Goal: Contribute content: Contribute content

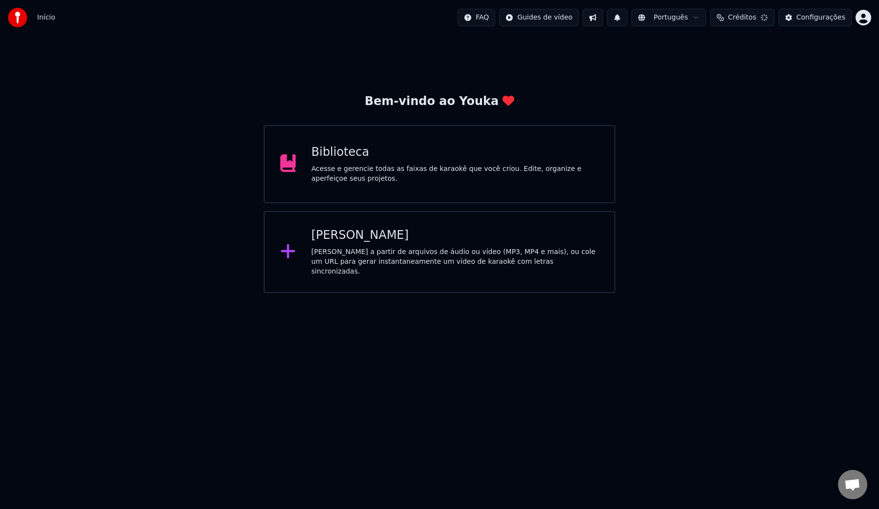
scroll to position [244, 0]
click at [470, 177] on div "Acesse e gerencie todas as faixas de karaokê que você criou. Edite, organize e …" at bounding box center [456, 174] width 288 height 20
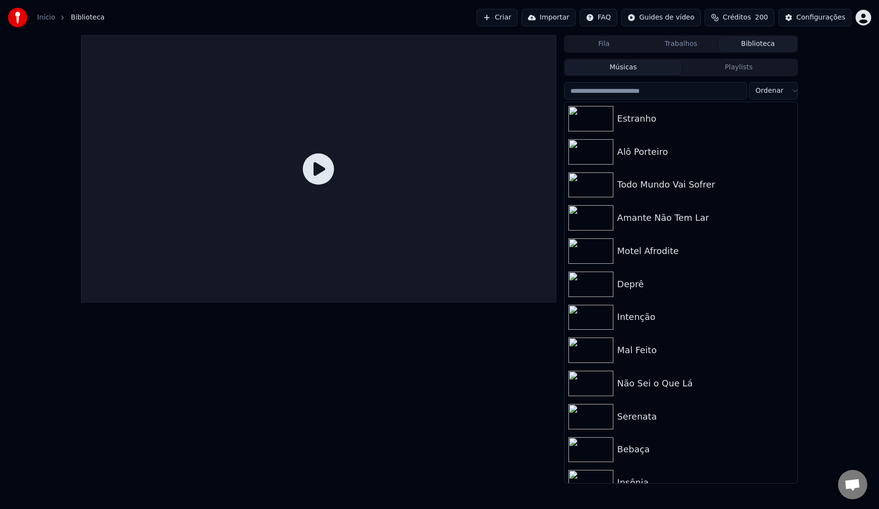
click at [678, 90] on input "search" at bounding box center [655, 91] width 183 height 18
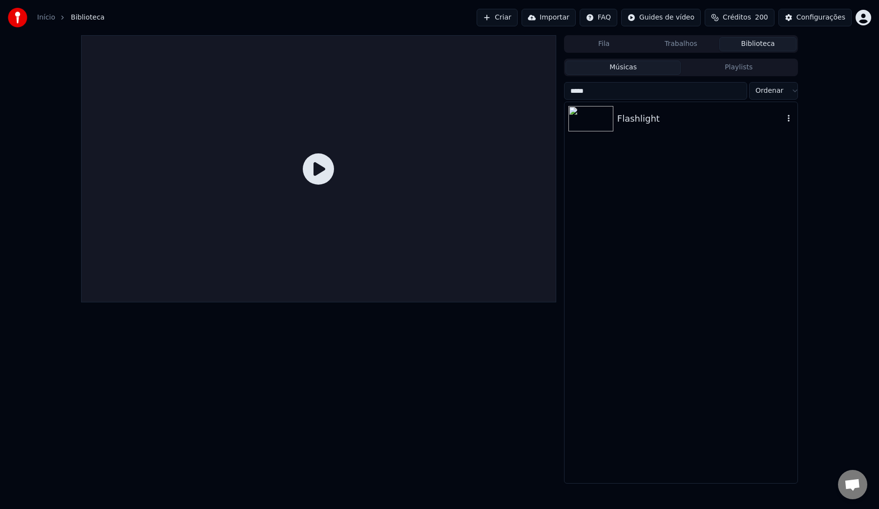
type input "*****"
click at [652, 111] on div "Flashlight" at bounding box center [681, 118] width 233 height 33
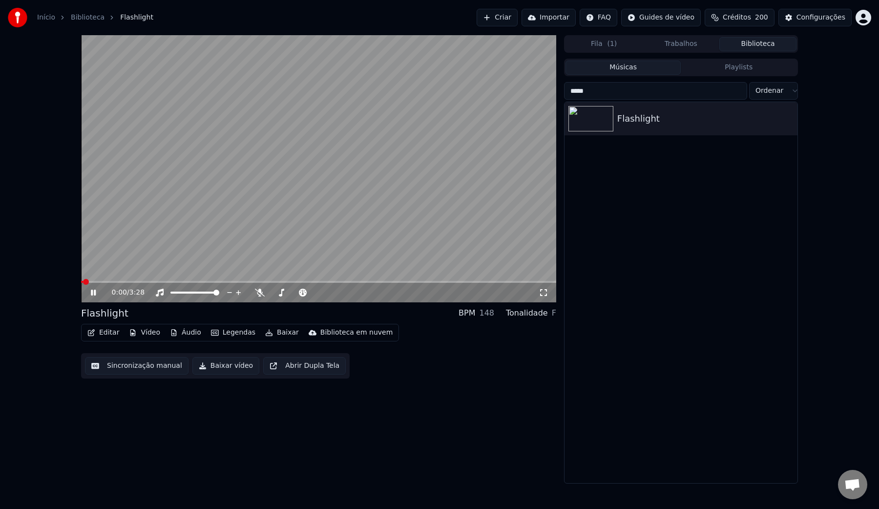
click at [136, 370] on button "Sincronização manual" at bounding box center [137, 366] width 104 height 18
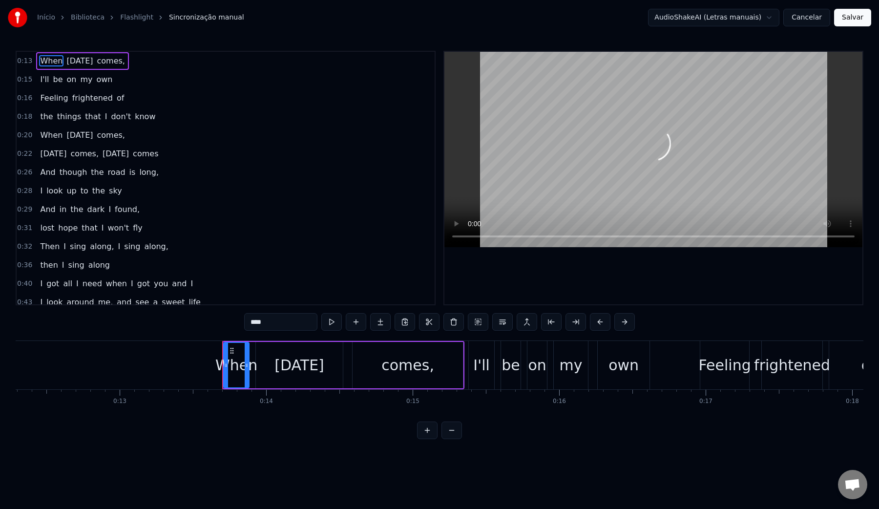
scroll to position [0, 1789]
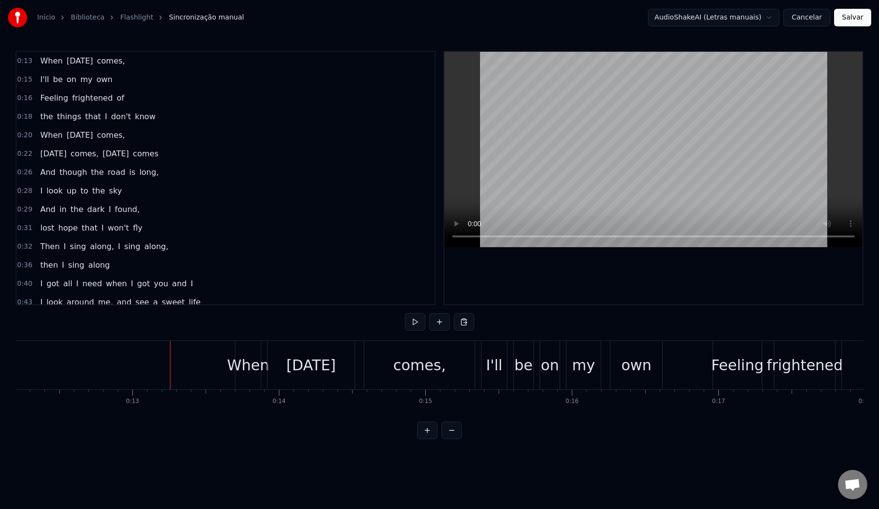
click at [629, 93] on video at bounding box center [654, 149] width 418 height 195
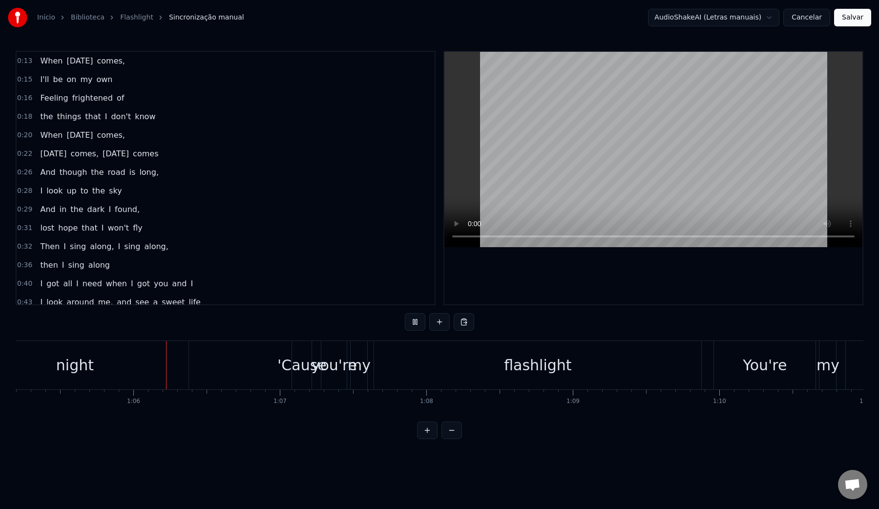
scroll to position [0, 9560]
click at [629, 93] on video at bounding box center [654, 149] width 418 height 195
click at [603, 360] on div "flashlight" at bounding box center [534, 365] width 327 height 48
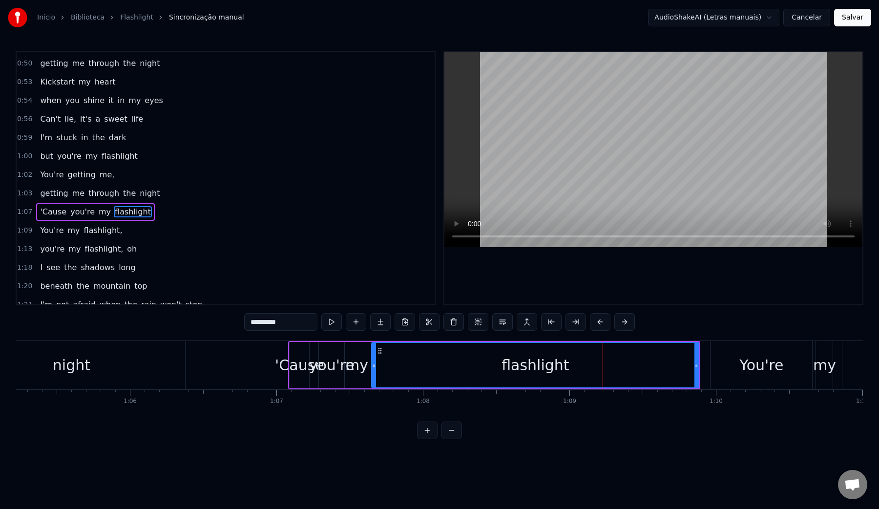
scroll to position [347, 0]
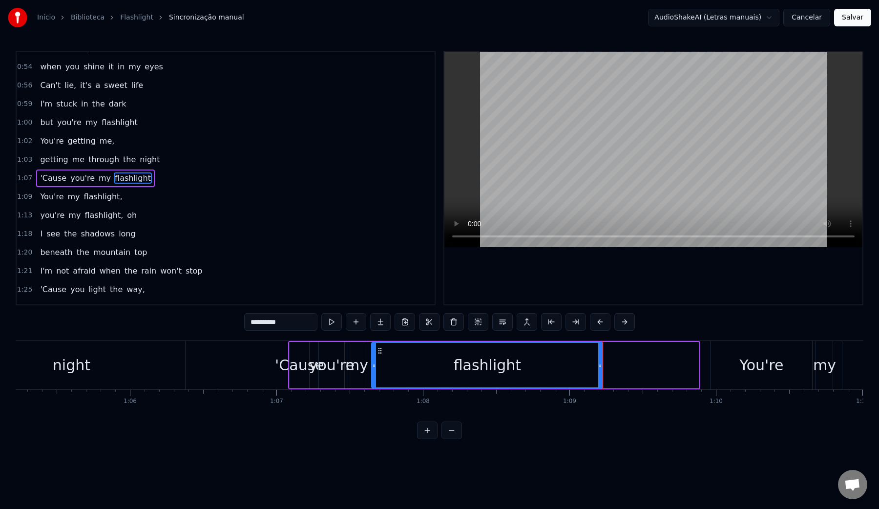
drag, startPoint x: 697, startPoint y: 365, endPoint x: 601, endPoint y: 362, distance: 96.3
click at [601, 362] on icon at bounding box center [601, 366] width 4 height 8
click at [402, 361] on div "flashlight" at bounding box center [487, 365] width 230 height 44
click at [591, 144] on video at bounding box center [654, 149] width 418 height 195
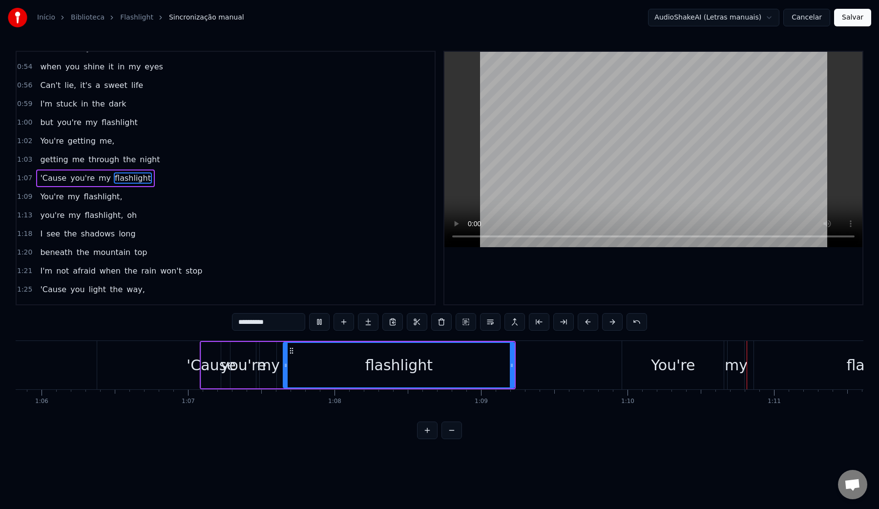
click at [591, 144] on video at bounding box center [654, 149] width 418 height 195
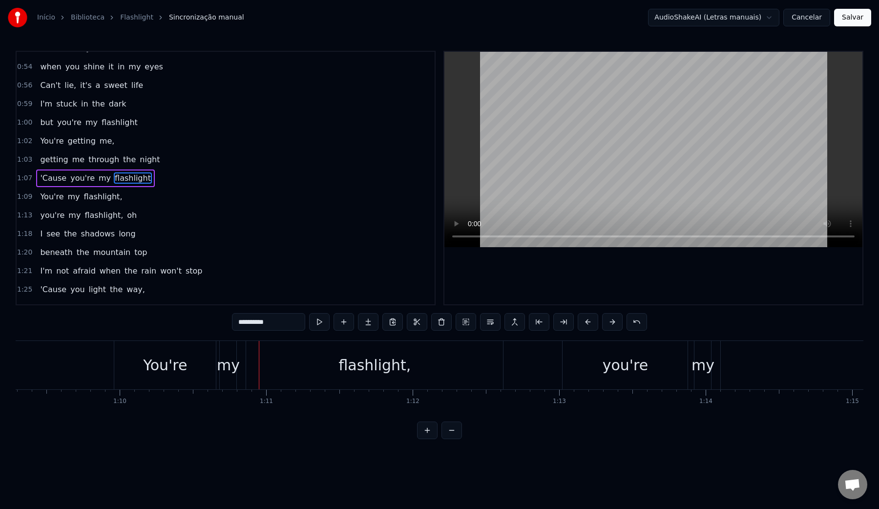
scroll to position [0, 9968]
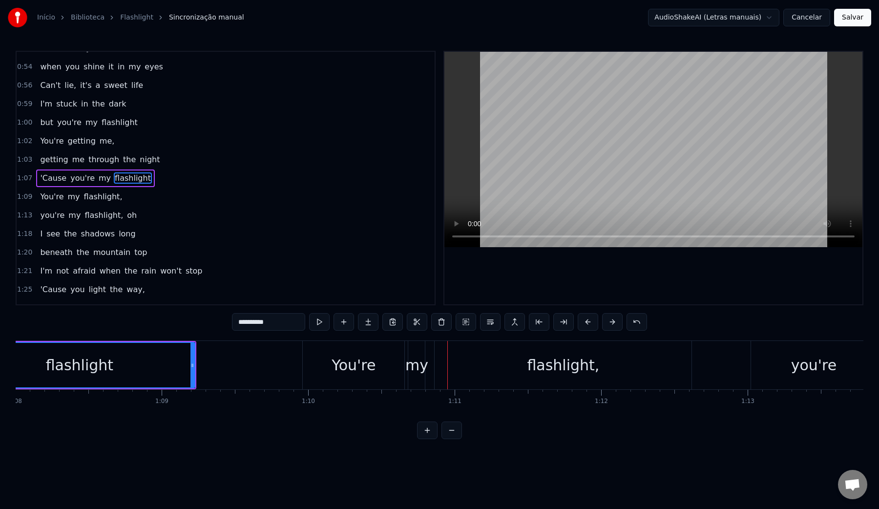
click at [317, 370] on div "You're" at bounding box center [354, 365] width 102 height 48
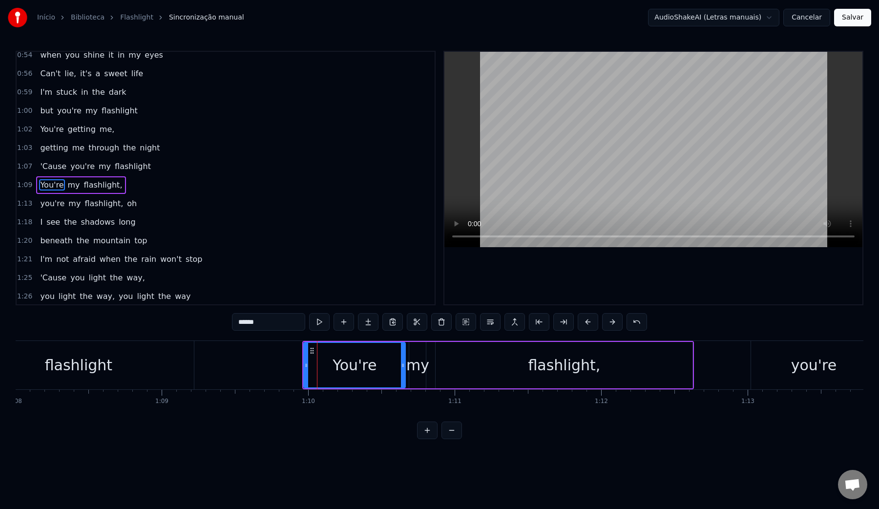
scroll to position [365, 0]
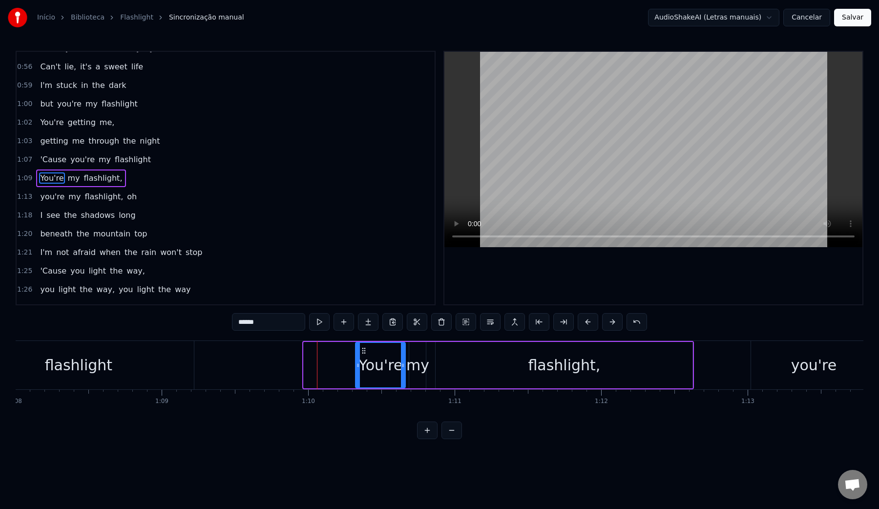
drag, startPoint x: 305, startPoint y: 366, endPoint x: 361, endPoint y: 366, distance: 55.7
click at [360, 366] on icon at bounding box center [358, 366] width 4 height 8
click at [565, 140] on video at bounding box center [654, 149] width 418 height 195
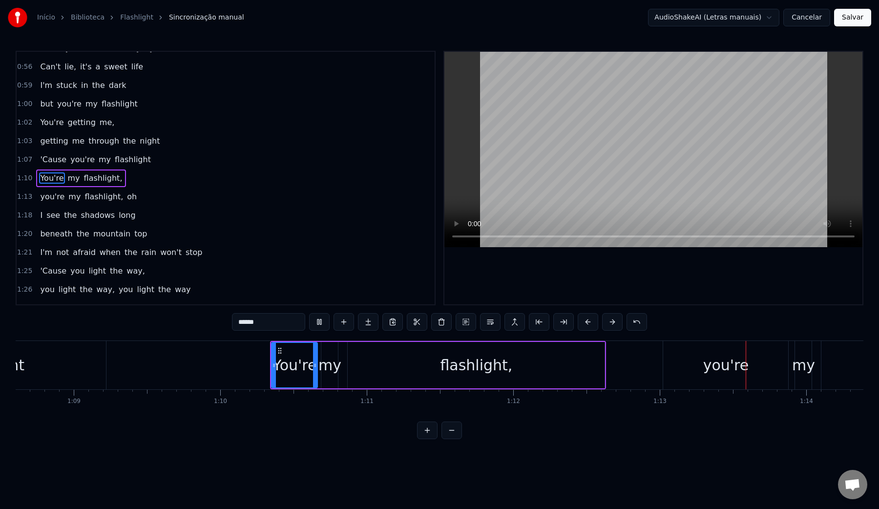
click at [565, 140] on video at bounding box center [654, 149] width 418 height 195
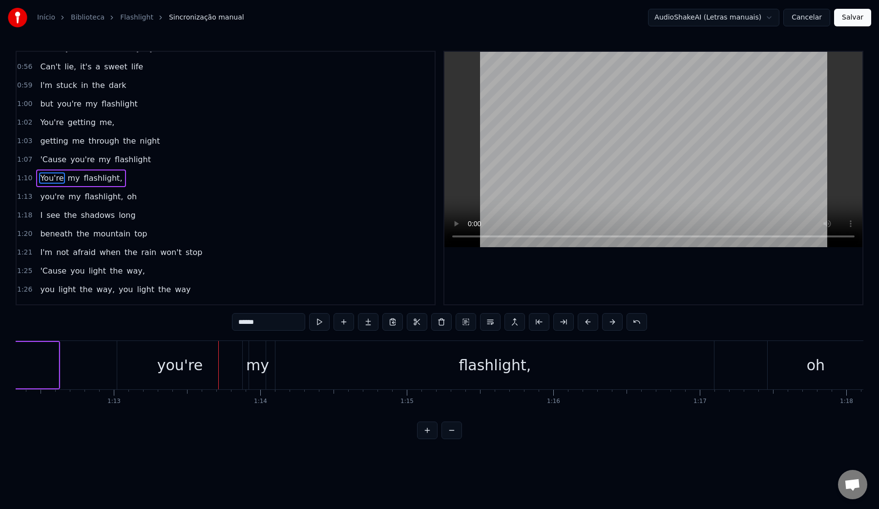
scroll to position [0, 10597]
click at [216, 367] on div "you're" at bounding box center [184, 365] width 125 height 48
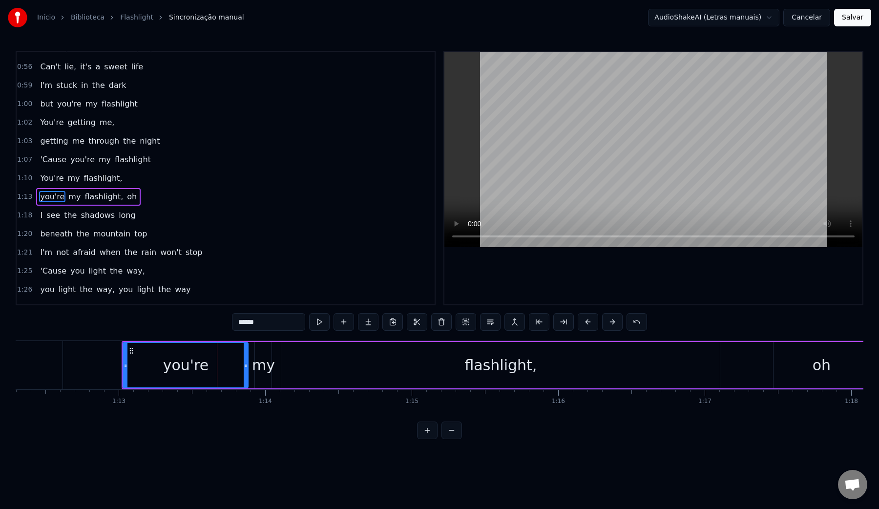
scroll to position [384, 0]
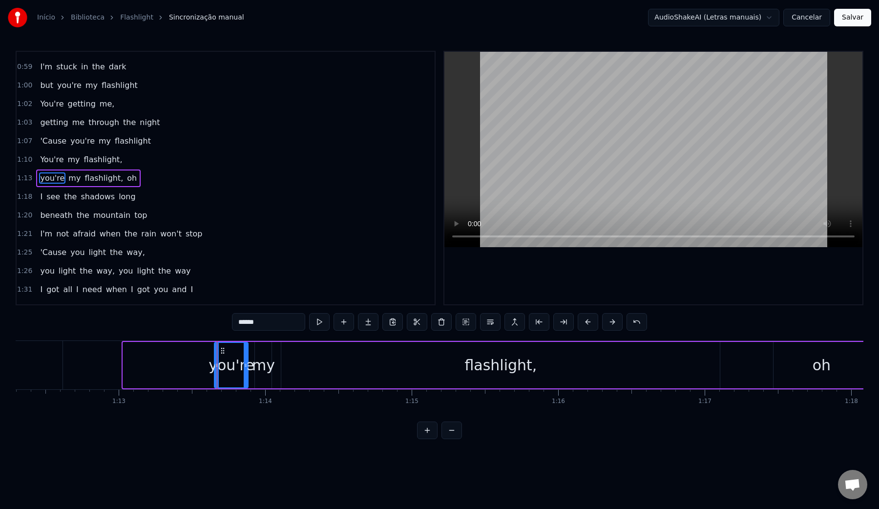
drag, startPoint x: 124, startPoint y: 365, endPoint x: 215, endPoint y: 369, distance: 91.5
click at [215, 369] on icon at bounding box center [217, 366] width 4 height 8
click at [521, 161] on video at bounding box center [654, 149] width 418 height 195
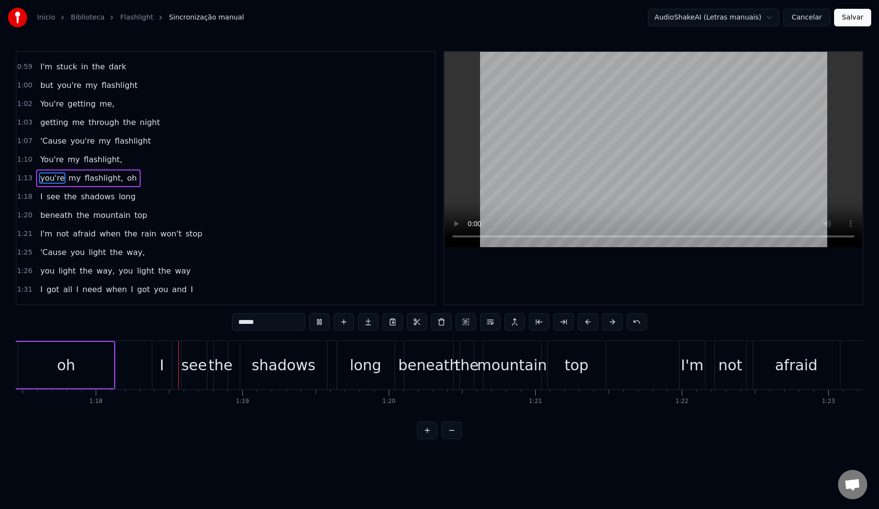
scroll to position [0, 11361]
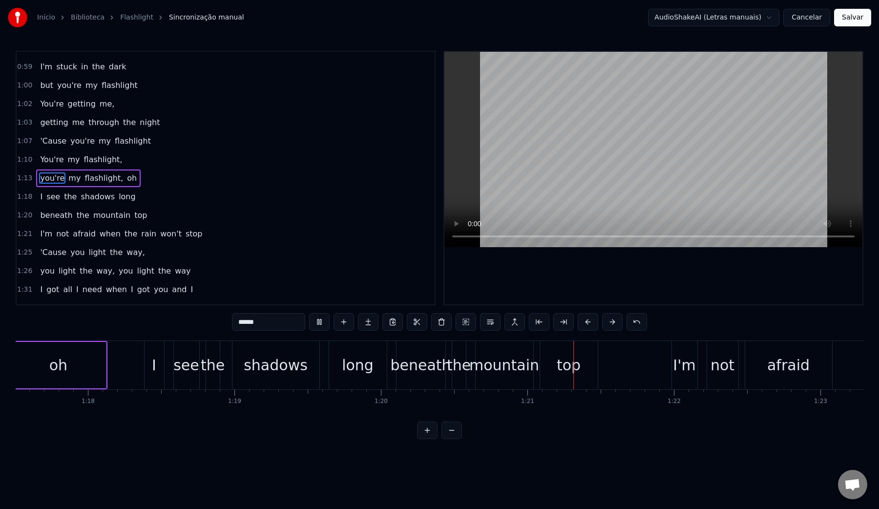
click at [547, 154] on video at bounding box center [654, 149] width 418 height 195
click at [611, 155] on video at bounding box center [654, 149] width 418 height 195
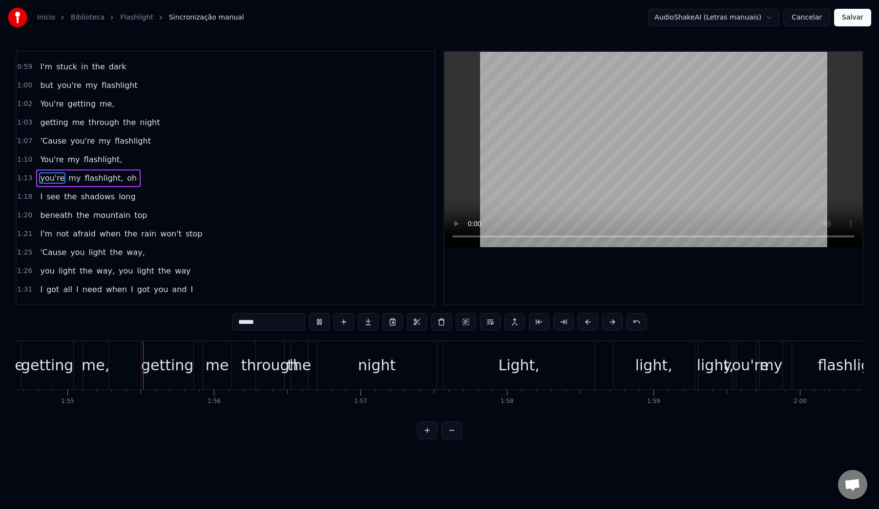
scroll to position [0, 16809]
click at [587, 164] on video at bounding box center [654, 149] width 418 height 195
click at [497, 368] on div "Light," at bounding box center [515, 365] width 151 height 48
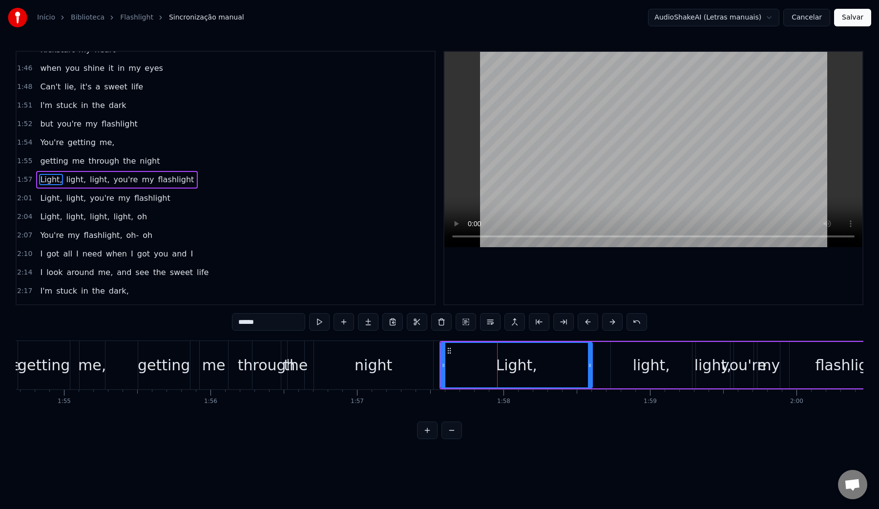
scroll to position [755, 0]
drag, startPoint x: 443, startPoint y: 368, endPoint x: 496, endPoint y: 367, distance: 53.8
click at [496, 367] on icon at bounding box center [497, 366] width 4 height 8
click at [372, 368] on div "night" at bounding box center [374, 365] width 38 height 22
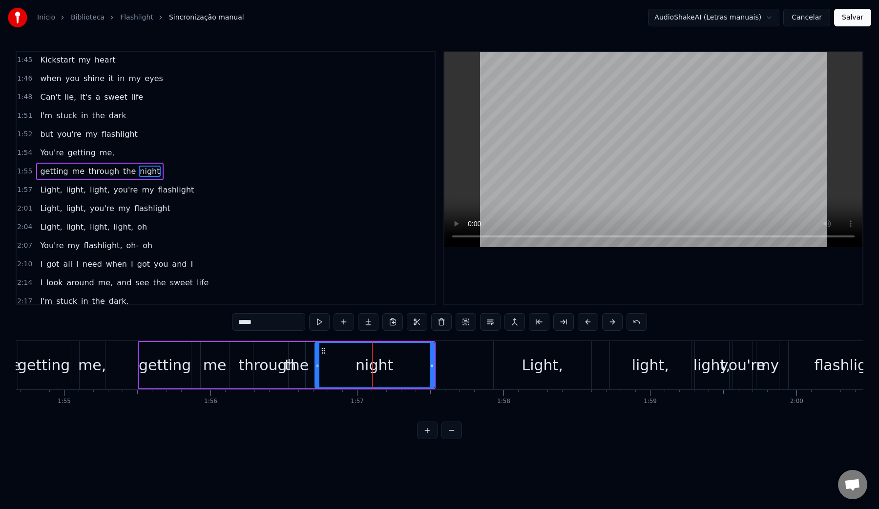
scroll to position [737, 0]
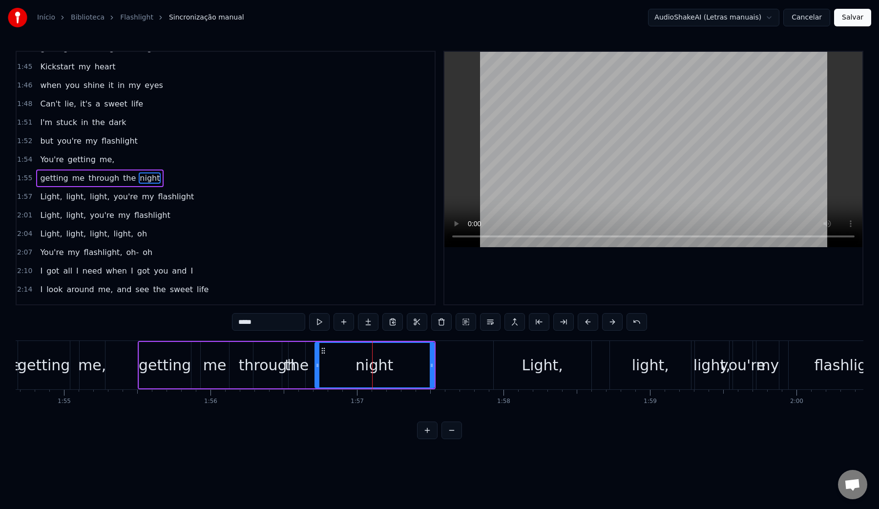
click at [613, 126] on video at bounding box center [654, 149] width 418 height 195
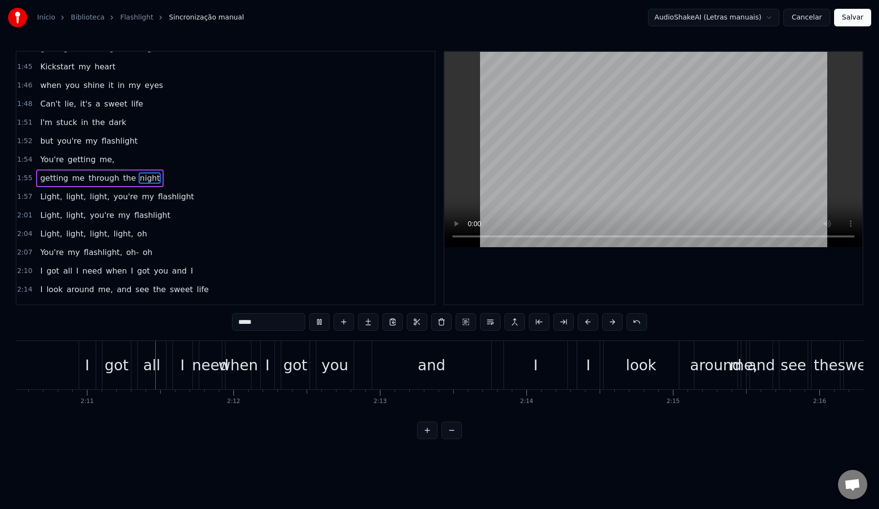
scroll to position [0, 19134]
click at [613, 126] on video at bounding box center [654, 149] width 418 height 195
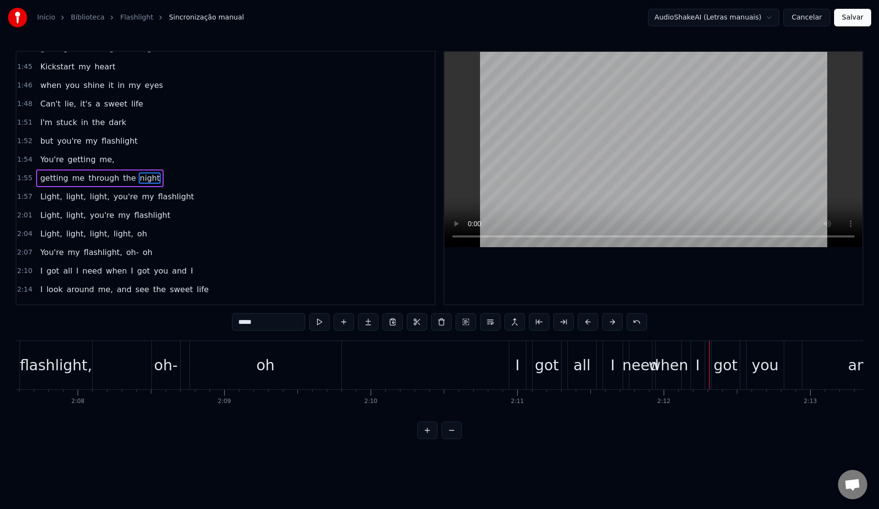
scroll to position [0, 18687]
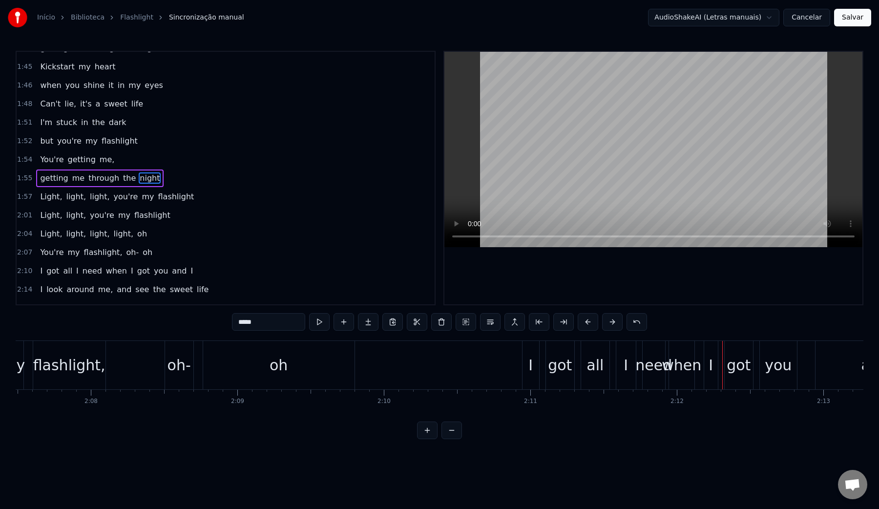
click at [282, 366] on div "oh" at bounding box center [279, 365] width 18 height 22
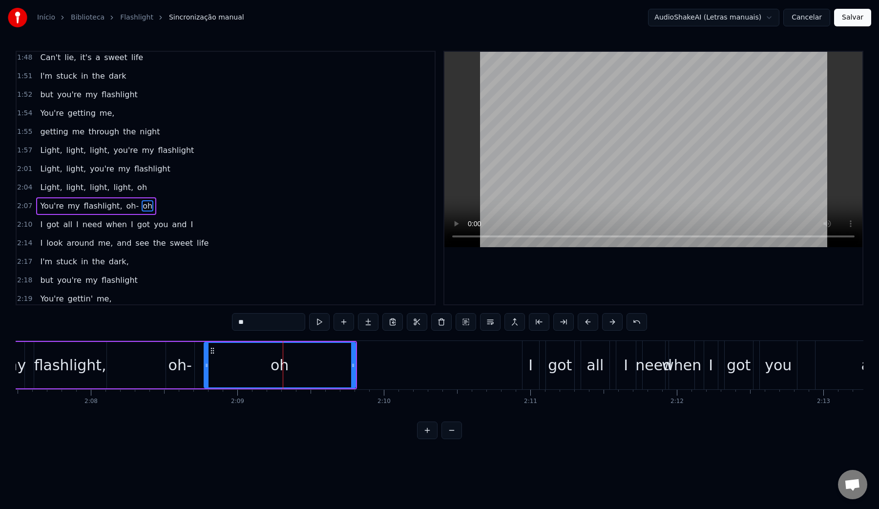
scroll to position [811, 0]
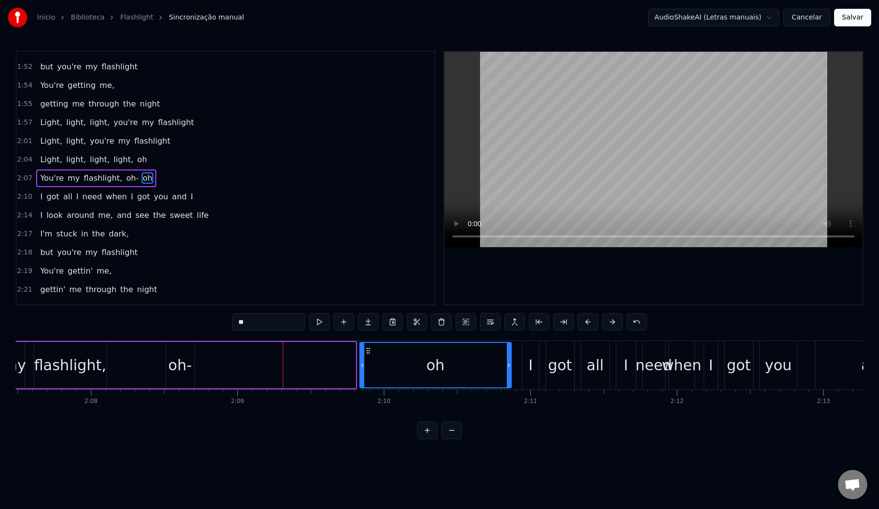
drag, startPoint x: 213, startPoint y: 350, endPoint x: 368, endPoint y: 349, distance: 155.4
click at [368, 349] on icon at bounding box center [369, 351] width 8 height 8
click at [180, 377] on div "oh-" at bounding box center [180, 365] width 28 height 46
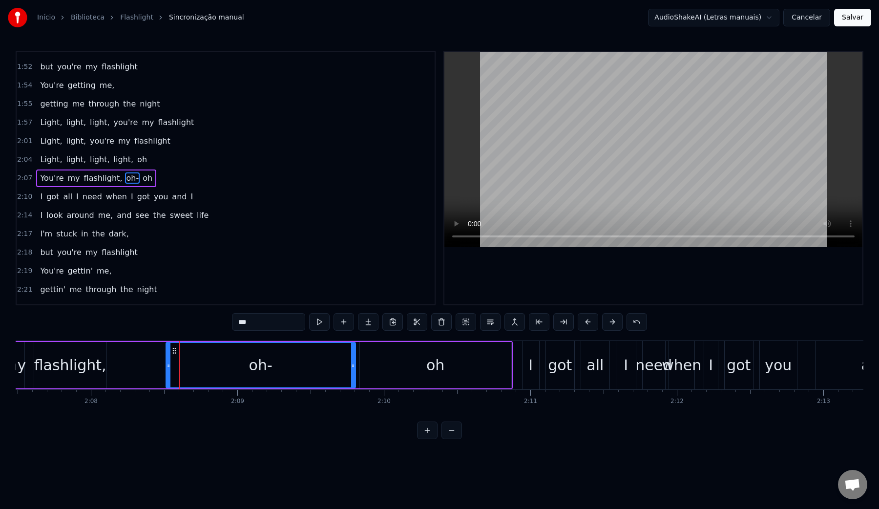
drag, startPoint x: 192, startPoint y: 364, endPoint x: 353, endPoint y: 359, distance: 161.3
click at [353, 360] on div at bounding box center [353, 365] width 4 height 44
click at [185, 368] on div "oh-" at bounding box center [261, 365] width 189 height 44
click at [597, 126] on video at bounding box center [654, 149] width 418 height 195
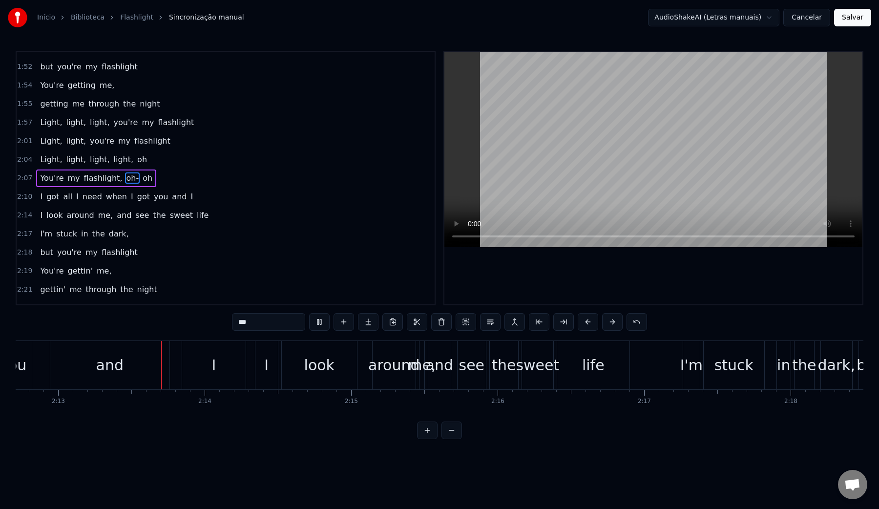
scroll to position [0, 19458]
click at [597, 126] on video at bounding box center [654, 149] width 418 height 195
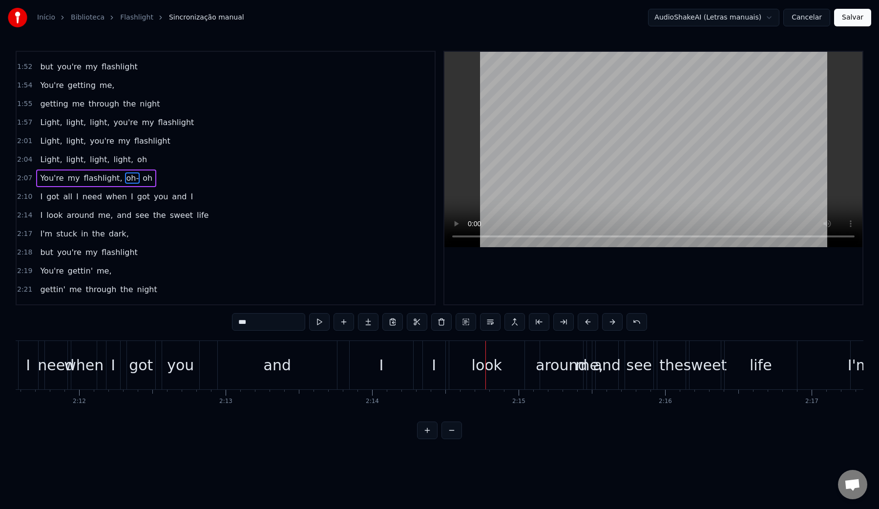
scroll to position [0, 19106]
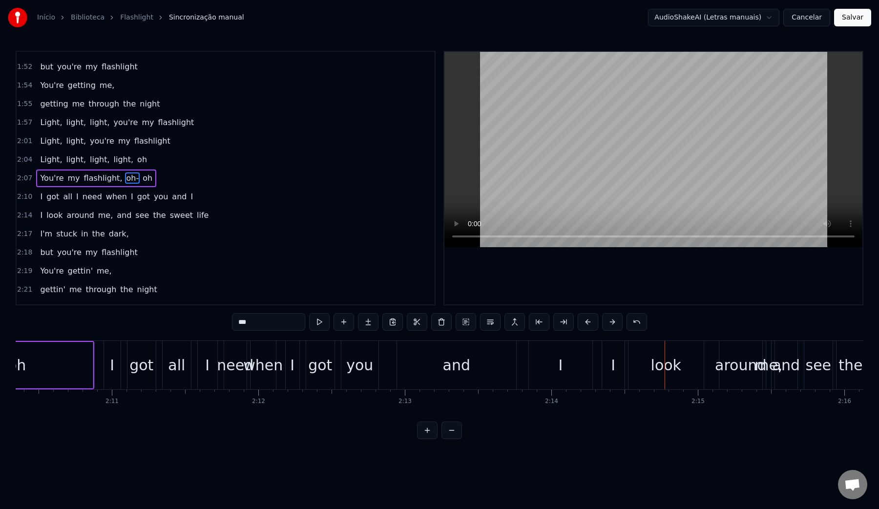
click at [260, 371] on div "when" at bounding box center [263, 365] width 40 height 22
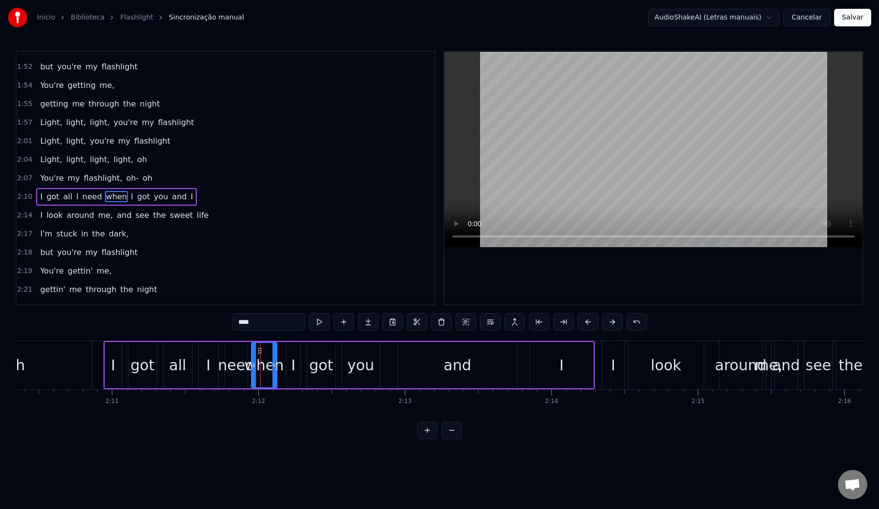
scroll to position [830, 0]
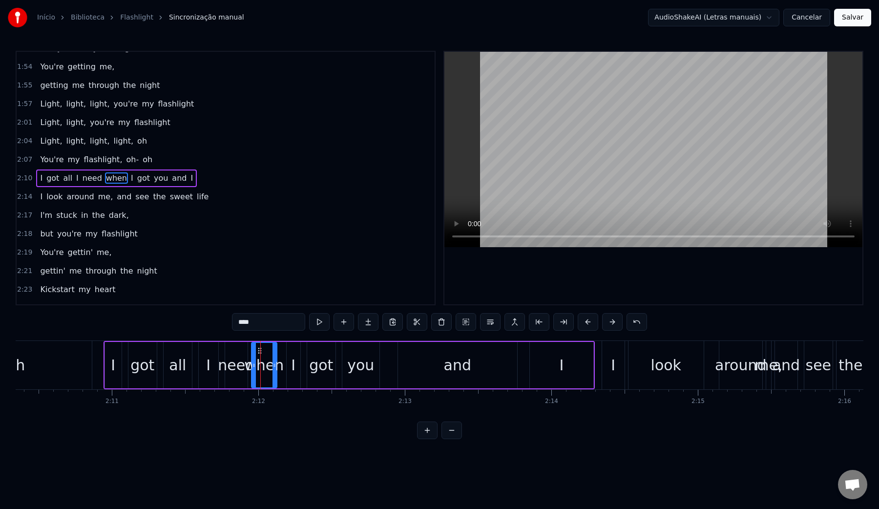
click at [580, 121] on video at bounding box center [654, 149] width 418 height 195
click at [569, 129] on video at bounding box center [654, 149] width 418 height 195
click at [358, 381] on div "you" at bounding box center [361, 365] width 37 height 46
drag, startPoint x: 377, startPoint y: 366, endPoint x: 368, endPoint y: 366, distance: 8.8
click at [371, 366] on circle at bounding box center [371, 366] width 0 height 0
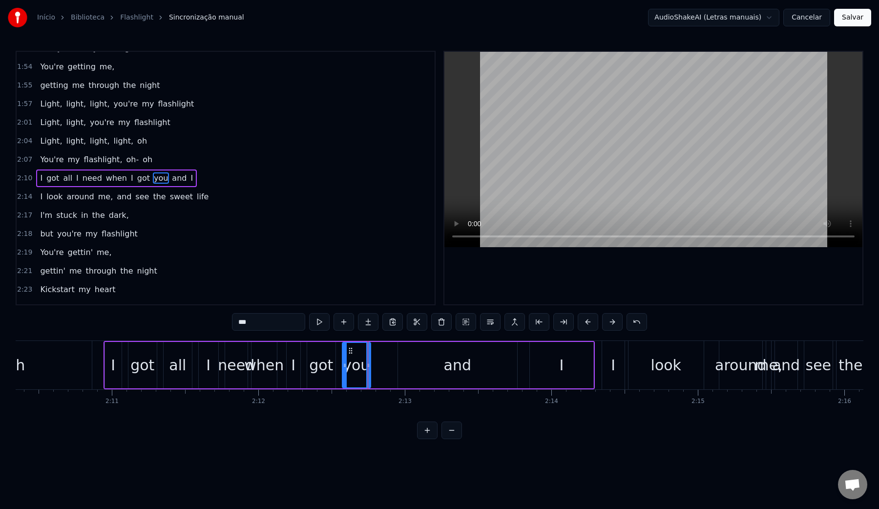
click at [419, 364] on div "and" at bounding box center [457, 365] width 119 height 46
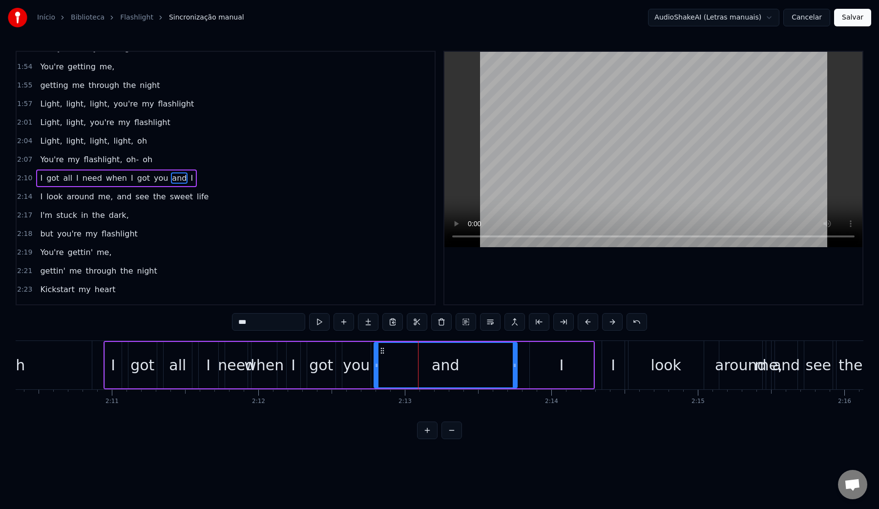
drag, startPoint x: 400, startPoint y: 366, endPoint x: 376, endPoint y: 365, distance: 23.9
click at [376, 365] on icon at bounding box center [377, 366] width 4 height 8
drag, startPoint x: 515, startPoint y: 364, endPoint x: 399, endPoint y: 365, distance: 116.3
click at [399, 365] on icon at bounding box center [398, 366] width 4 height 8
click at [567, 363] on div "I" at bounding box center [562, 365] width 64 height 46
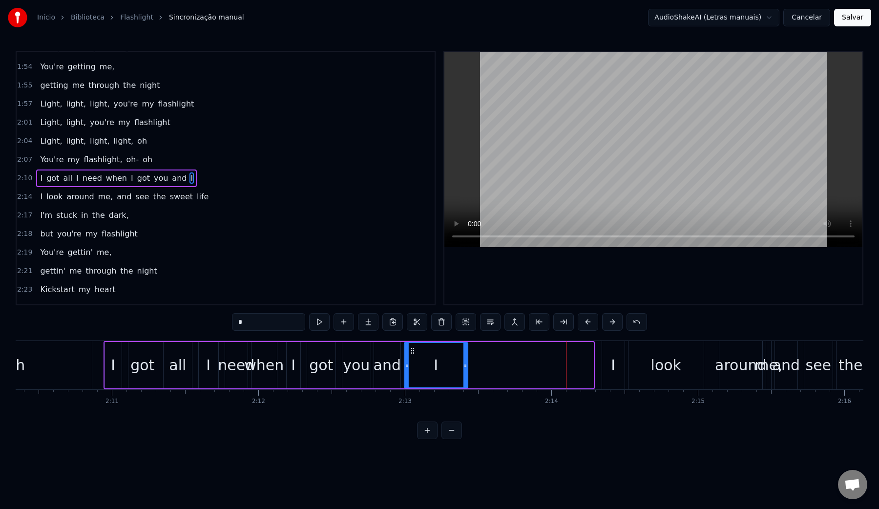
drag, startPoint x: 538, startPoint y: 350, endPoint x: 413, endPoint y: 347, distance: 125.6
click at [413, 347] on icon at bounding box center [413, 351] width 8 height 8
drag, startPoint x: 466, startPoint y: 365, endPoint x: 504, endPoint y: 365, distance: 38.1
click at [504, 365] on icon at bounding box center [504, 366] width 4 height 8
click at [313, 368] on div "got" at bounding box center [321, 365] width 24 height 22
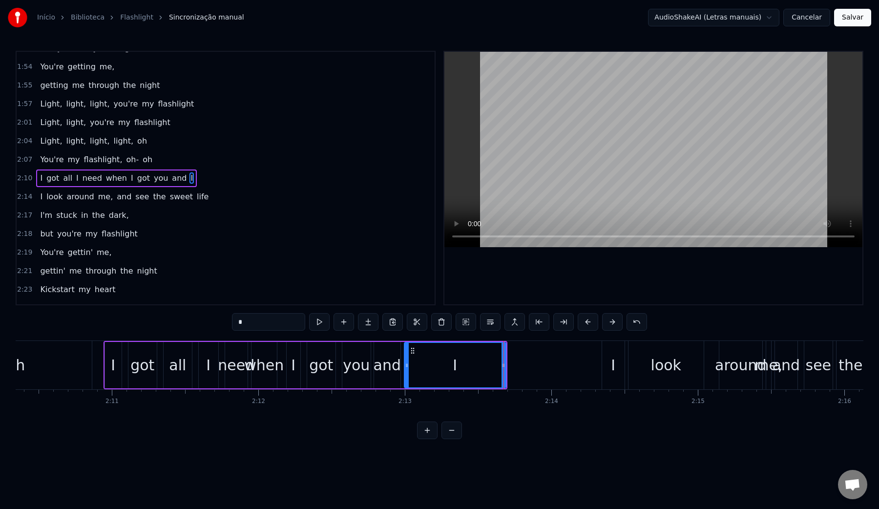
type input "***"
click at [585, 131] on video at bounding box center [654, 149] width 418 height 195
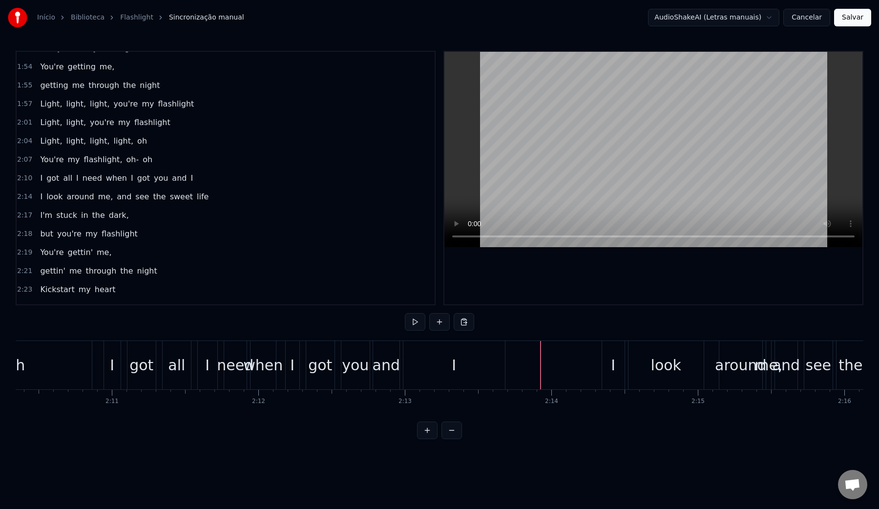
click at [573, 171] on video at bounding box center [654, 149] width 418 height 195
click at [614, 368] on div "I" at bounding box center [613, 365] width 4 height 22
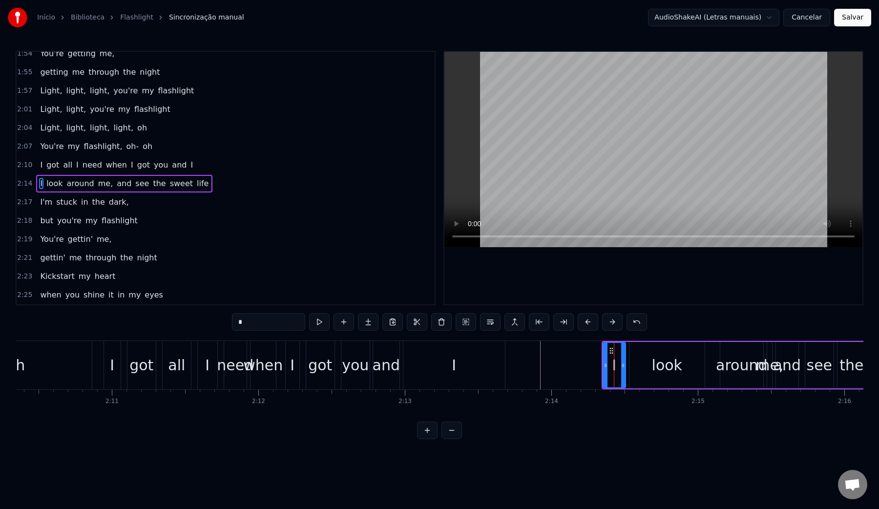
scroll to position [848, 0]
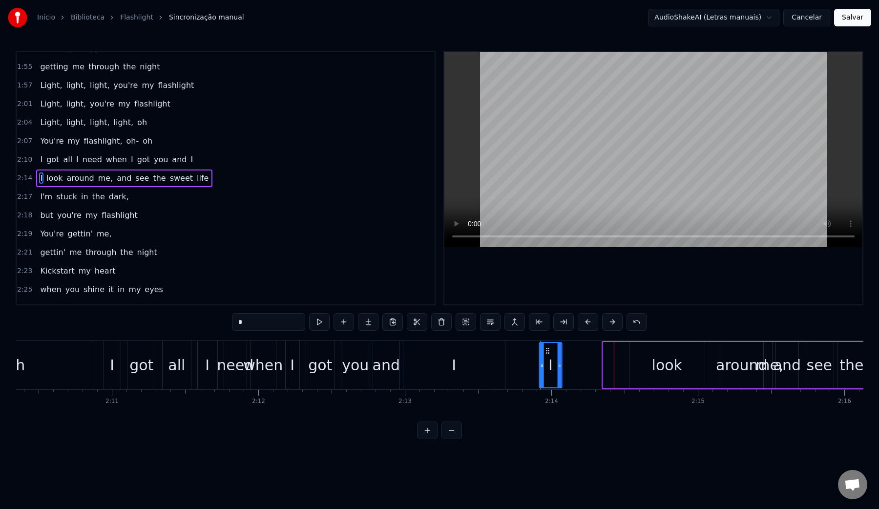
drag, startPoint x: 609, startPoint y: 350, endPoint x: 545, endPoint y: 348, distance: 64.0
click at [545, 348] on icon at bounding box center [548, 351] width 8 height 8
click at [655, 362] on div "look" at bounding box center [667, 365] width 30 height 22
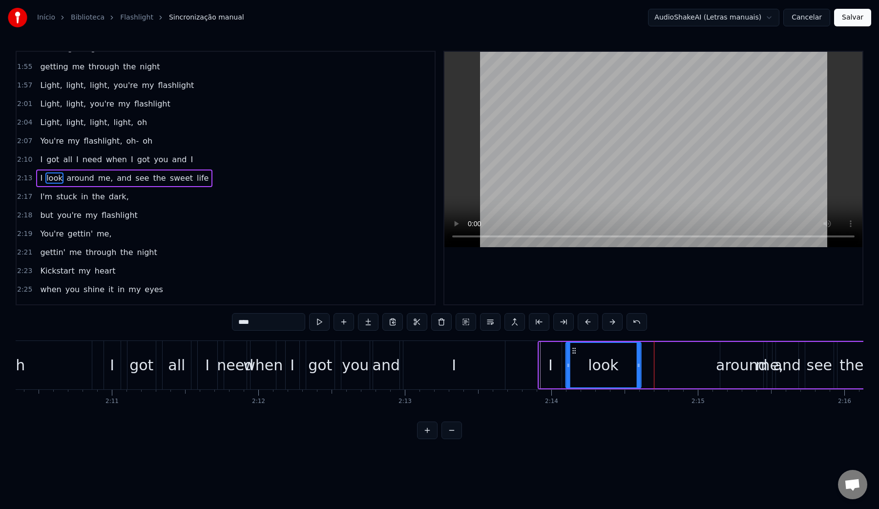
drag, startPoint x: 637, startPoint y: 350, endPoint x: 573, endPoint y: 350, distance: 63.5
click at [573, 350] on icon at bounding box center [574, 351] width 8 height 8
drag, startPoint x: 638, startPoint y: 367, endPoint x: 593, endPoint y: 367, distance: 45.4
click at [592, 367] on icon at bounding box center [592, 366] width 4 height 8
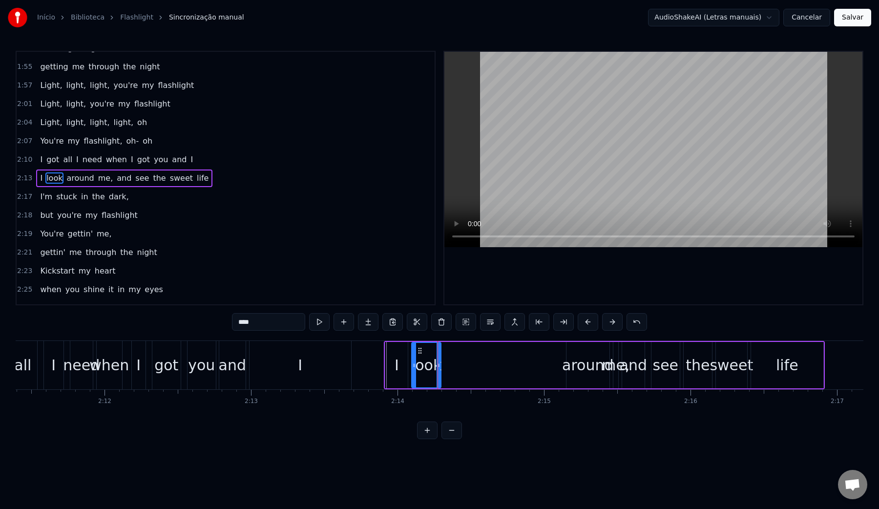
scroll to position [0, 19283]
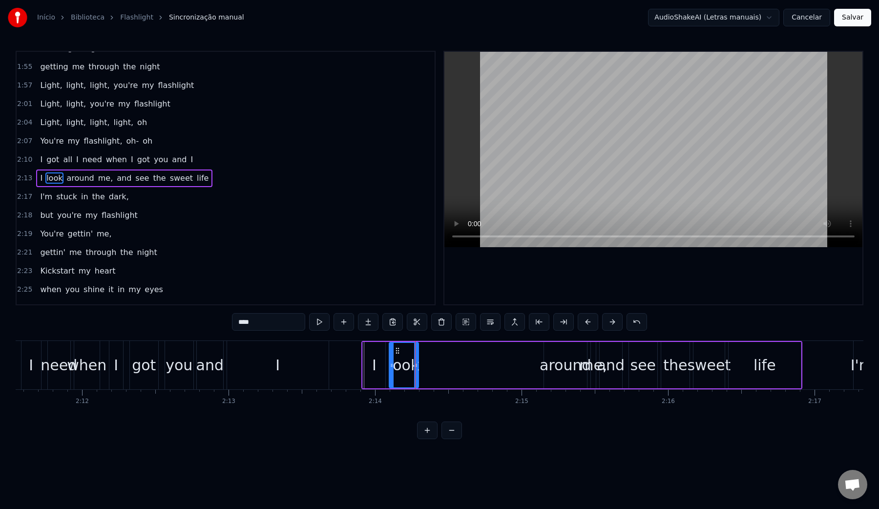
click at [555, 373] on div "around" at bounding box center [565, 365] width 51 height 22
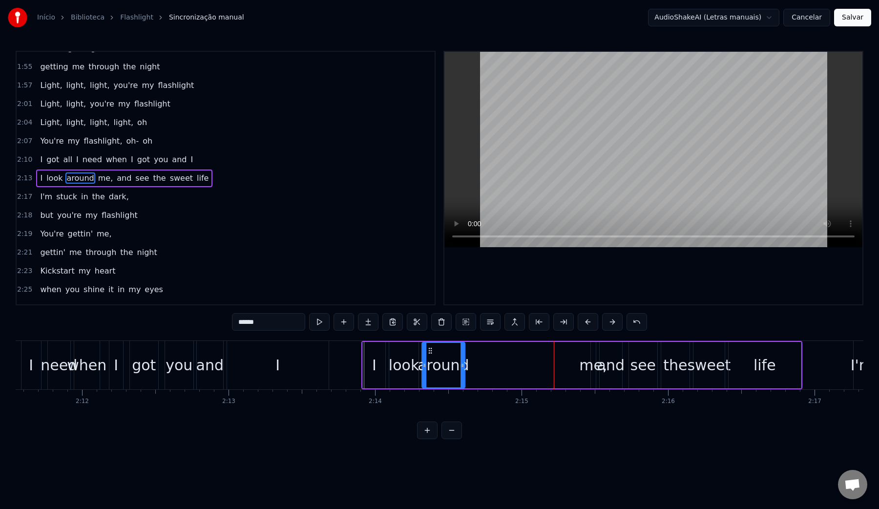
drag, startPoint x: 550, startPoint y: 348, endPoint x: 428, endPoint y: 350, distance: 122.2
click at [428, 350] on icon at bounding box center [431, 351] width 8 height 8
click at [425, 363] on icon at bounding box center [425, 366] width 4 height 8
click at [541, 143] on video at bounding box center [654, 149] width 418 height 195
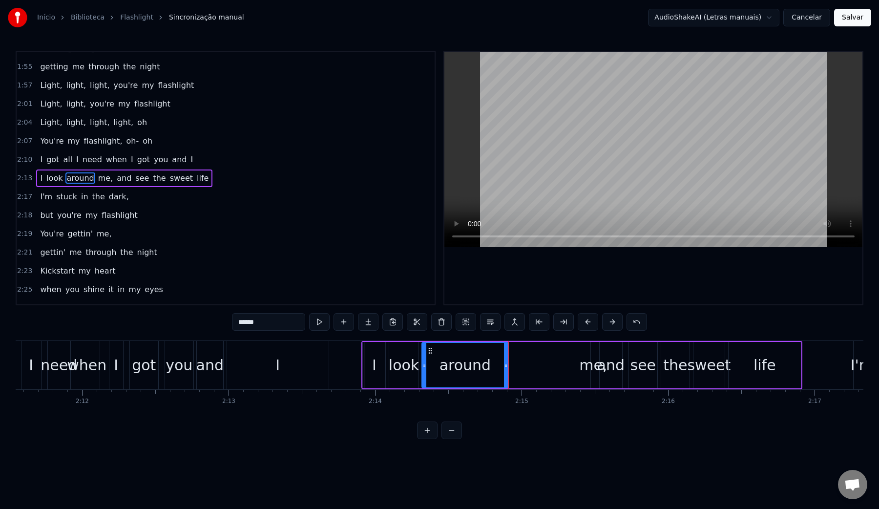
drag, startPoint x: 462, startPoint y: 367, endPoint x: 506, endPoint y: 367, distance: 43.5
click at [506, 367] on icon at bounding box center [506, 366] width 4 height 8
click at [587, 372] on div "me," at bounding box center [593, 365] width 28 height 22
drag, startPoint x: 592, startPoint y: 366, endPoint x: 602, endPoint y: 365, distance: 10.9
click at [602, 365] on icon at bounding box center [604, 366] width 4 height 8
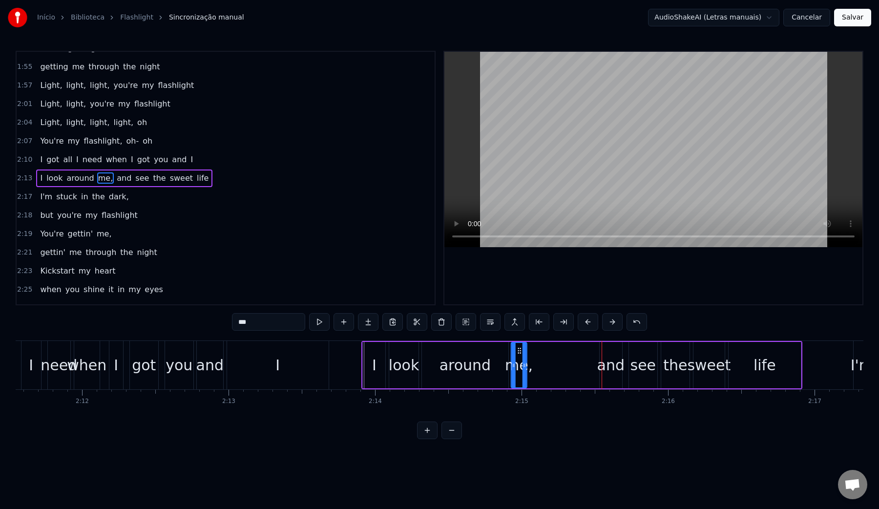
drag, startPoint x: 599, startPoint y: 351, endPoint x: 518, endPoint y: 347, distance: 80.2
click at [518, 347] on icon at bounding box center [520, 351] width 8 height 8
drag, startPoint x: 525, startPoint y: 367, endPoint x: 545, endPoint y: 368, distance: 20.1
click at [545, 368] on icon at bounding box center [545, 366] width 4 height 8
click at [609, 372] on div "and" at bounding box center [611, 365] width 27 height 22
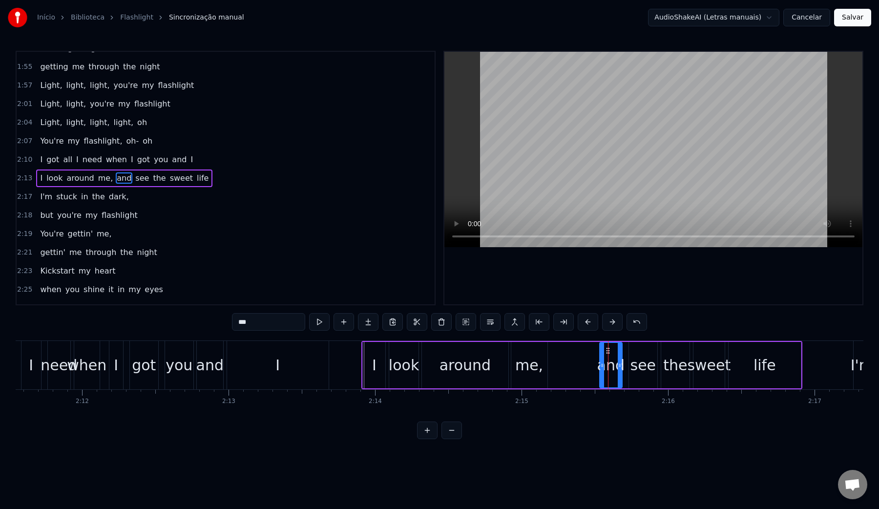
click at [468, 380] on div "around" at bounding box center [465, 365] width 86 height 46
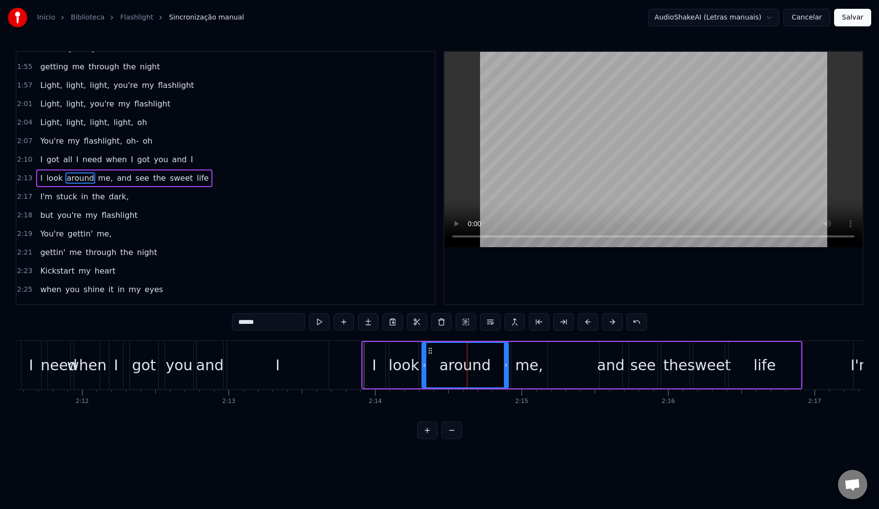
click at [566, 188] on video at bounding box center [654, 149] width 418 height 195
click at [605, 370] on div "and" at bounding box center [611, 365] width 27 height 22
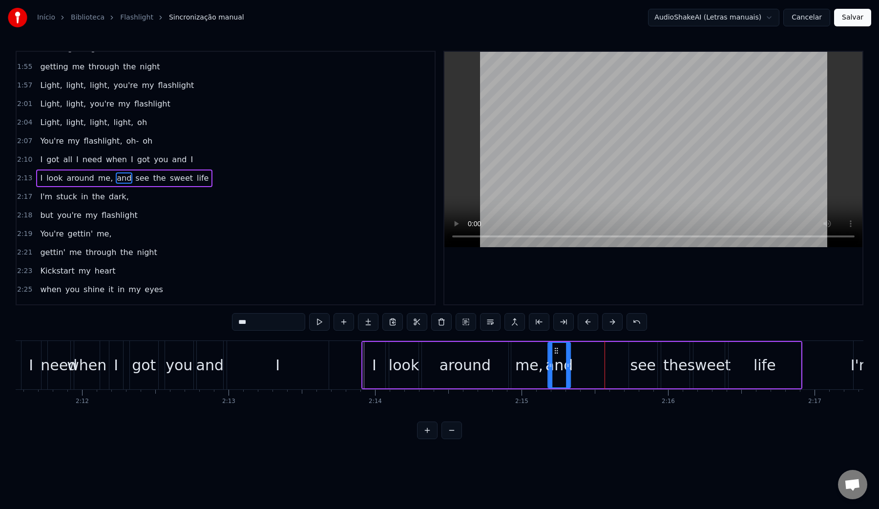
drag, startPoint x: 608, startPoint y: 353, endPoint x: 557, endPoint y: 350, distance: 51.4
click at [557, 350] on icon at bounding box center [557, 351] width 8 height 8
drag, startPoint x: 568, startPoint y: 366, endPoint x: 562, endPoint y: 365, distance: 6.4
click at [562, 365] on icon at bounding box center [562, 366] width 4 height 8
click at [644, 365] on div "see" at bounding box center [644, 365] width 26 height 22
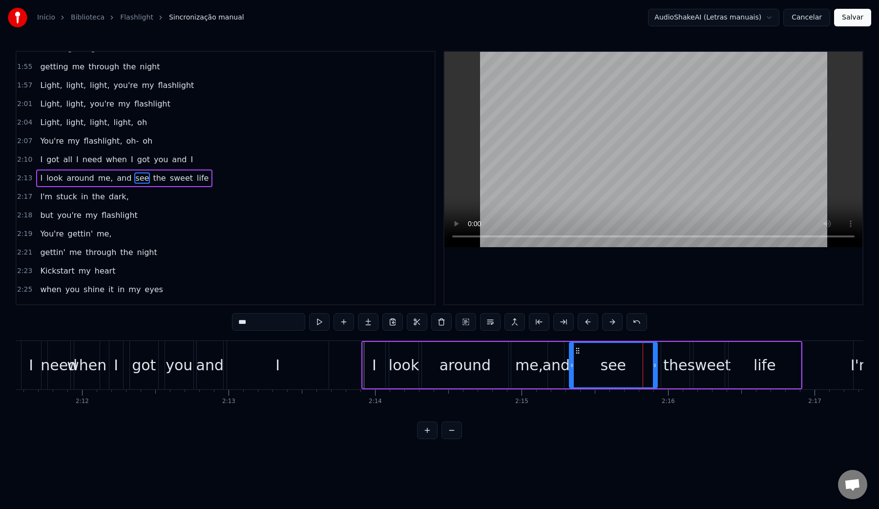
drag, startPoint x: 629, startPoint y: 367, endPoint x: 570, endPoint y: 364, distance: 59.7
click at [570, 364] on icon at bounding box center [572, 366] width 4 height 8
click at [459, 369] on div "around" at bounding box center [465, 365] width 51 height 22
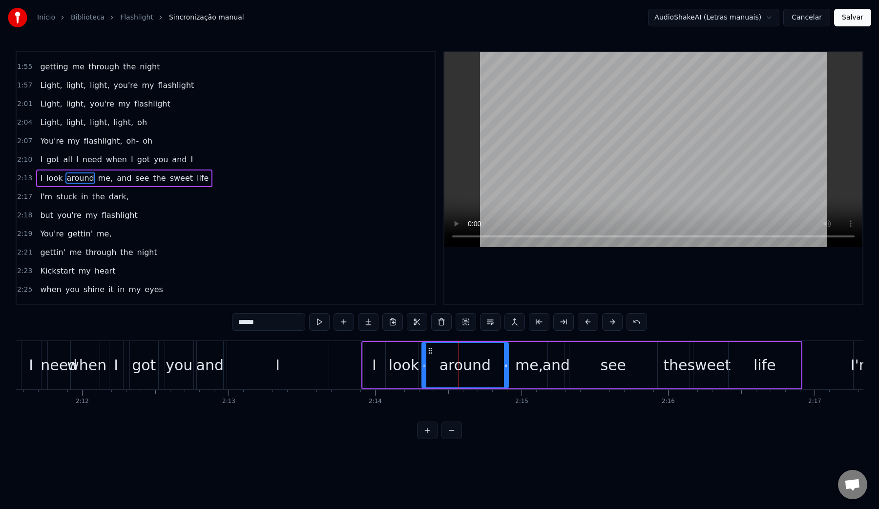
click at [556, 171] on video at bounding box center [654, 149] width 418 height 195
click at [604, 207] on video at bounding box center [654, 149] width 418 height 195
click at [613, 370] on div "see" at bounding box center [614, 365] width 26 height 22
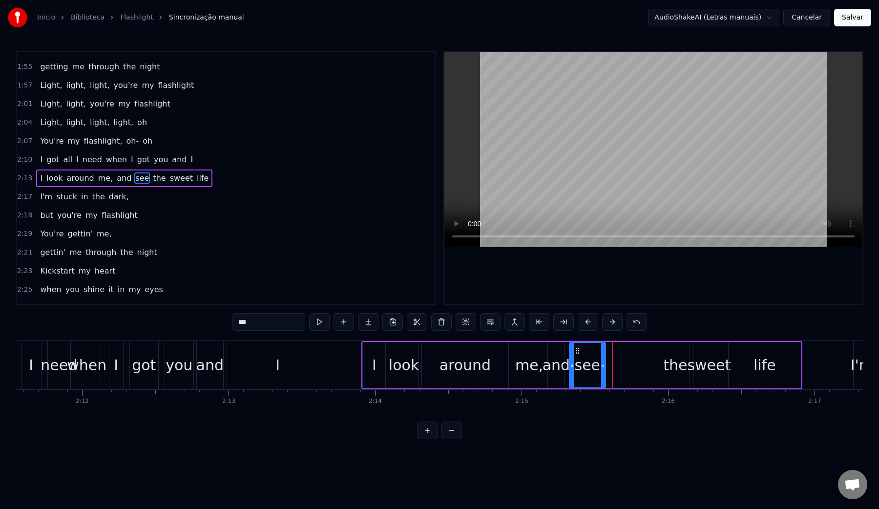
drag, startPoint x: 654, startPoint y: 366, endPoint x: 602, endPoint y: 366, distance: 51.8
click at [602, 366] on icon at bounding box center [603, 366] width 4 height 8
click at [680, 362] on div "the" at bounding box center [676, 365] width 24 height 22
drag, startPoint x: 670, startPoint y: 353, endPoint x: 615, endPoint y: 352, distance: 55.2
click at [615, 352] on icon at bounding box center [615, 351] width 8 height 8
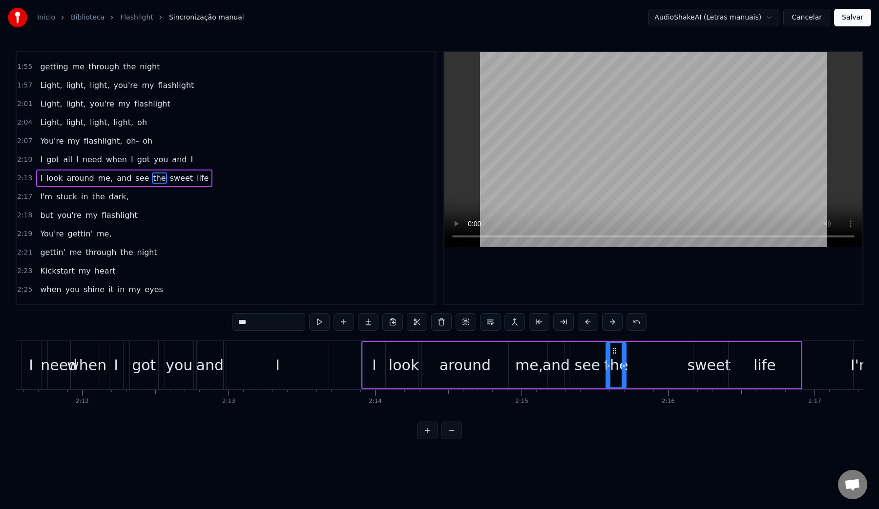
drag, startPoint x: 631, startPoint y: 365, endPoint x: 623, endPoint y: 365, distance: 7.8
click at [623, 365] on icon at bounding box center [624, 366] width 4 height 8
click at [696, 368] on div "sweet" at bounding box center [708, 365] width 43 height 22
type input "*****"
drag, startPoint x: 694, startPoint y: 366, endPoint x: 683, endPoint y: 365, distance: 11.8
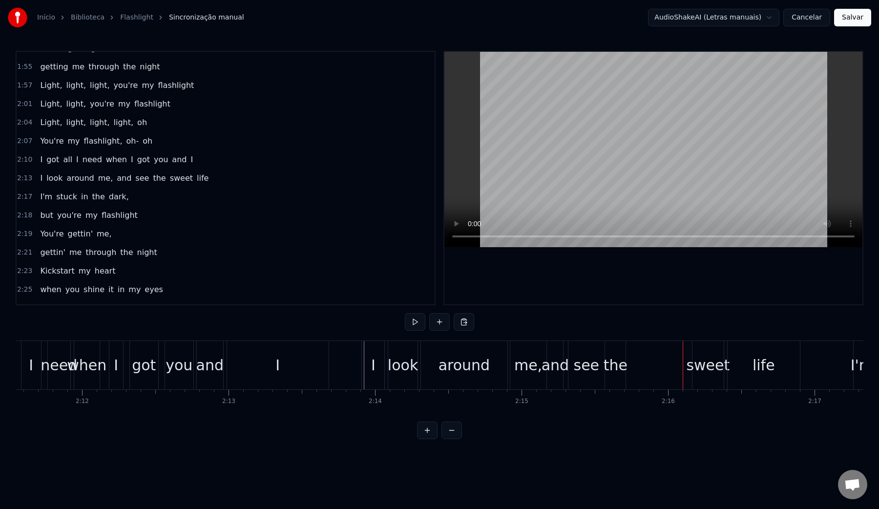
click at [697, 365] on div "sweet" at bounding box center [707, 365] width 43 height 22
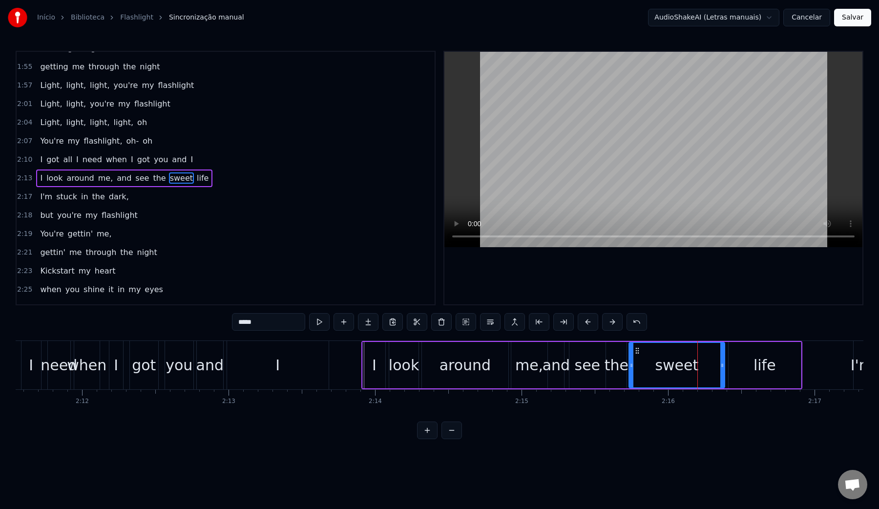
drag, startPoint x: 695, startPoint y: 366, endPoint x: 631, endPoint y: 362, distance: 64.6
click at [631, 362] on icon at bounding box center [632, 366] width 4 height 8
click at [625, 172] on video at bounding box center [654, 149] width 418 height 195
drag, startPoint x: 723, startPoint y: 368, endPoint x: 696, endPoint y: 369, distance: 26.9
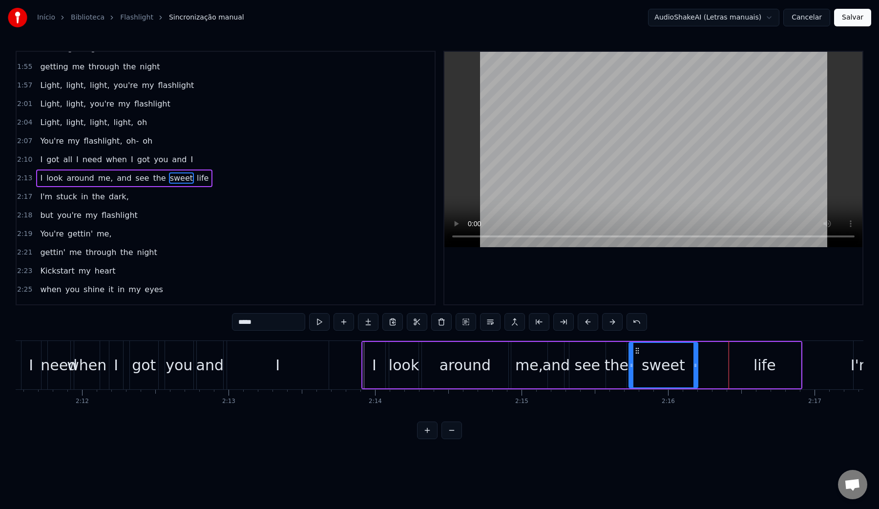
click at [696, 369] on icon at bounding box center [696, 366] width 4 height 8
click at [752, 375] on div "life" at bounding box center [765, 365] width 72 height 46
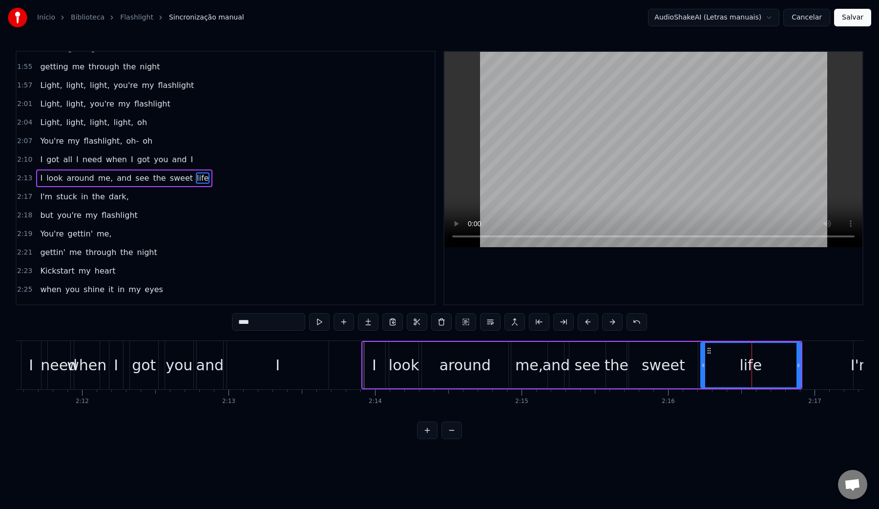
drag, startPoint x: 729, startPoint y: 368, endPoint x: 702, endPoint y: 365, distance: 28.0
click at [702, 365] on icon at bounding box center [704, 366] width 4 height 8
click at [632, 168] on video at bounding box center [654, 149] width 418 height 195
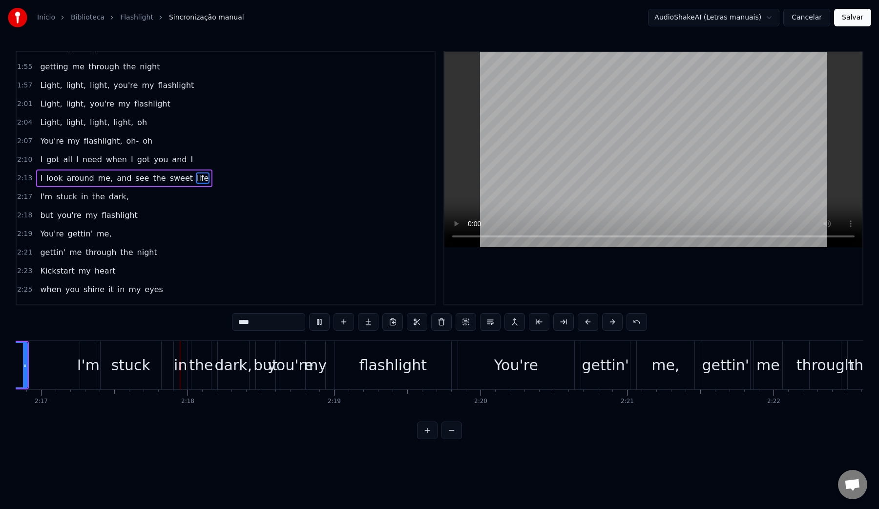
scroll to position [0, 20064]
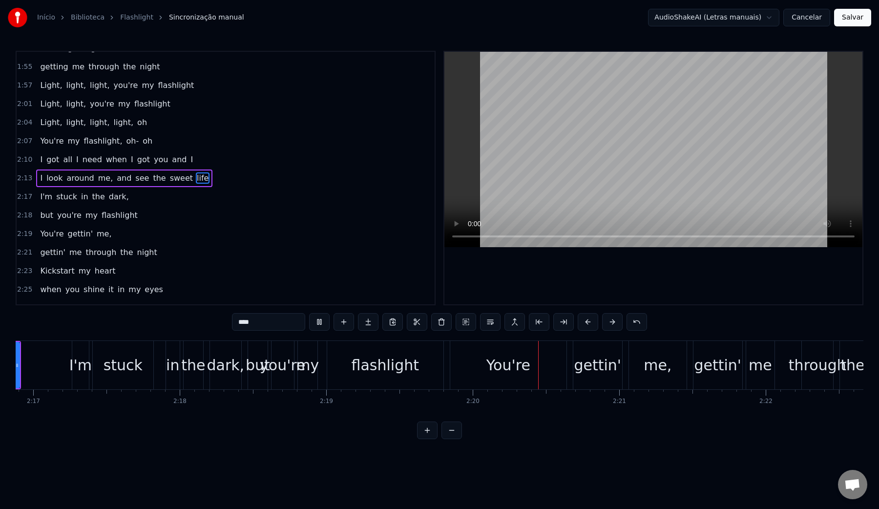
click at [632, 168] on video at bounding box center [654, 149] width 418 height 195
click at [533, 371] on div "You're" at bounding box center [508, 365] width 116 height 48
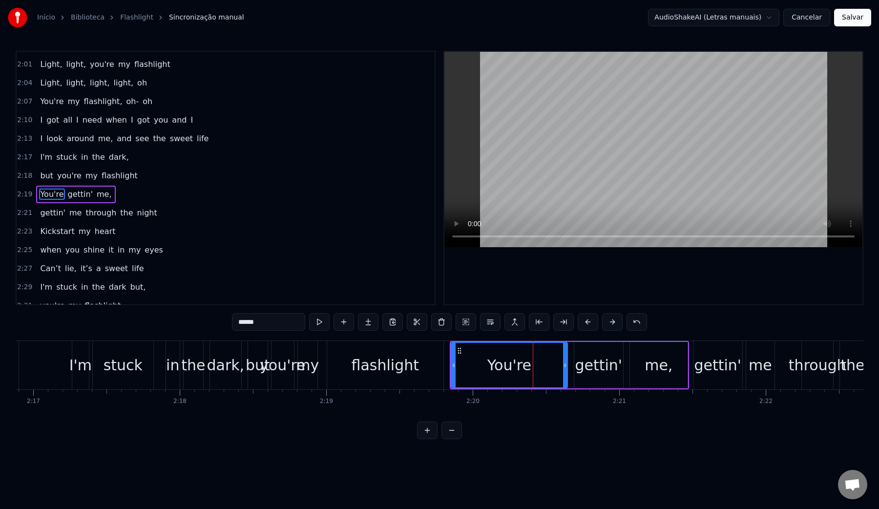
scroll to position [904, 0]
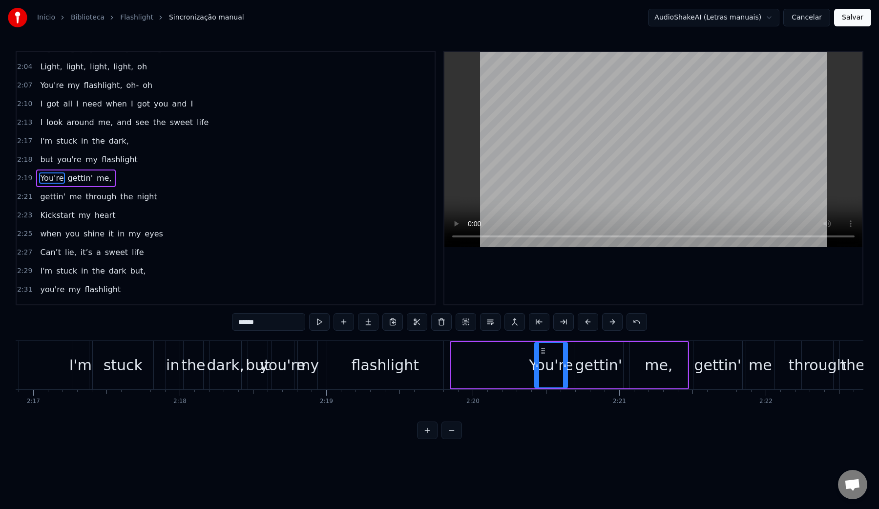
drag, startPoint x: 453, startPoint y: 368, endPoint x: 536, endPoint y: 372, distance: 83.6
click at [536, 372] on div at bounding box center [538, 365] width 4 height 44
click at [380, 365] on div "flashlight" at bounding box center [385, 365] width 67 height 22
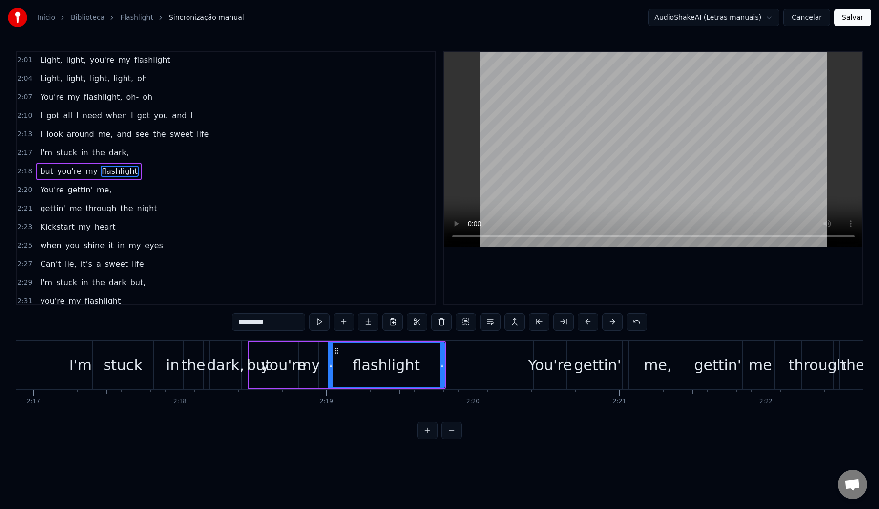
scroll to position [885, 0]
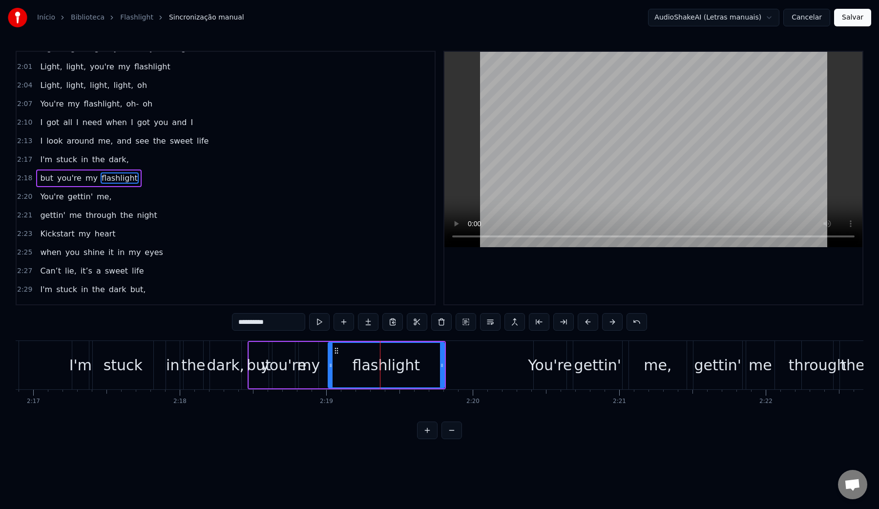
click at [591, 159] on video at bounding box center [654, 149] width 418 height 195
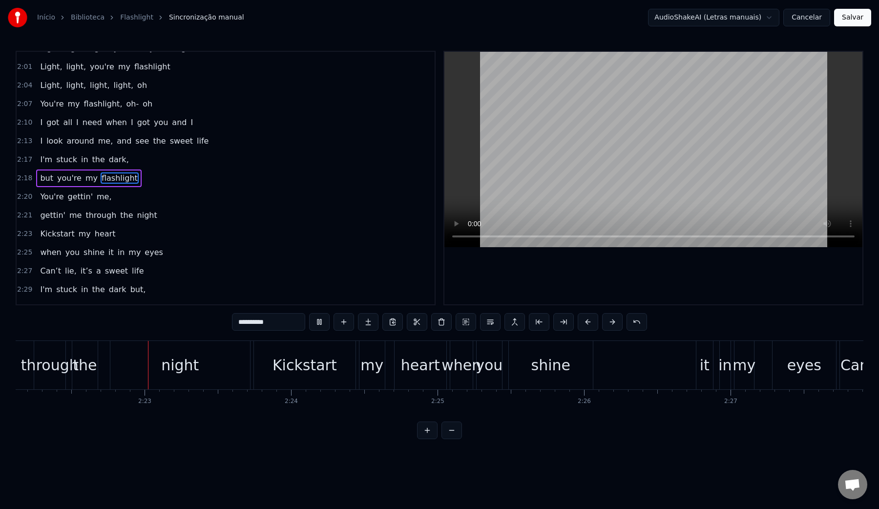
scroll to position [0, 20836]
click at [591, 159] on video at bounding box center [654, 149] width 418 height 195
click at [459, 381] on div "when" at bounding box center [458, 365] width 22 height 48
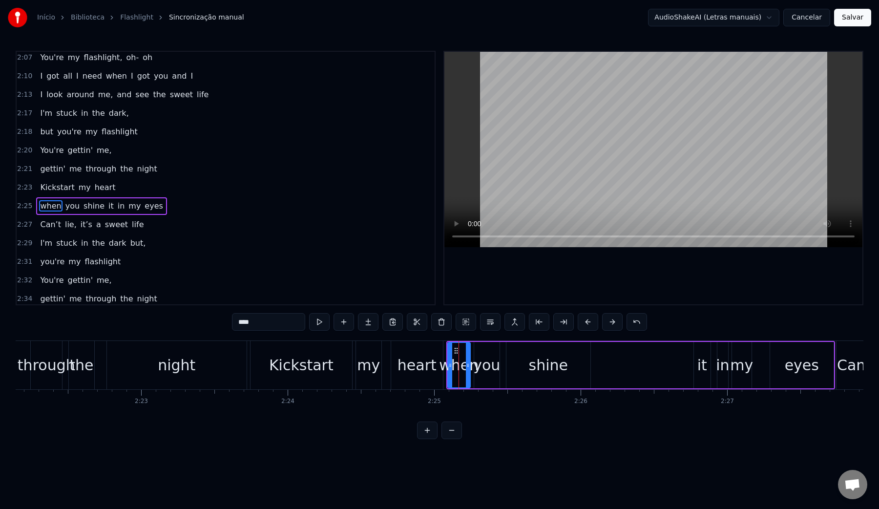
scroll to position [960, 0]
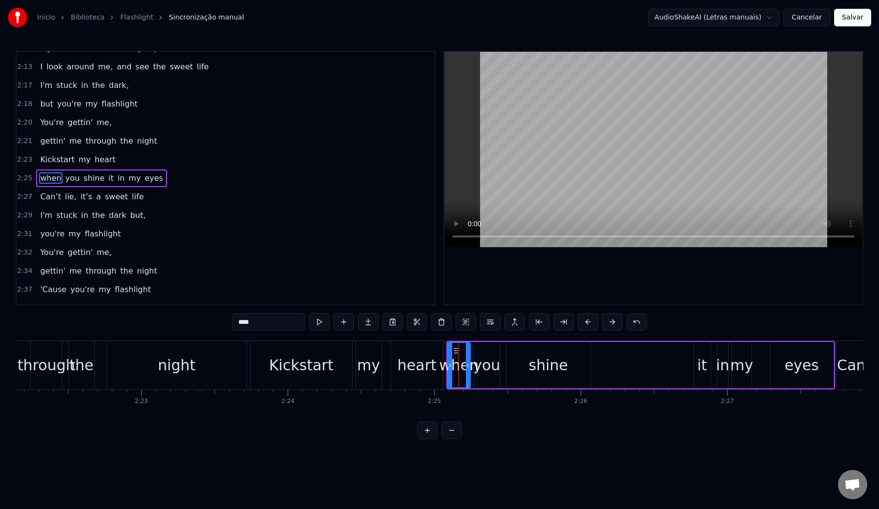
click at [591, 134] on video at bounding box center [654, 149] width 418 height 195
click at [564, 370] on div "shine" at bounding box center [548, 365] width 39 height 22
drag, startPoint x: 588, startPoint y: 366, endPoint x: 559, endPoint y: 367, distance: 29.4
click at [559, 367] on icon at bounding box center [559, 366] width 4 height 8
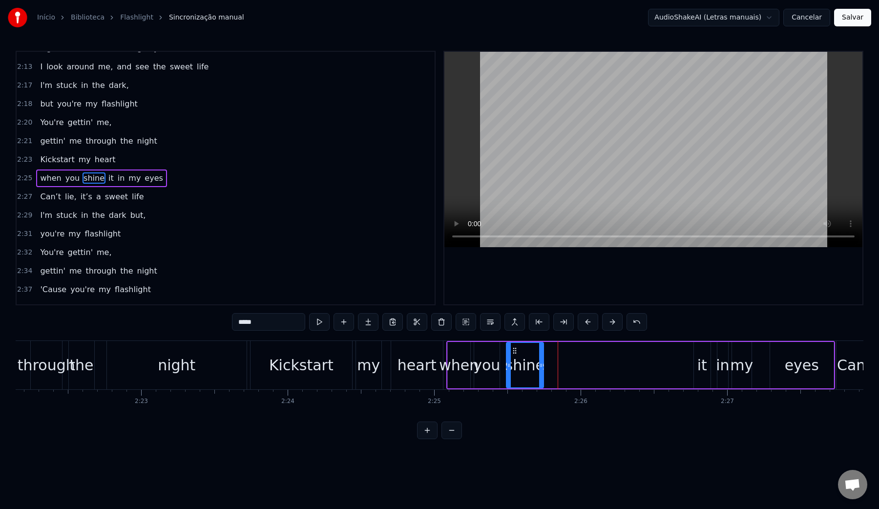
drag, startPoint x: 558, startPoint y: 365, endPoint x: 541, endPoint y: 365, distance: 17.6
click at [541, 365] on icon at bounding box center [541, 366] width 4 height 8
click at [700, 371] on div "it" at bounding box center [703, 365] width 10 height 22
drag, startPoint x: 703, startPoint y: 352, endPoint x: 553, endPoint y: 351, distance: 149.5
click at [553, 351] on icon at bounding box center [555, 351] width 8 height 8
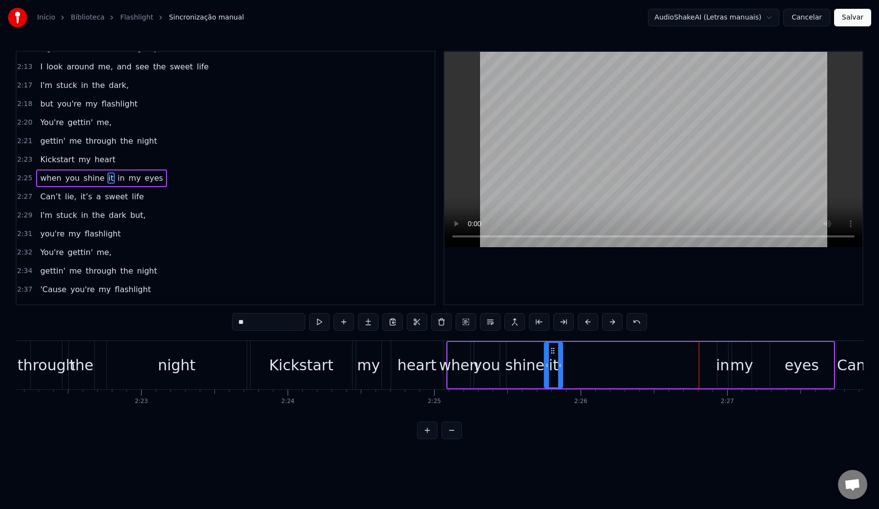
click at [561, 365] on circle at bounding box center [561, 365] width 0 height 0
click at [723, 370] on div "in" at bounding box center [722, 365] width 13 height 22
drag, startPoint x: 719, startPoint y: 366, endPoint x: 567, endPoint y: 365, distance: 152.4
click at [567, 365] on icon at bounding box center [568, 366] width 4 height 8
drag, startPoint x: 727, startPoint y: 368, endPoint x: 585, endPoint y: 370, distance: 141.7
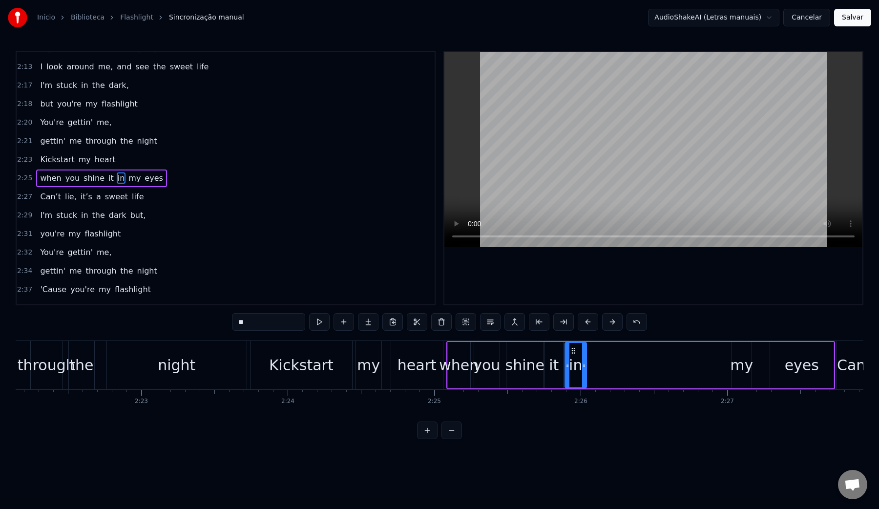
click at [585, 370] on div at bounding box center [584, 365] width 4 height 44
click at [742, 366] on div "my" at bounding box center [741, 365] width 23 height 22
drag, startPoint x: 740, startPoint y: 352, endPoint x: 598, endPoint y: 354, distance: 142.7
click at [598, 354] on icon at bounding box center [598, 351] width 8 height 8
drag, startPoint x: 607, startPoint y: 366, endPoint x: 622, endPoint y: 366, distance: 15.2
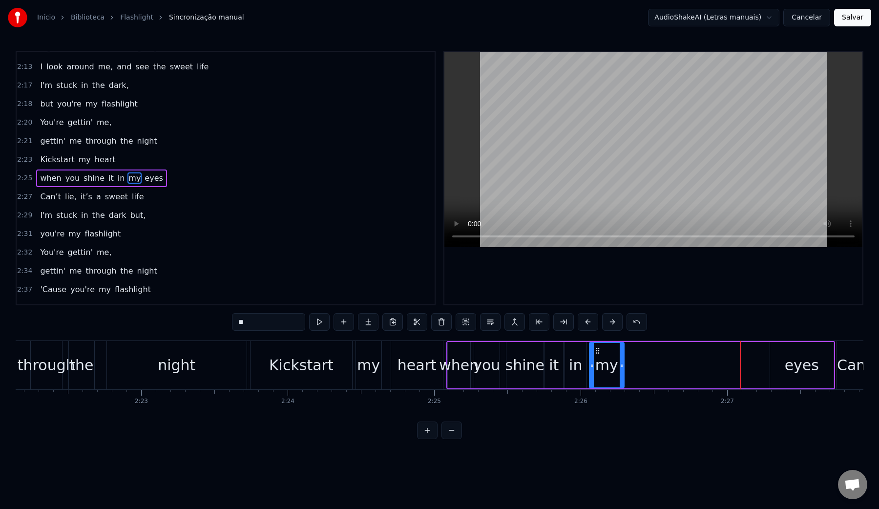
click at [622, 366] on icon at bounding box center [622, 366] width 4 height 8
click at [782, 372] on div "eyes" at bounding box center [803, 365] width 64 height 46
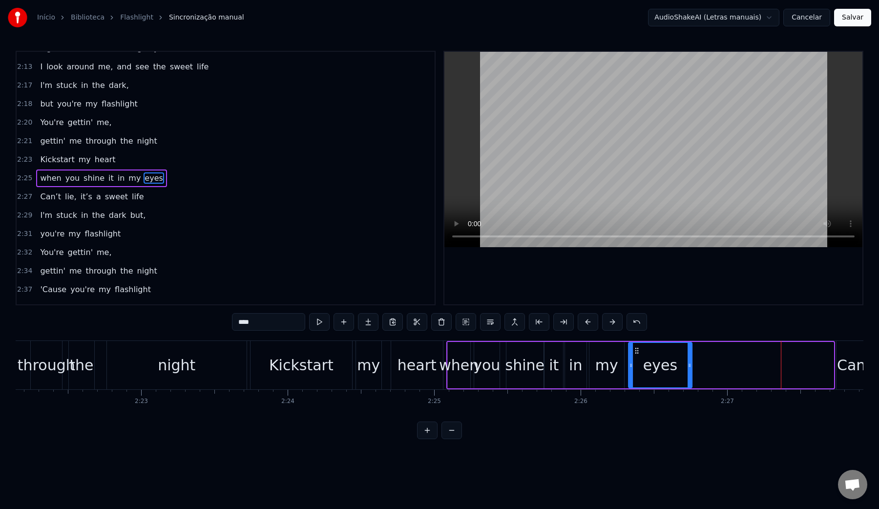
drag, startPoint x: 780, startPoint y: 351, endPoint x: 639, endPoint y: 356, distance: 141.3
click at [639, 356] on div "eyes" at bounding box center [660, 365] width 63 height 44
click at [451, 358] on div "when" at bounding box center [459, 365] width 40 height 22
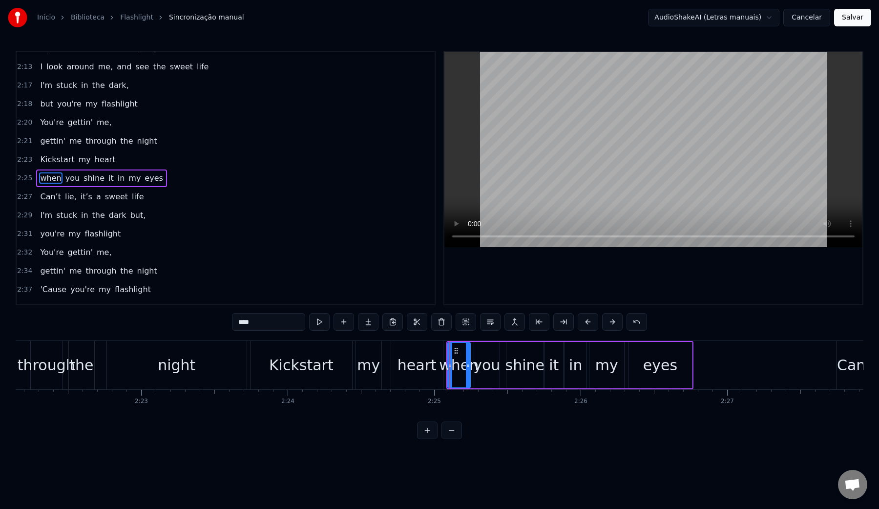
click at [579, 133] on video at bounding box center [654, 149] width 418 height 195
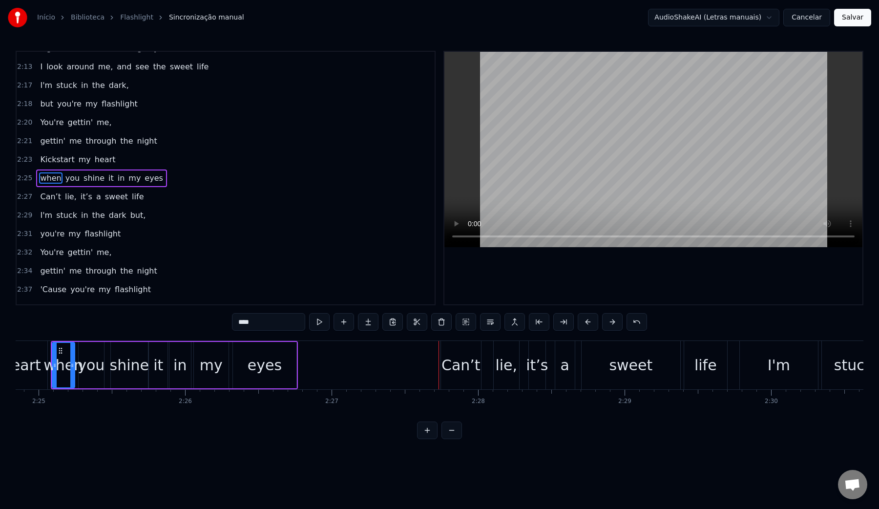
scroll to position [0, 21191]
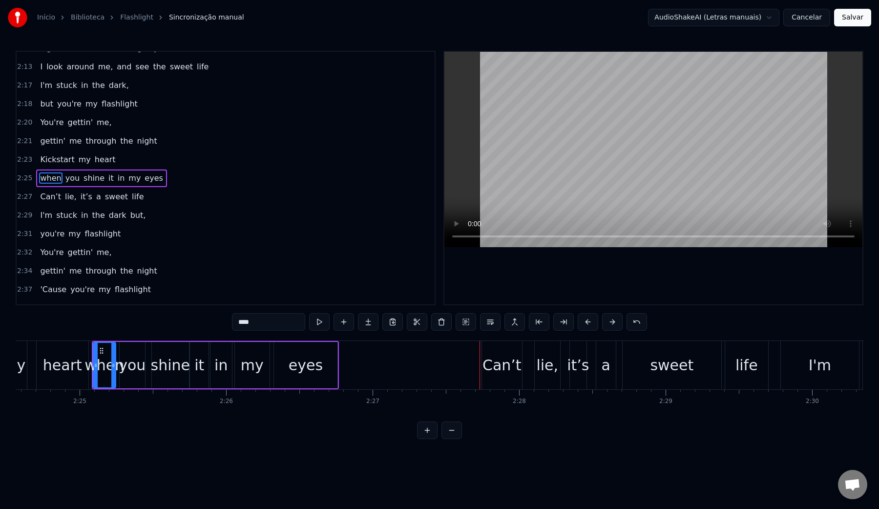
click at [494, 368] on div "Can’t" at bounding box center [502, 365] width 39 height 22
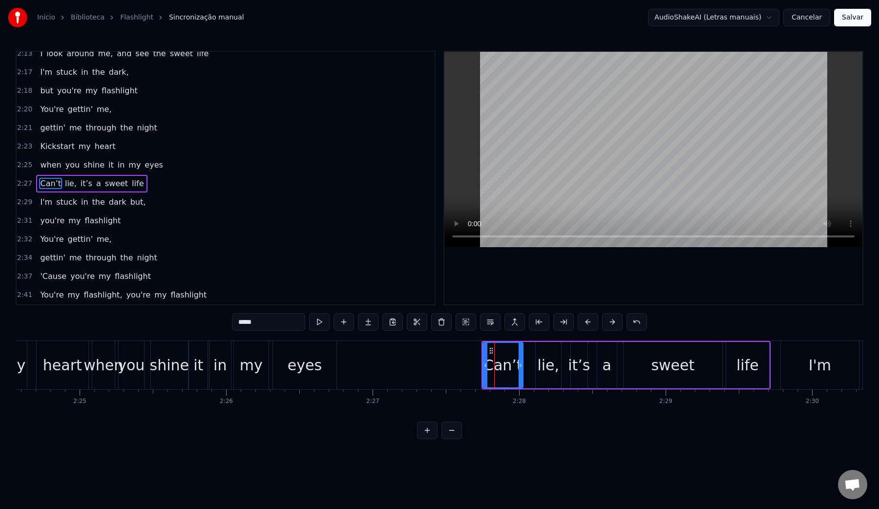
scroll to position [978, 0]
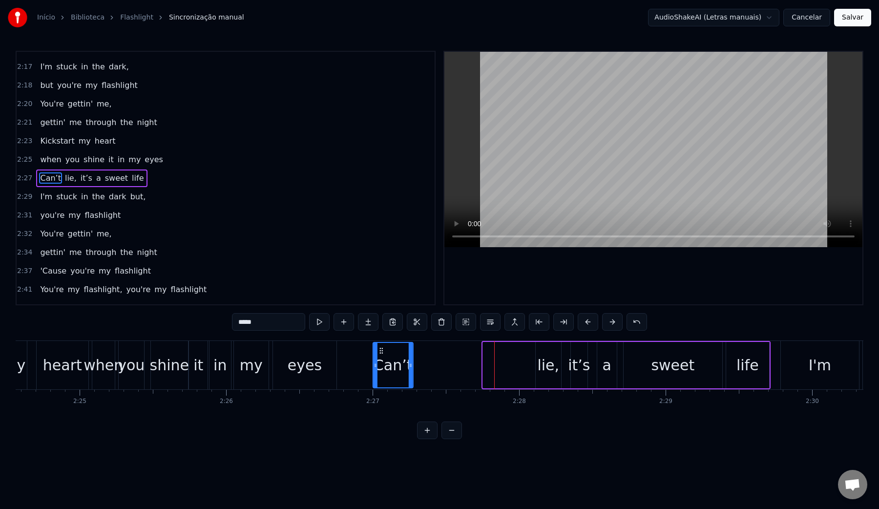
drag, startPoint x: 491, startPoint y: 352, endPoint x: 381, endPoint y: 351, distance: 109.9
click at [381, 351] on icon at bounding box center [382, 351] width 8 height 8
click at [380, 367] on div "Can’t" at bounding box center [392, 365] width 39 height 22
click at [554, 158] on video at bounding box center [654, 149] width 418 height 195
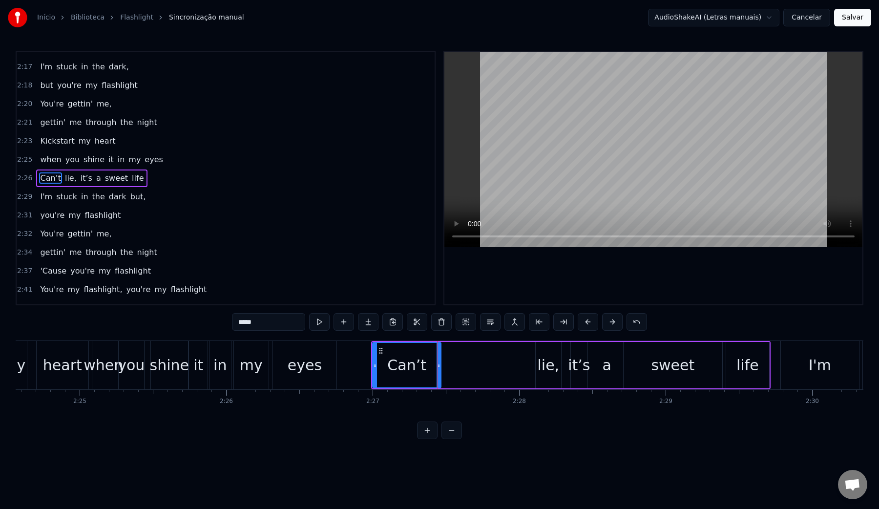
drag, startPoint x: 410, startPoint y: 365, endPoint x: 439, endPoint y: 366, distance: 28.4
click at [439, 366] on icon at bounding box center [439, 366] width 4 height 8
click at [552, 370] on div "lie," at bounding box center [548, 365] width 22 height 22
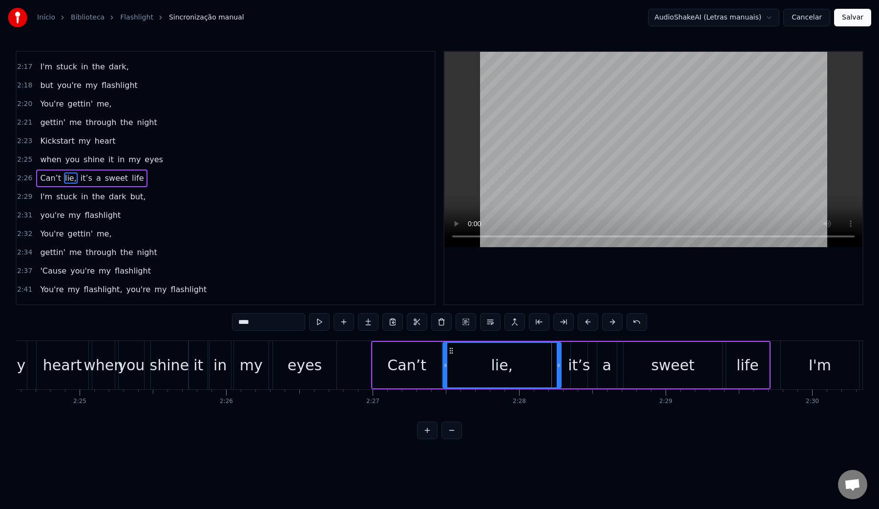
drag, startPoint x: 539, startPoint y: 365, endPoint x: 446, endPoint y: 361, distance: 92.9
click at [446, 362] on icon at bounding box center [446, 366] width 4 height 8
click at [519, 138] on video at bounding box center [654, 149] width 418 height 195
drag, startPoint x: 558, startPoint y: 362, endPoint x: 524, endPoint y: 361, distance: 34.2
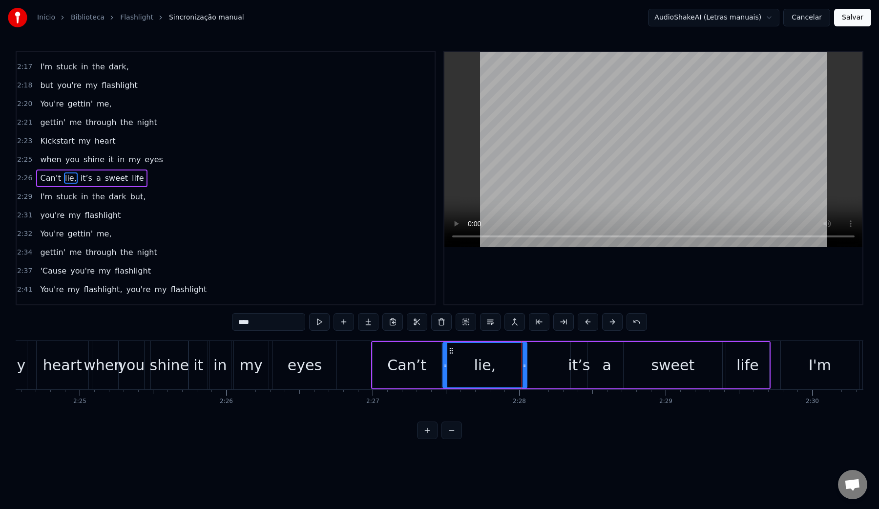
click at [524, 361] on div at bounding box center [525, 365] width 4 height 44
click at [576, 132] on video at bounding box center [654, 149] width 418 height 195
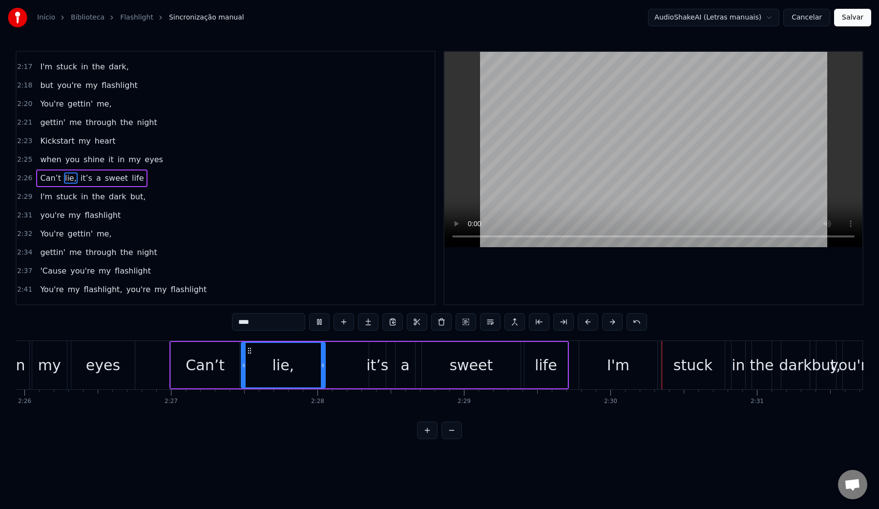
click at [576, 132] on video at bounding box center [654, 149] width 418 height 195
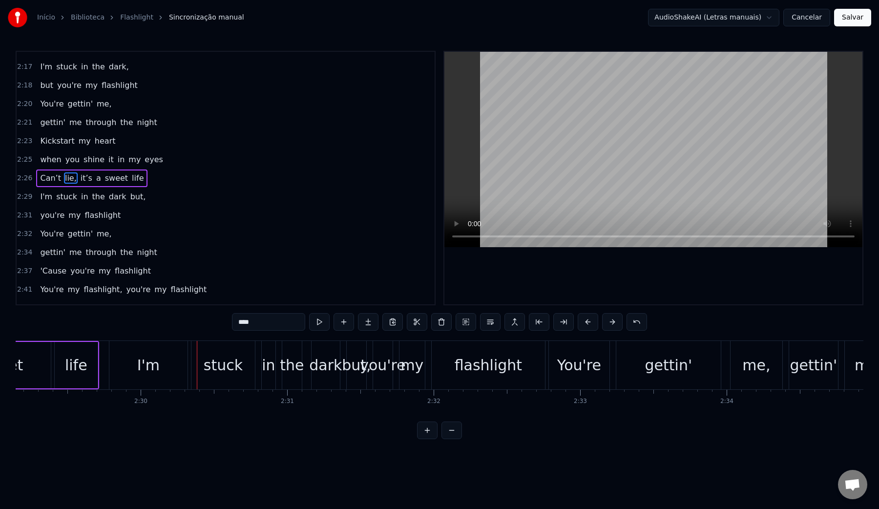
scroll to position [0, 21840]
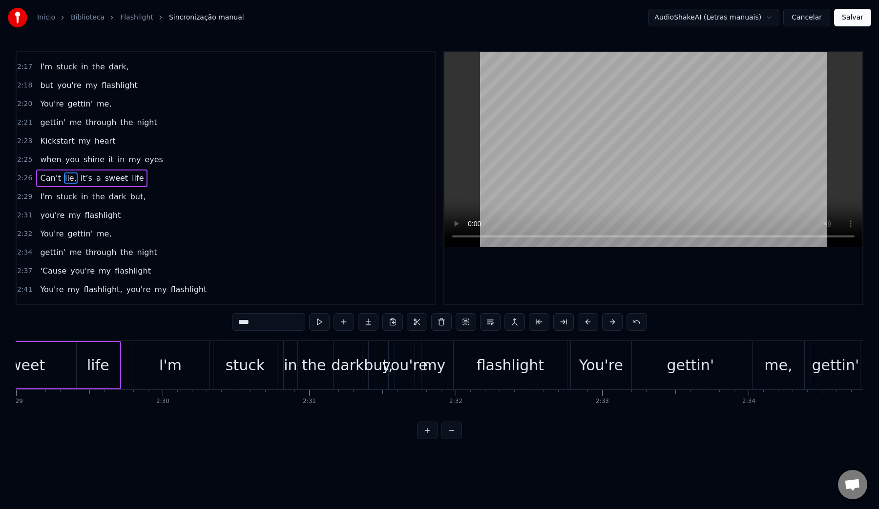
click at [169, 372] on div "I'm" at bounding box center [170, 365] width 22 height 22
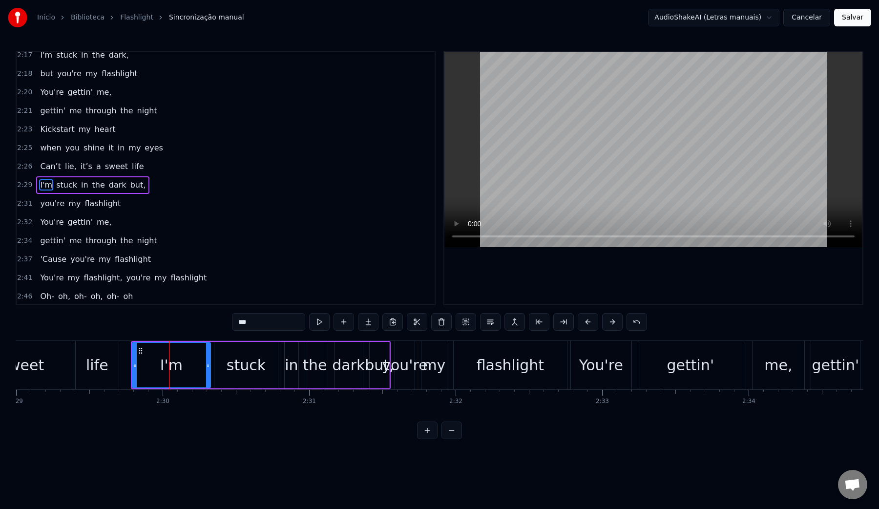
scroll to position [997, 0]
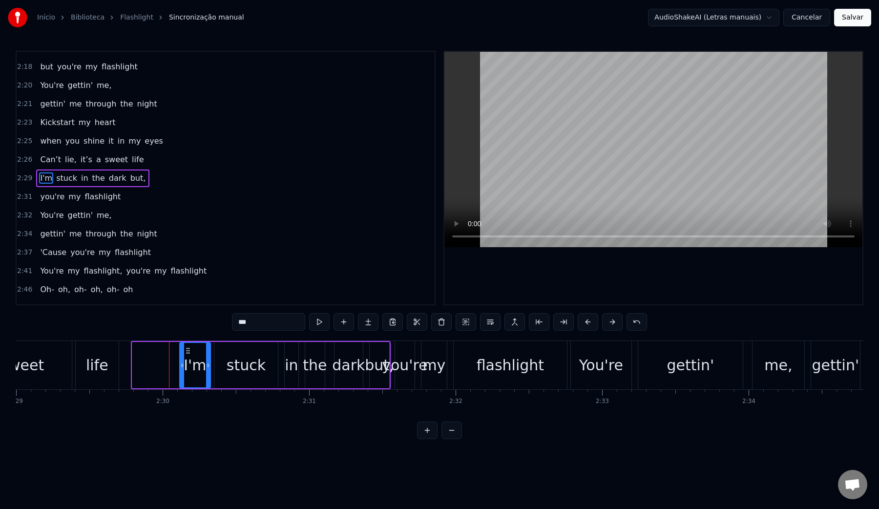
drag, startPoint x: 135, startPoint y: 367, endPoint x: 182, endPoint y: 370, distance: 47.5
click at [182, 370] on div at bounding box center [182, 365] width 4 height 44
click at [537, 159] on video at bounding box center [654, 149] width 418 height 195
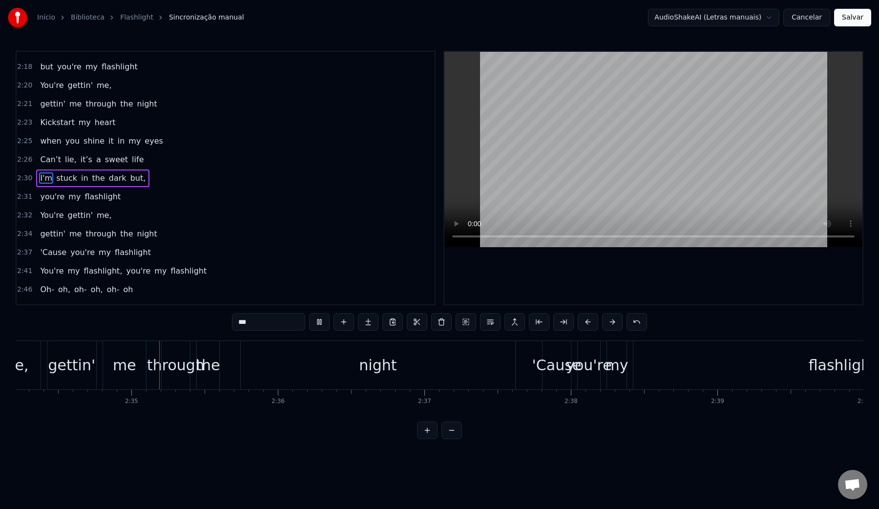
scroll to position [0, 22608]
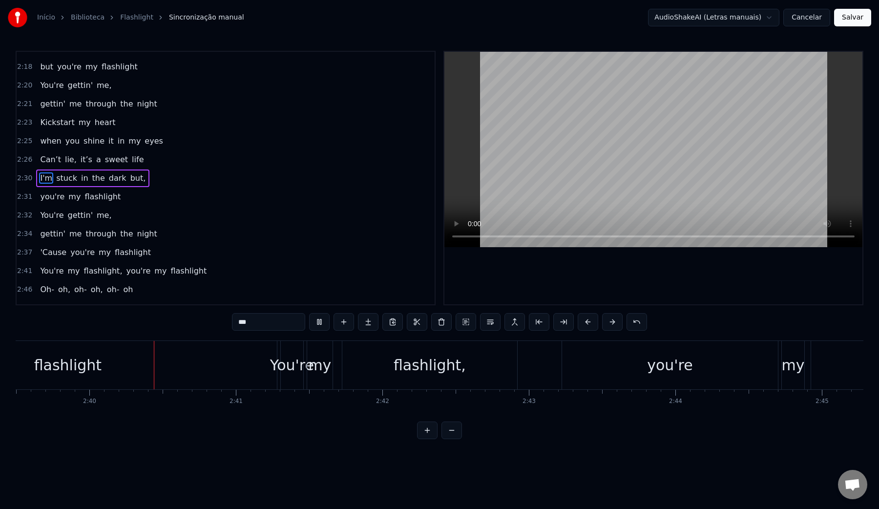
click at [537, 159] on video at bounding box center [654, 149] width 418 height 195
click at [135, 369] on div "flashlight" at bounding box center [60, 365] width 418 height 48
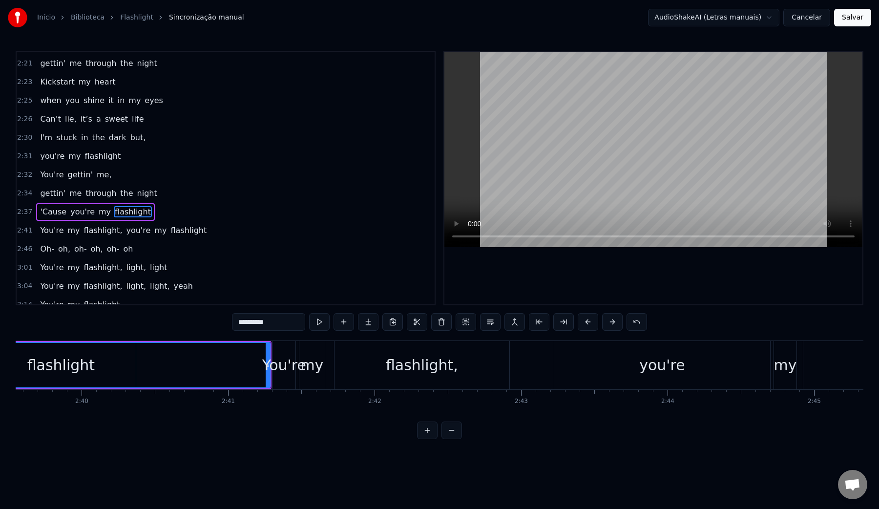
scroll to position [1047, 0]
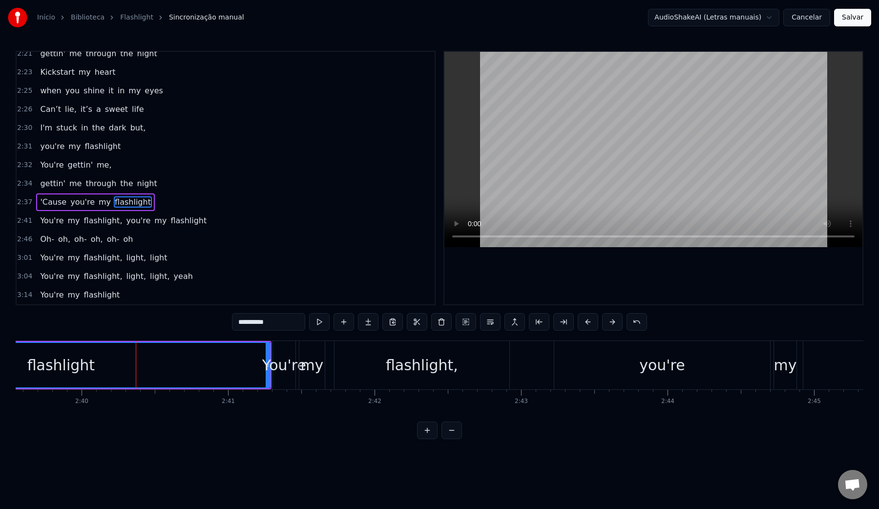
click at [266, 367] on div "You're" at bounding box center [284, 365] width 44 height 22
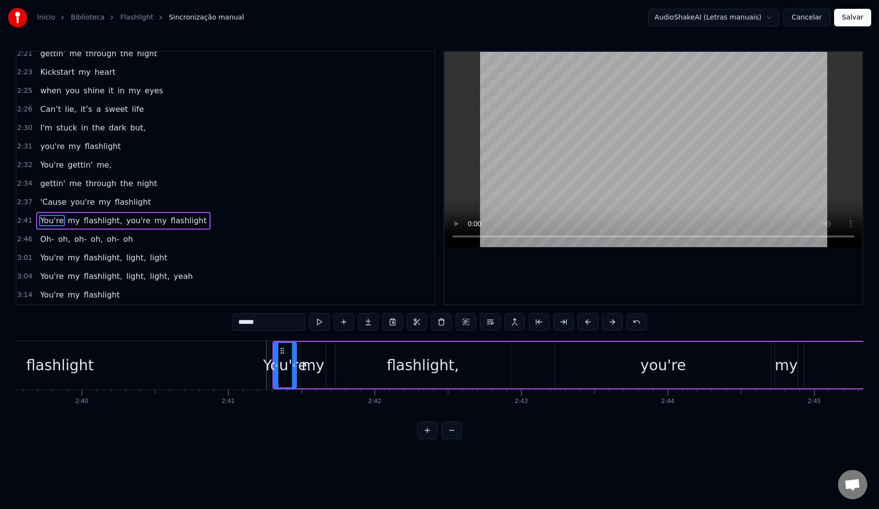
click at [233, 367] on div "flashlight" at bounding box center [60, 365] width 418 height 48
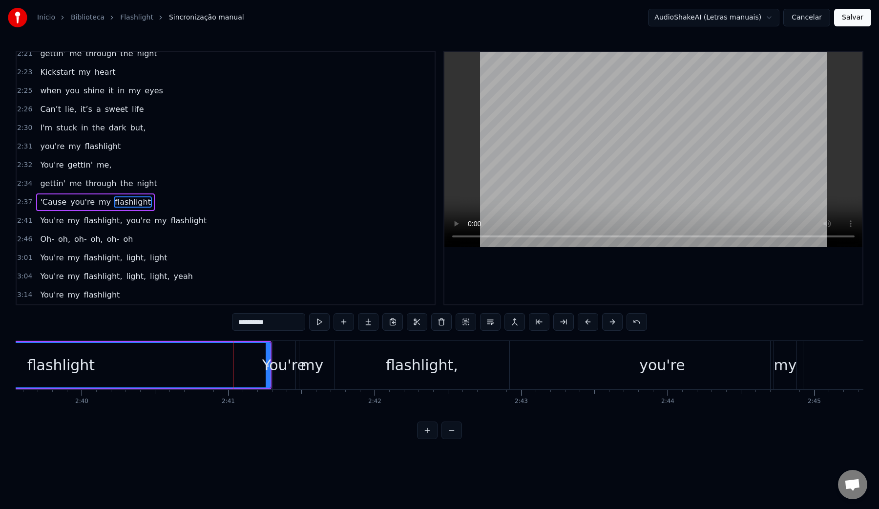
click at [273, 368] on div "You're" at bounding box center [284, 365] width 44 height 22
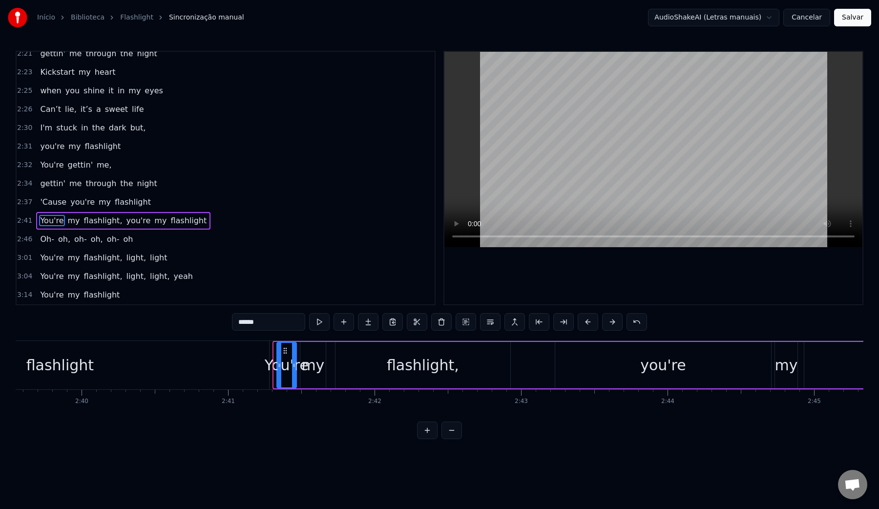
click at [279, 365] on icon at bounding box center [280, 366] width 4 height 8
click at [245, 367] on div "flashlight" at bounding box center [60, 365] width 418 height 48
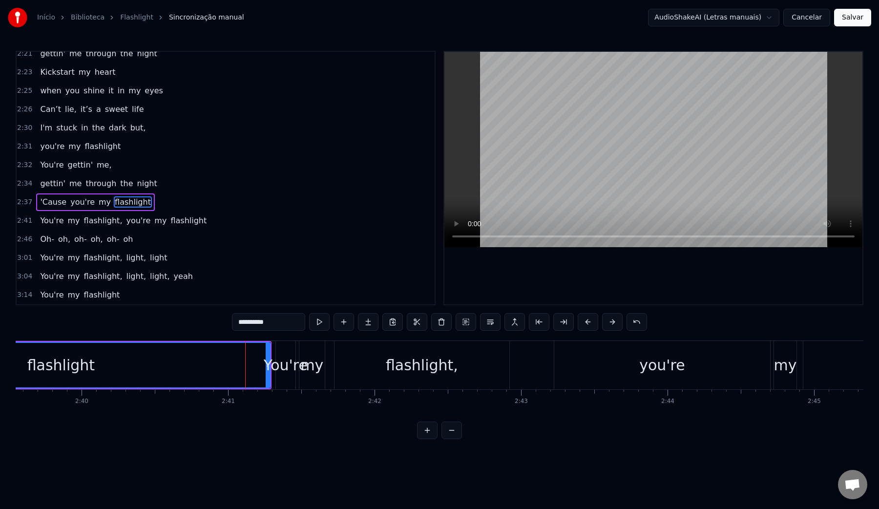
click at [265, 366] on div "flashlight" at bounding box center [60, 365] width 417 height 44
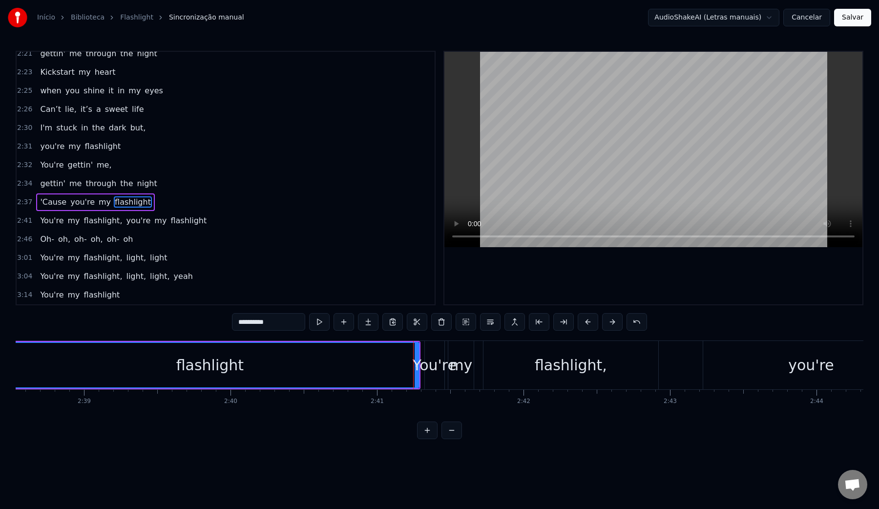
scroll to position [0, 23225]
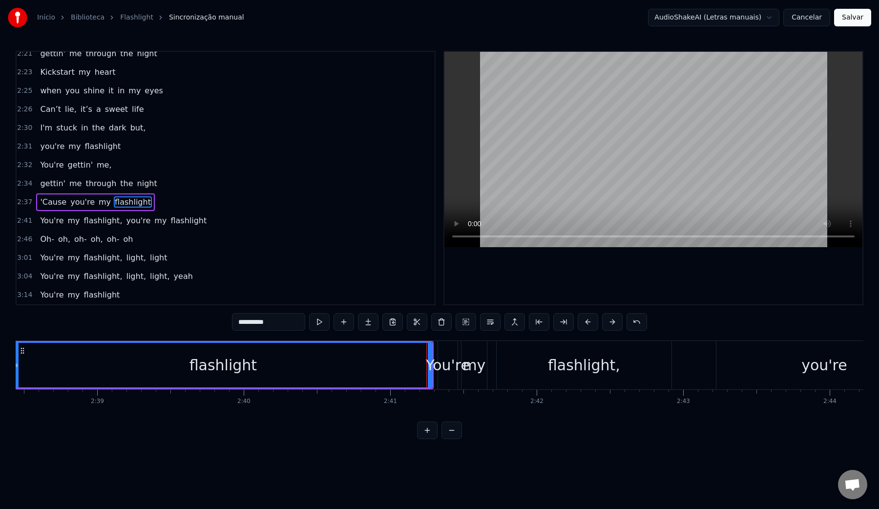
click at [354, 368] on div "flashlight" at bounding box center [223, 365] width 417 height 44
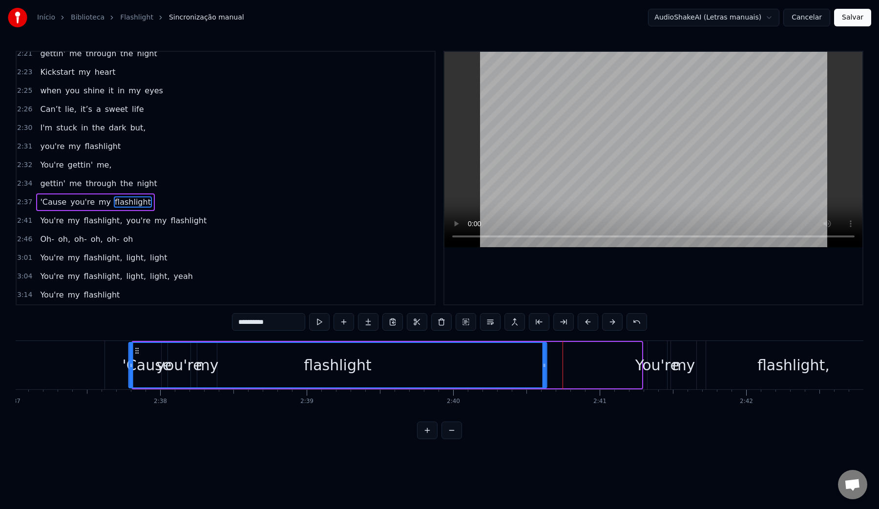
scroll to position [0, 22994]
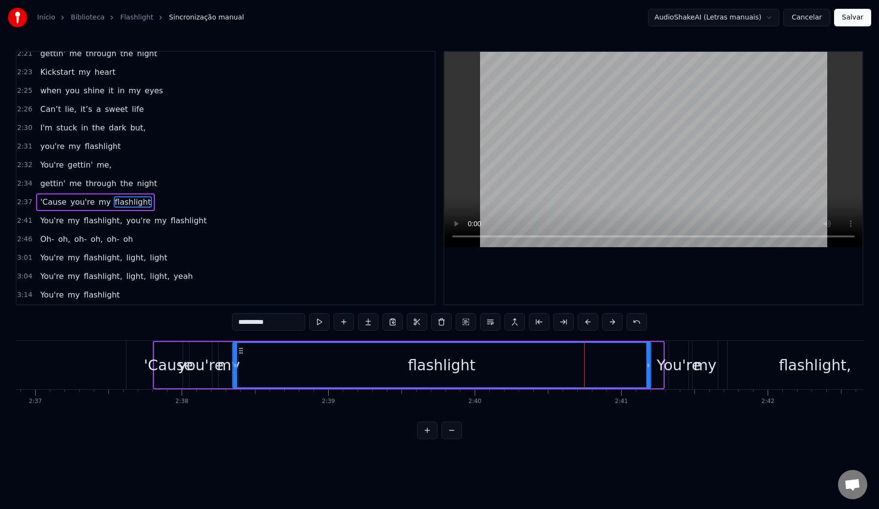
drag, startPoint x: 139, startPoint y: 352, endPoint x: 240, endPoint y: 365, distance: 102.0
click at [240, 365] on div "flashlight" at bounding box center [441, 365] width 417 height 44
drag, startPoint x: 647, startPoint y: 365, endPoint x: 562, endPoint y: 358, distance: 85.3
click at [562, 358] on div at bounding box center [563, 365] width 4 height 44
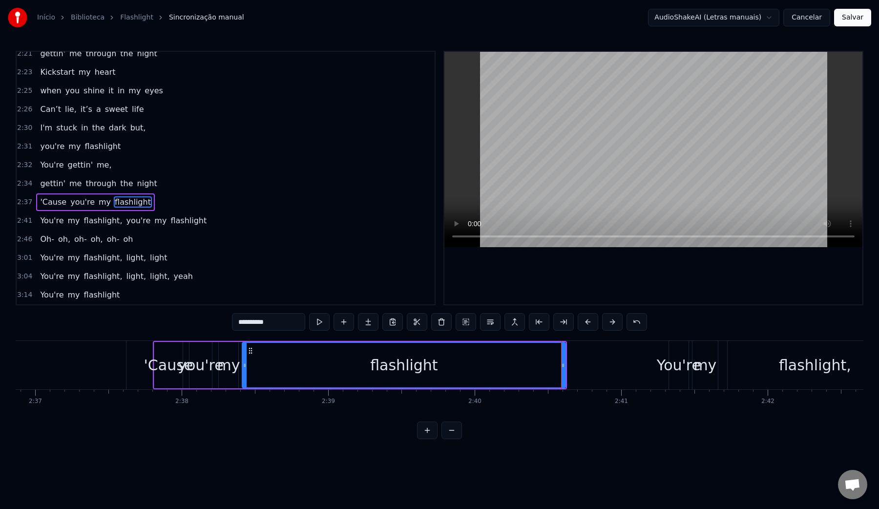
drag, startPoint x: 236, startPoint y: 366, endPoint x: 245, endPoint y: 365, distance: 10.0
click at [245, 365] on icon at bounding box center [245, 366] width 4 height 8
click at [607, 102] on video at bounding box center [654, 149] width 418 height 195
click at [610, 104] on video at bounding box center [654, 149] width 418 height 195
drag, startPoint x: 564, startPoint y: 366, endPoint x: 518, endPoint y: 364, distance: 46.0
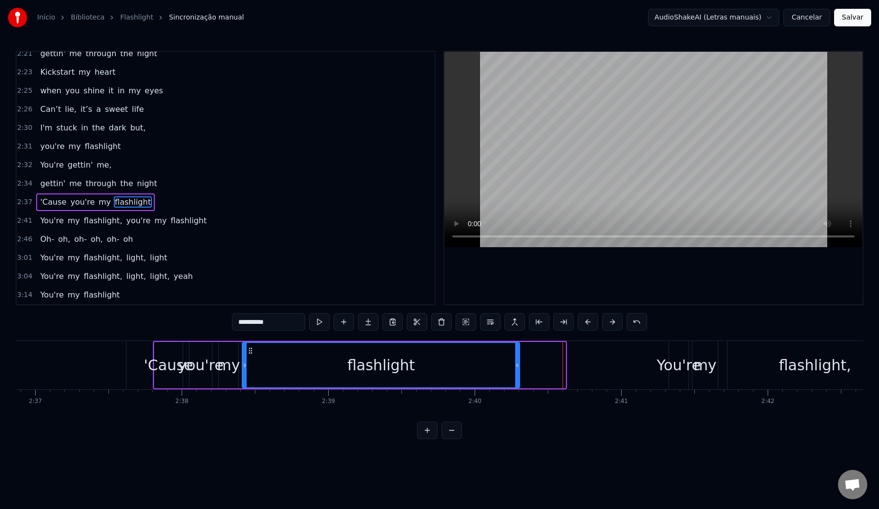
click at [518, 364] on icon at bounding box center [517, 366] width 4 height 8
click at [398, 370] on div "flashlight" at bounding box center [380, 365] width 67 height 22
click at [631, 149] on video at bounding box center [654, 149] width 418 height 195
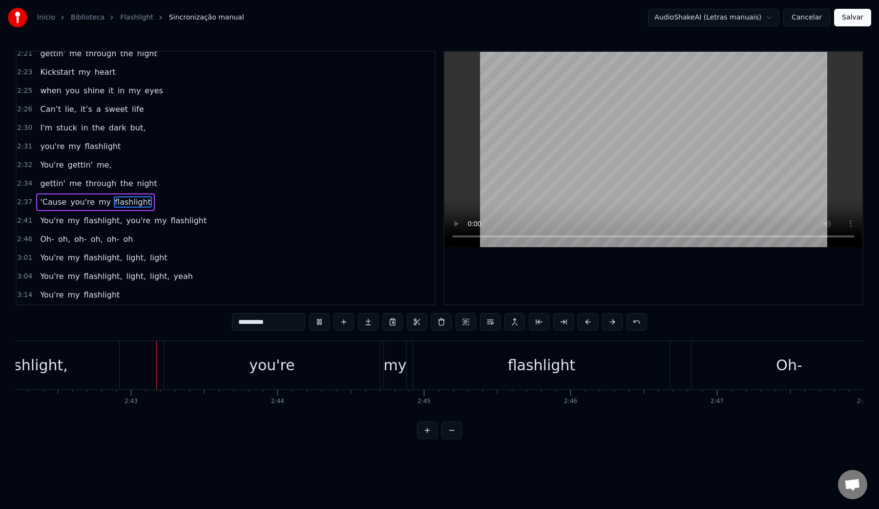
scroll to position [0, 23783]
click at [626, 148] on video at bounding box center [654, 149] width 418 height 195
click at [342, 368] on div "you're" at bounding box center [267, 365] width 216 height 48
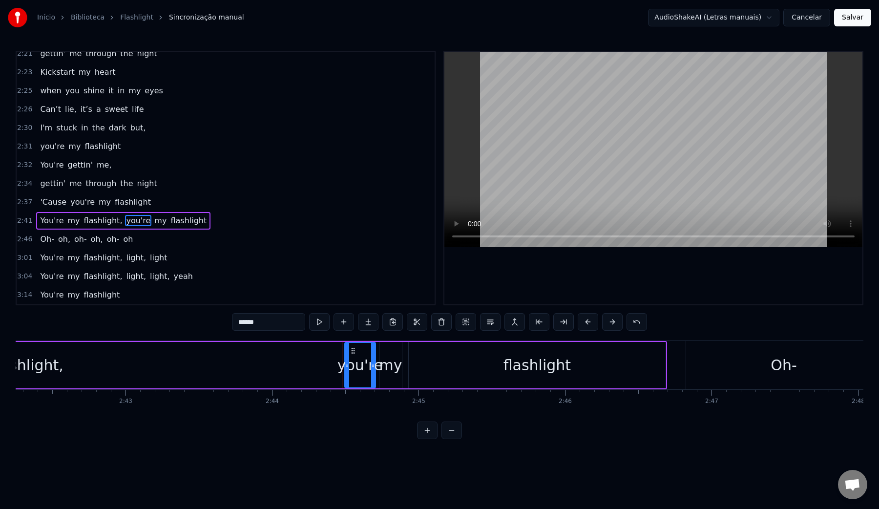
drag, startPoint x: 161, startPoint y: 368, endPoint x: 346, endPoint y: 369, distance: 185.2
click at [346, 369] on div at bounding box center [347, 365] width 4 height 44
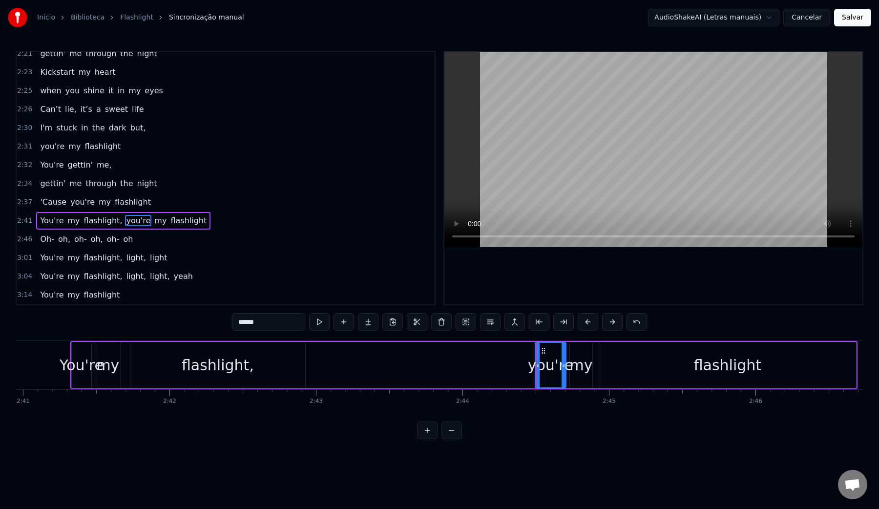
scroll to position [0, 23560]
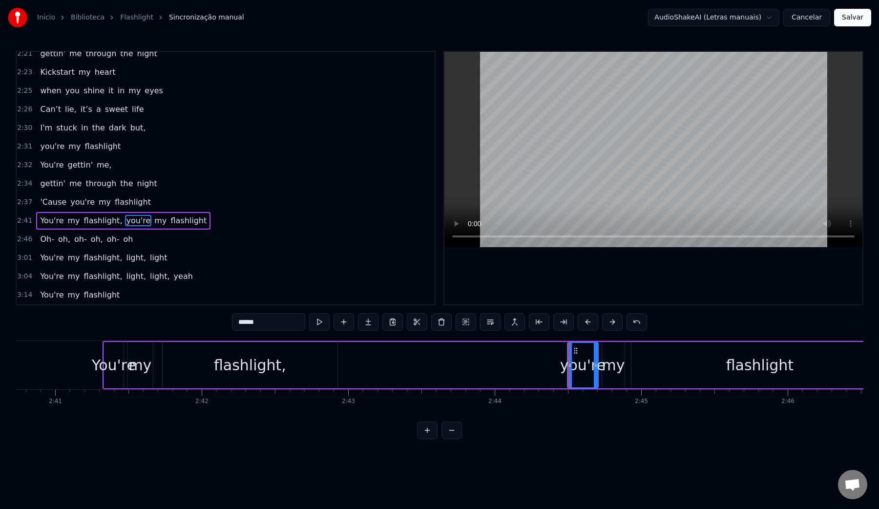
click at [293, 373] on div "flashlight," at bounding box center [250, 365] width 175 height 46
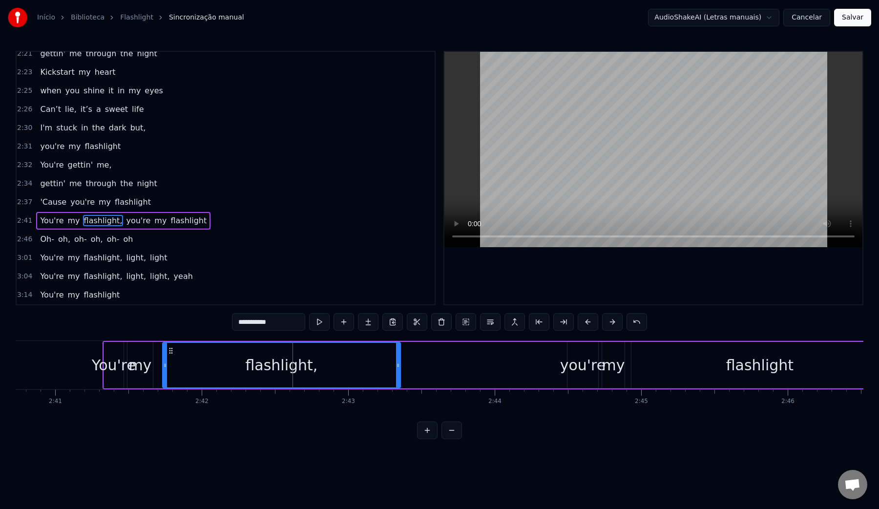
drag, startPoint x: 334, startPoint y: 366, endPoint x: 397, endPoint y: 368, distance: 63.1
click at [397, 368] on icon at bounding box center [398, 366] width 4 height 8
click at [218, 368] on div "flashlight," at bounding box center [281, 365] width 237 height 44
click at [668, 113] on video at bounding box center [654, 149] width 418 height 195
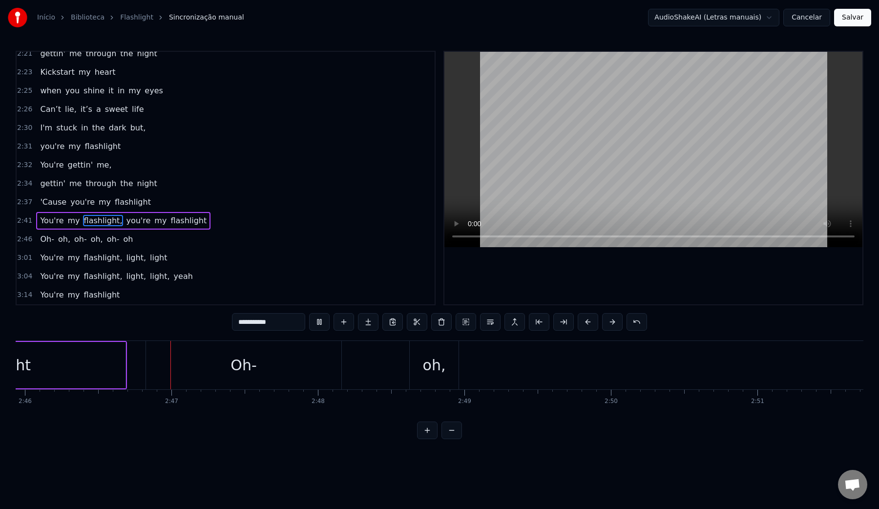
scroll to position [0, 24326]
click at [667, 113] on video at bounding box center [654, 149] width 418 height 195
click at [436, 373] on div "oh," at bounding box center [431, 365] width 23 height 22
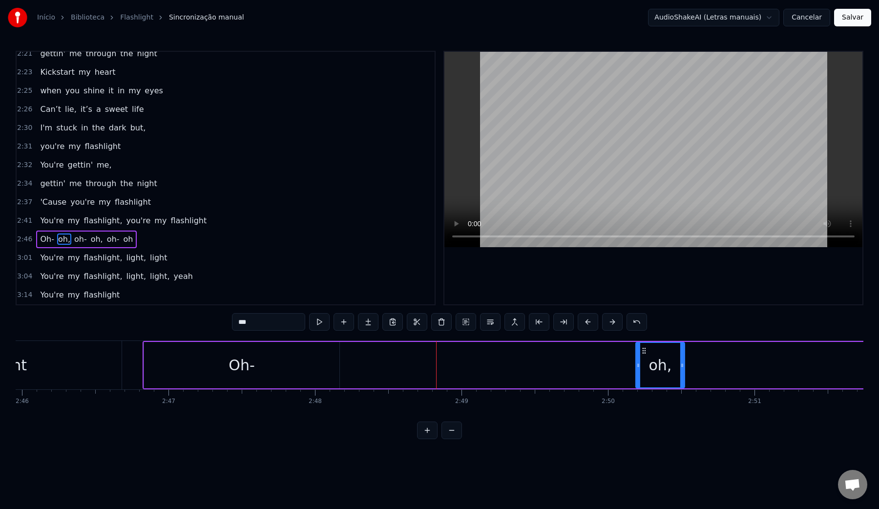
drag, startPoint x: 415, startPoint y: 350, endPoint x: 644, endPoint y: 353, distance: 228.2
click at [644, 353] on icon at bounding box center [645, 351] width 8 height 8
click at [228, 362] on div "Oh-" at bounding box center [241, 365] width 195 height 46
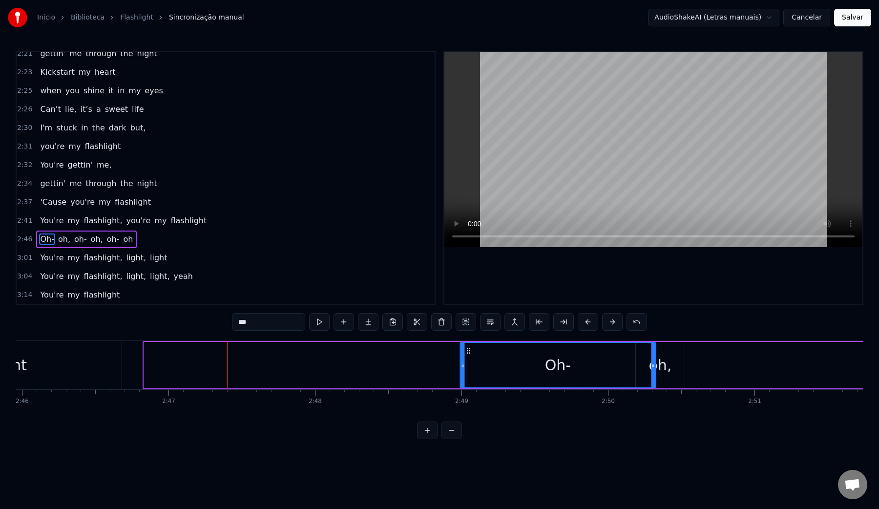
drag, startPoint x: 152, startPoint y: 350, endPoint x: 468, endPoint y: 362, distance: 316.3
click at [468, 362] on div "Oh-" at bounding box center [558, 365] width 194 height 44
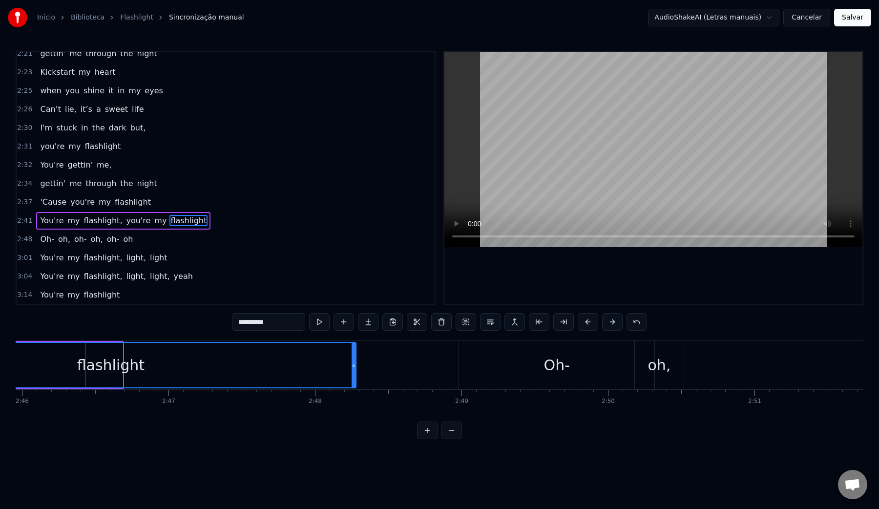
drag, startPoint x: 121, startPoint y: 365, endPoint x: 354, endPoint y: 365, distance: 233.1
click at [354, 365] on icon at bounding box center [354, 366] width 4 height 8
click at [120, 356] on div "flashlight" at bounding box center [110, 365] width 67 height 22
click at [624, 158] on video at bounding box center [654, 149] width 418 height 195
click at [624, 157] on video at bounding box center [654, 149] width 418 height 195
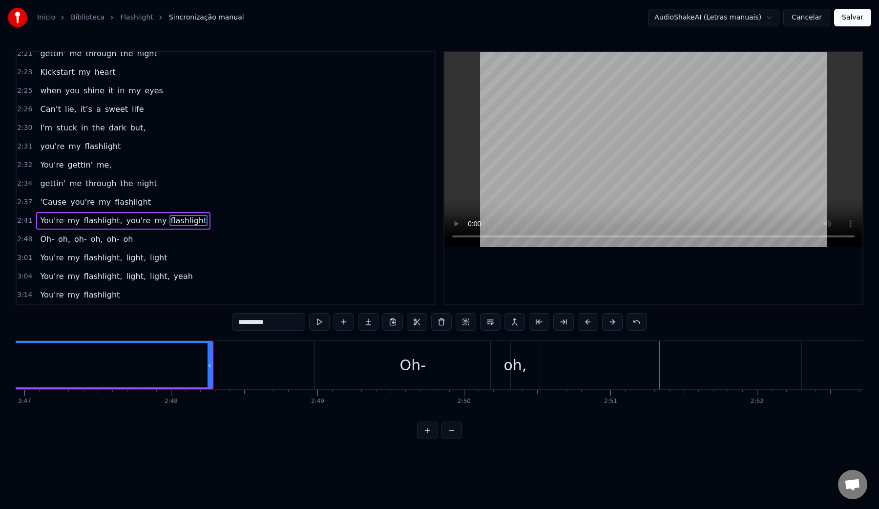
scroll to position [0, 24517]
click at [469, 359] on div "oh," at bounding box center [469, 365] width 23 height 22
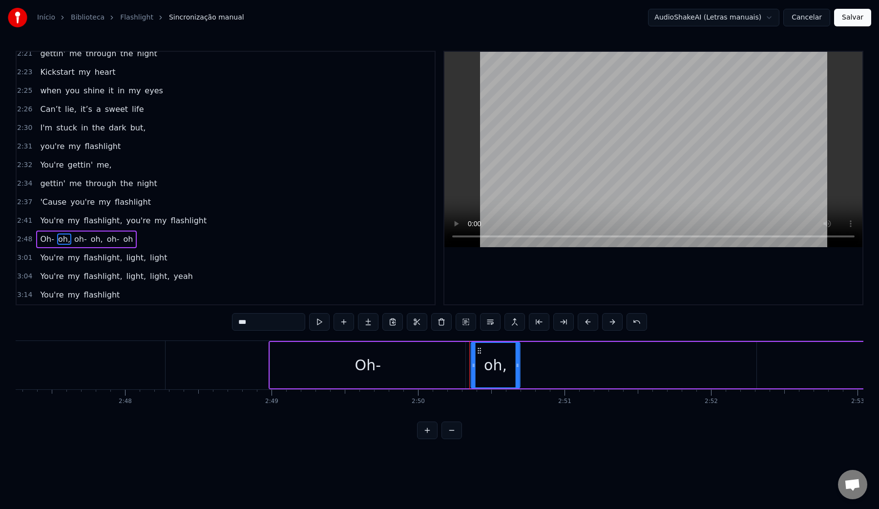
drag, startPoint x: 453, startPoint y: 352, endPoint x: 478, endPoint y: 352, distance: 24.9
click at [478, 352] on icon at bounding box center [480, 351] width 8 height 8
drag, startPoint x: 517, startPoint y: 365, endPoint x: 585, endPoint y: 363, distance: 67.4
click at [585, 364] on icon at bounding box center [587, 366] width 4 height 8
click at [317, 377] on div "Oh-" at bounding box center [367, 365] width 195 height 46
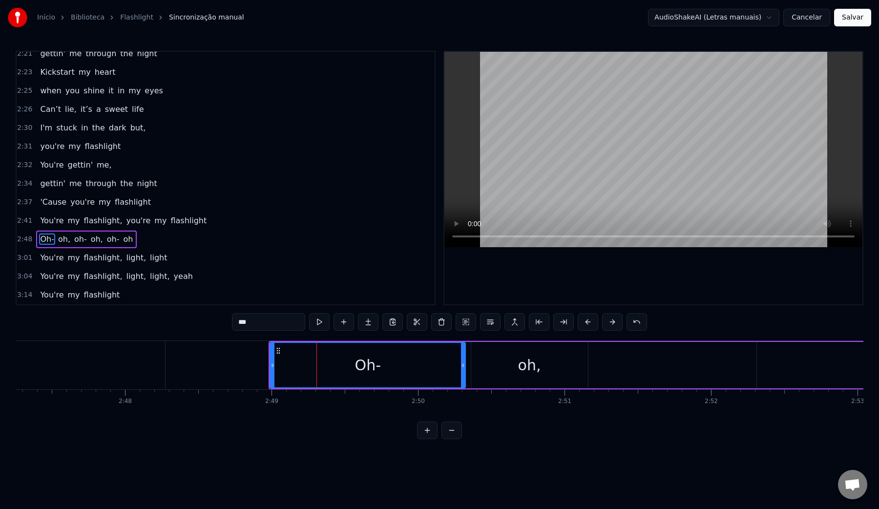
click at [602, 141] on video at bounding box center [654, 149] width 418 height 195
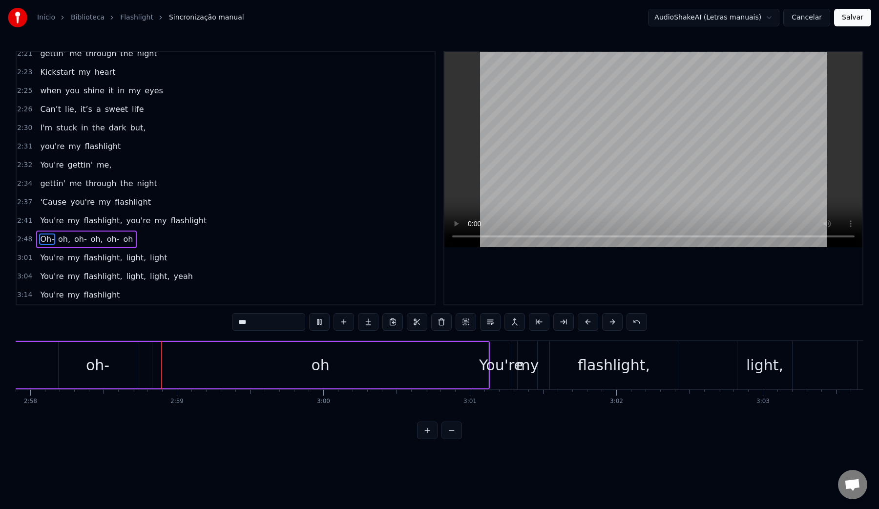
scroll to position [0, 26081]
click at [602, 141] on video at bounding box center [654, 149] width 418 height 195
click at [327, 367] on div "oh" at bounding box center [317, 365] width 336 height 46
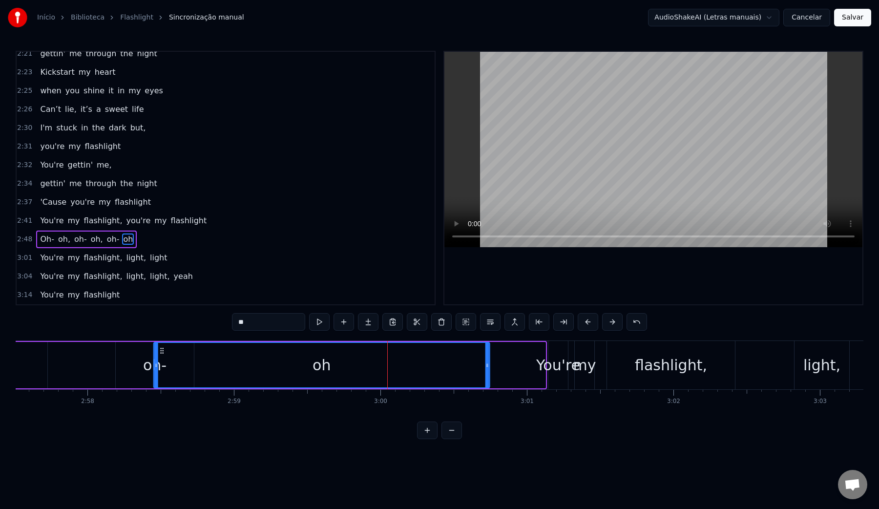
scroll to position [0, 26018]
drag, startPoint x: 158, startPoint y: 349, endPoint x: 208, endPoint y: 356, distance: 50.7
click at [208, 356] on div "oh" at bounding box center [367, 365] width 335 height 44
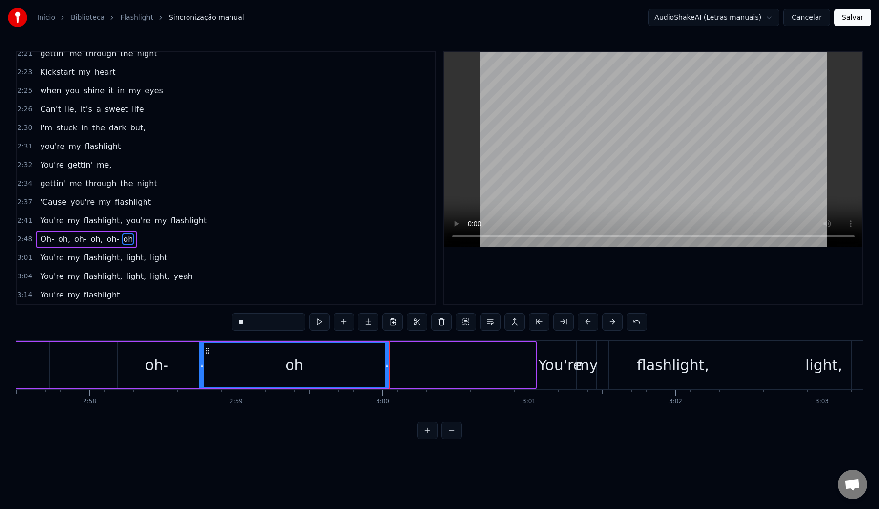
drag, startPoint x: 533, startPoint y: 366, endPoint x: 388, endPoint y: 365, distance: 145.1
click at [388, 365] on icon at bounding box center [387, 366] width 4 height 8
click at [122, 366] on div "oh-" at bounding box center [157, 365] width 78 height 46
type input "***"
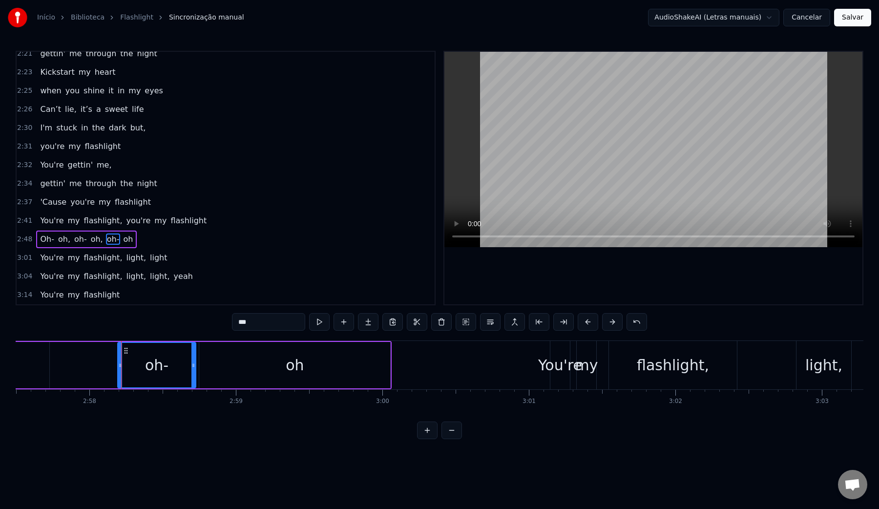
click at [623, 141] on video at bounding box center [654, 149] width 418 height 195
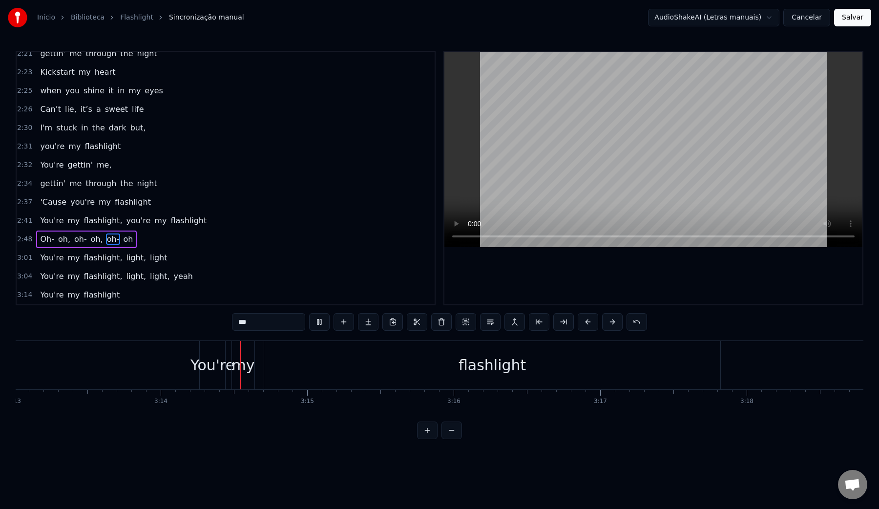
scroll to position [0, 28293]
click at [852, 22] on button "Salvar" at bounding box center [853, 18] width 37 height 18
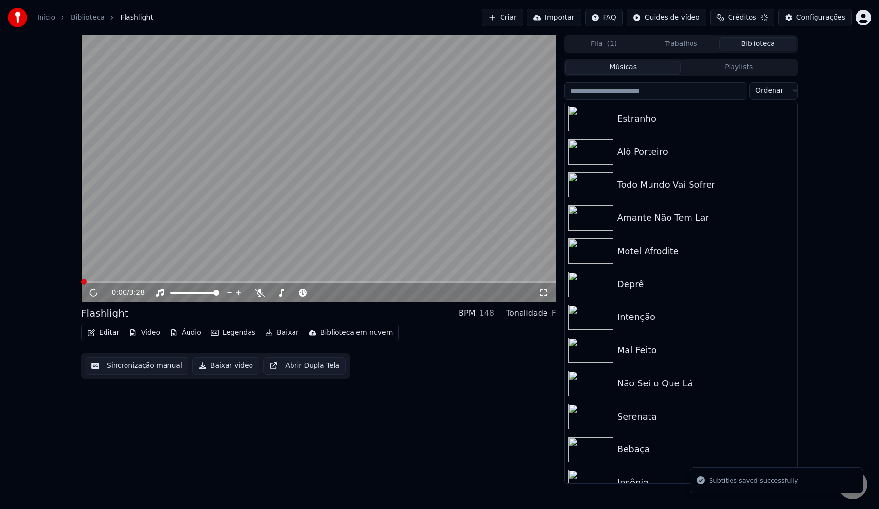
click at [210, 367] on button "Baixar vídeo" at bounding box center [226, 366] width 67 height 18
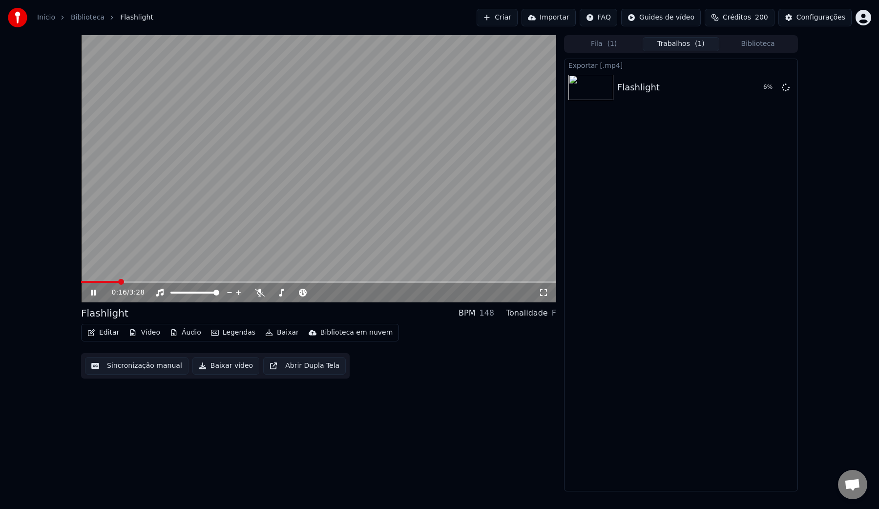
click at [322, 146] on video at bounding box center [318, 168] width 475 height 267
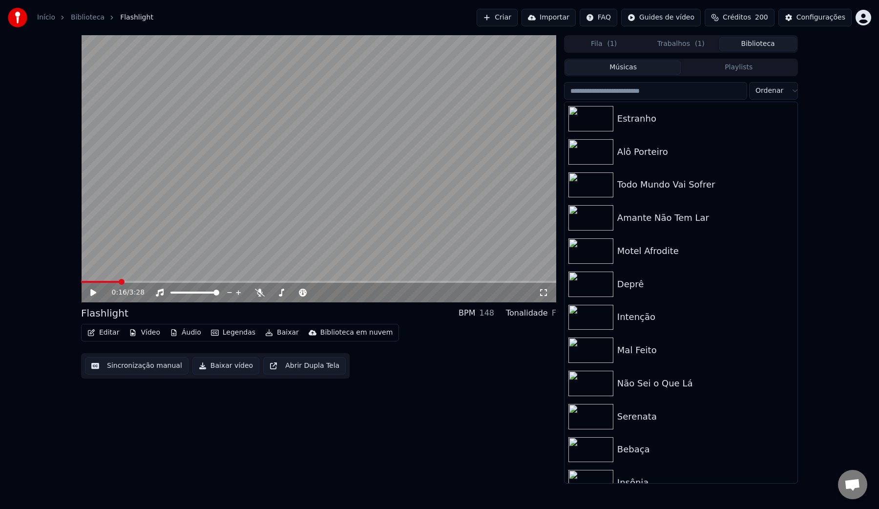
click at [753, 42] on button "Biblioteca" at bounding box center [758, 44] width 77 height 14
click at [645, 95] on input "search" at bounding box center [655, 91] width 183 height 18
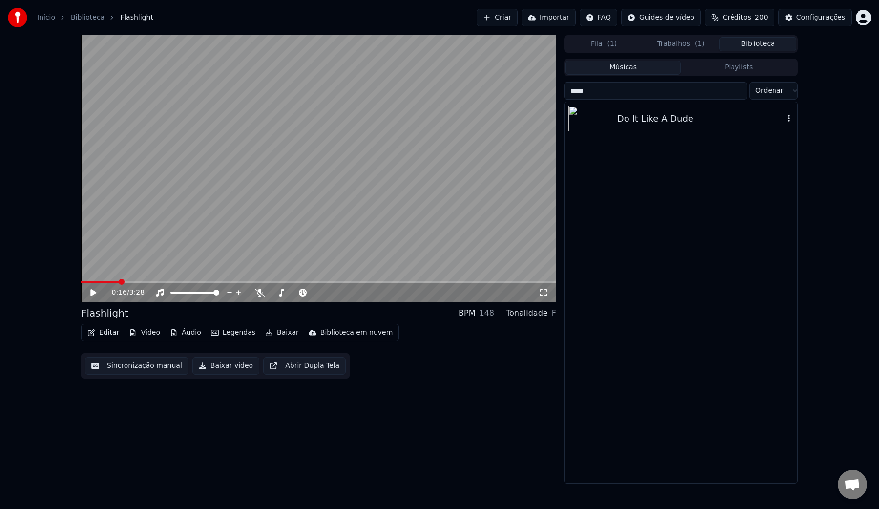
type input "*****"
click at [665, 126] on div "Do It Like A Dude" at bounding box center [681, 118] width 233 height 33
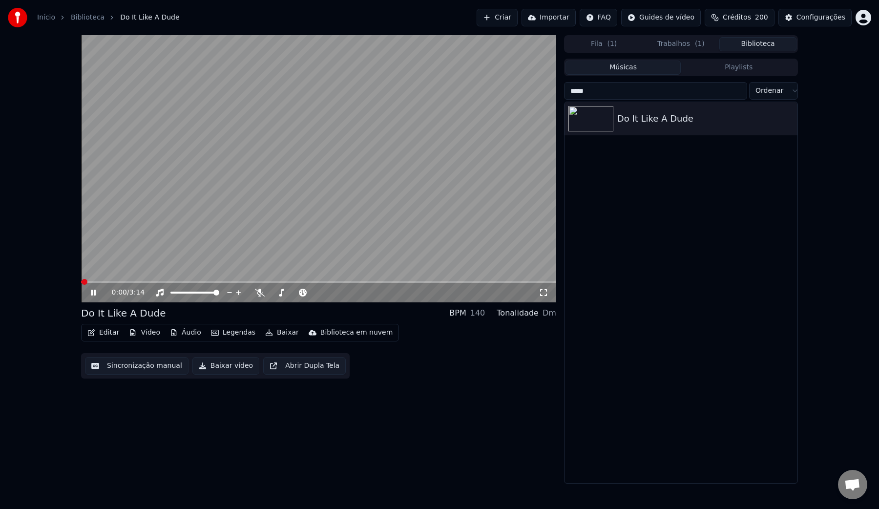
click at [151, 369] on button "Sincronização manual" at bounding box center [137, 366] width 104 height 18
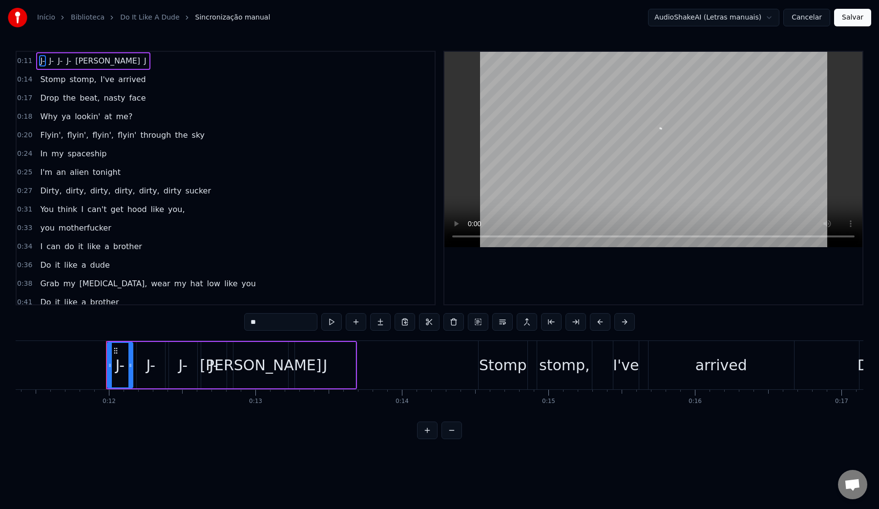
scroll to position [0, 1558]
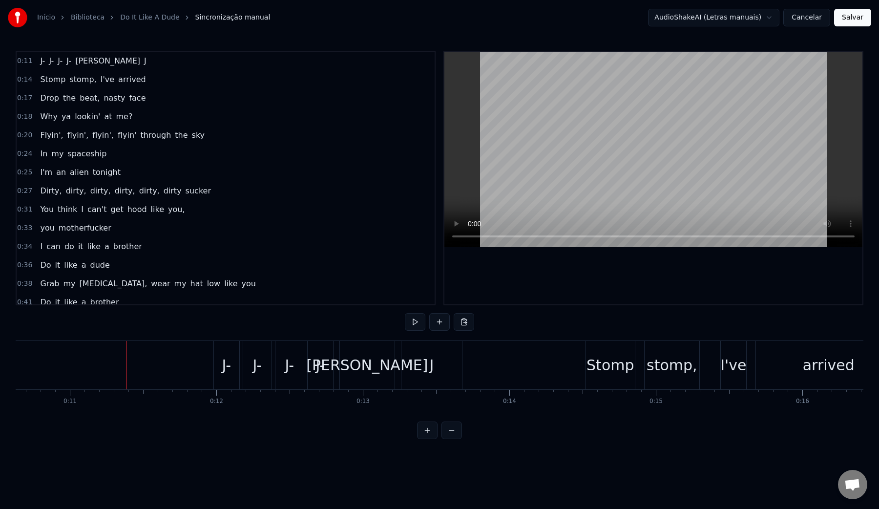
click at [598, 153] on video at bounding box center [654, 149] width 418 height 195
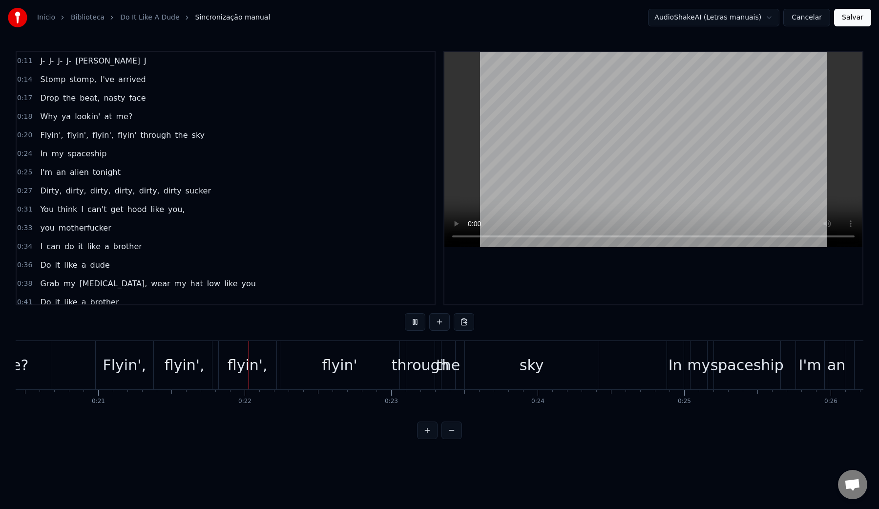
scroll to position [0, 3096]
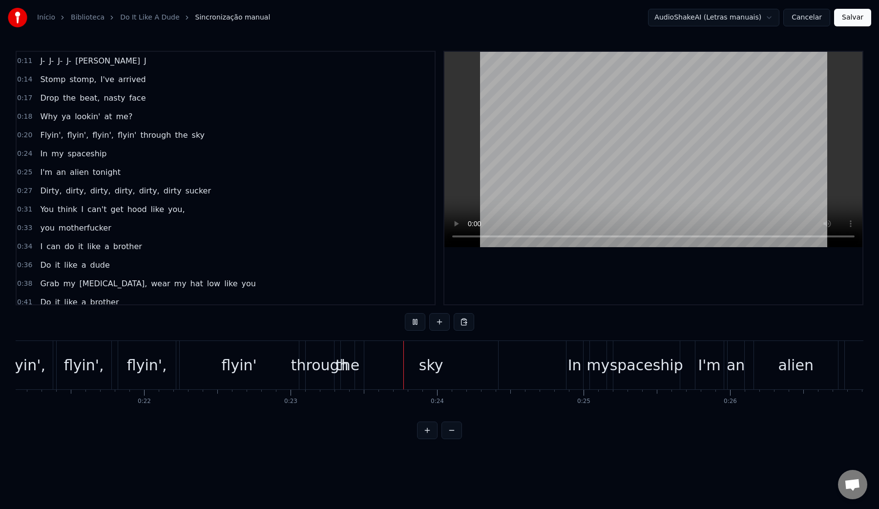
click at [600, 157] on video at bounding box center [654, 149] width 418 height 195
click at [237, 370] on div "flyin'" at bounding box center [239, 365] width 35 height 22
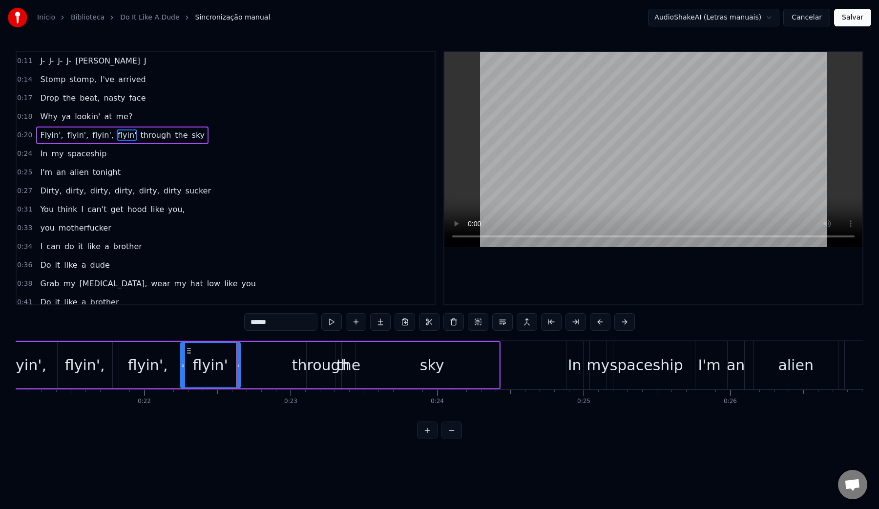
drag, startPoint x: 298, startPoint y: 366, endPoint x: 238, endPoint y: 365, distance: 59.6
click at [238, 365] on icon at bounding box center [238, 366] width 4 height 8
click at [552, 142] on video at bounding box center [654, 149] width 418 height 195
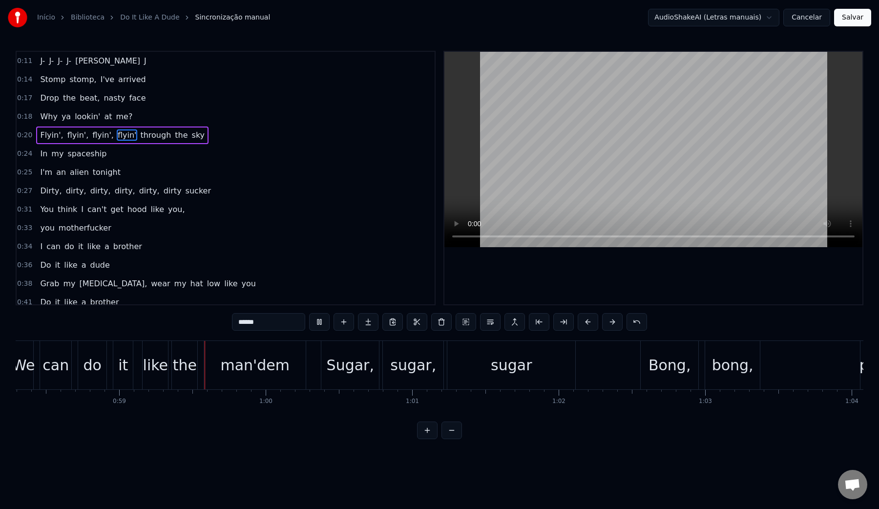
scroll to position [0, 8589]
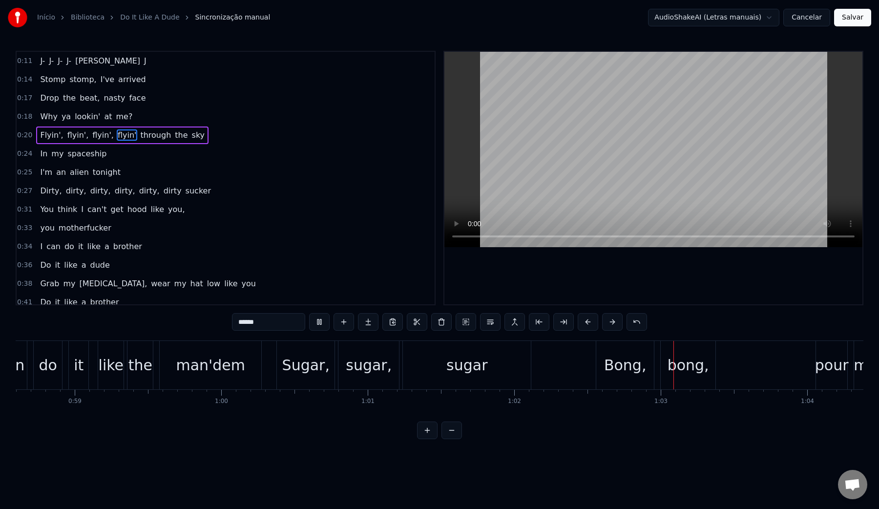
click at [575, 142] on video at bounding box center [654, 149] width 418 height 195
click at [484, 362] on div "sugar" at bounding box center [467, 365] width 41 height 22
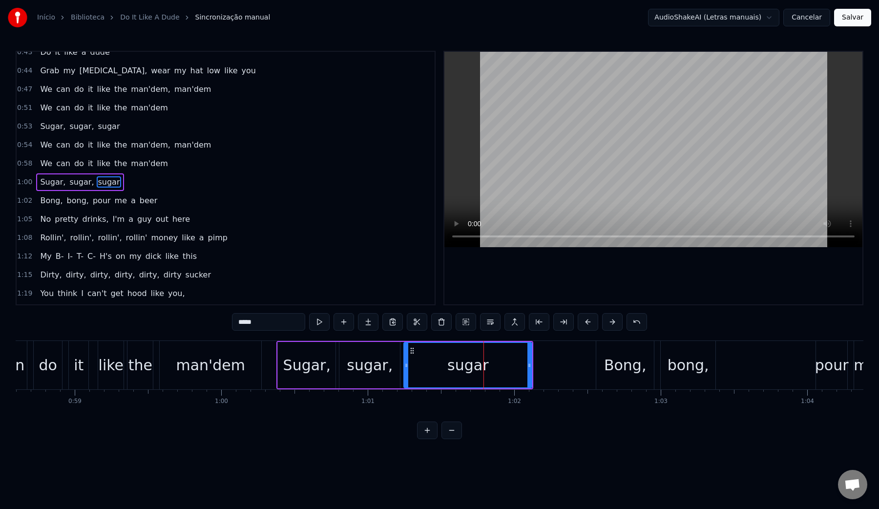
scroll to position [273, 0]
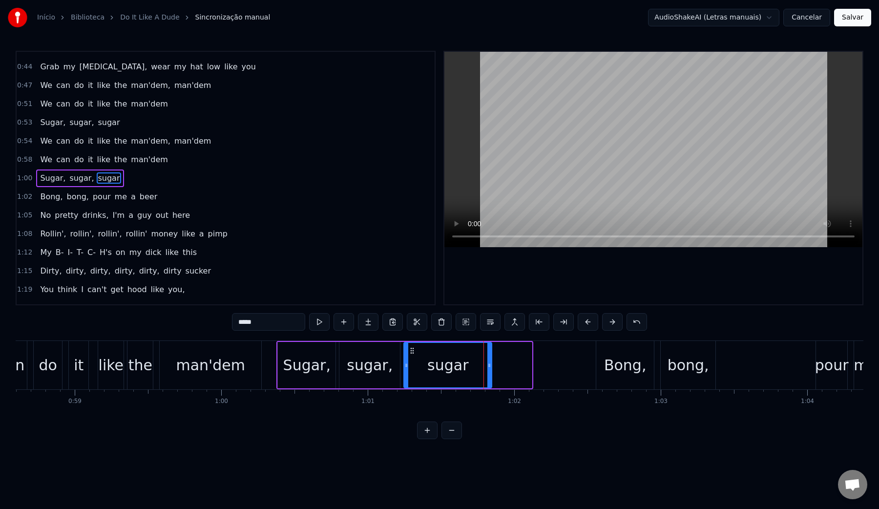
drag, startPoint x: 530, startPoint y: 366, endPoint x: 487, endPoint y: 365, distance: 43.0
click at [488, 365] on icon at bounding box center [490, 366] width 4 height 8
click at [567, 150] on video at bounding box center [654, 149] width 418 height 195
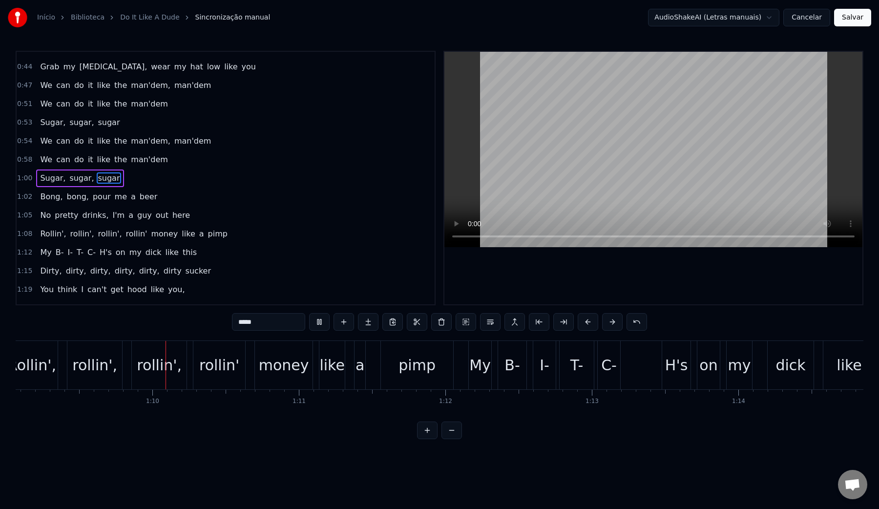
scroll to position [0, 10132]
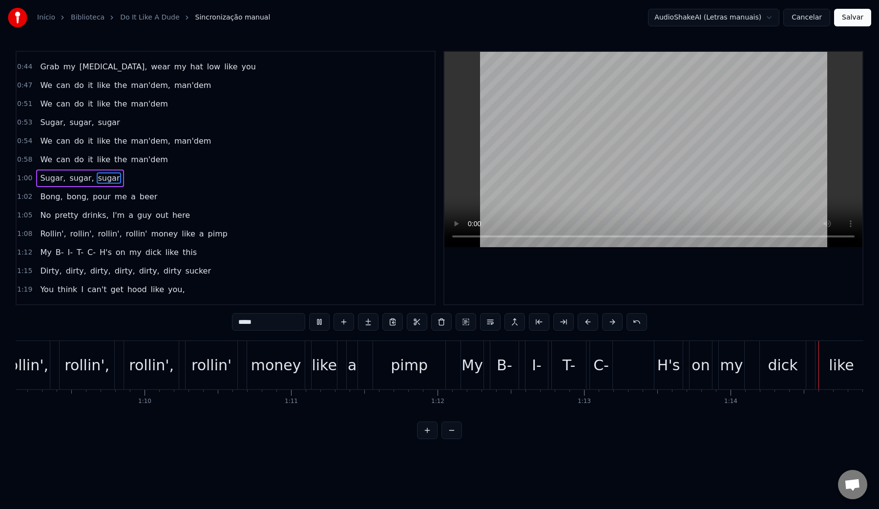
click at [567, 150] on video at bounding box center [654, 149] width 418 height 195
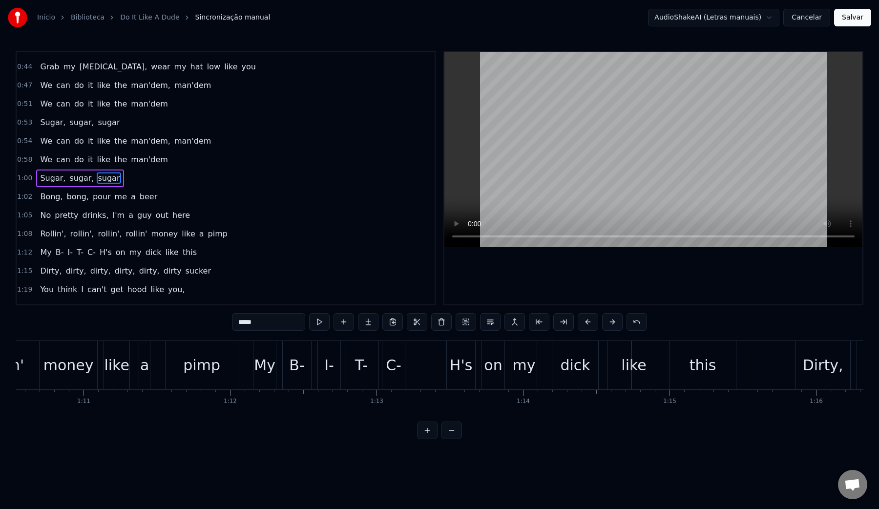
scroll to position [0, 10292]
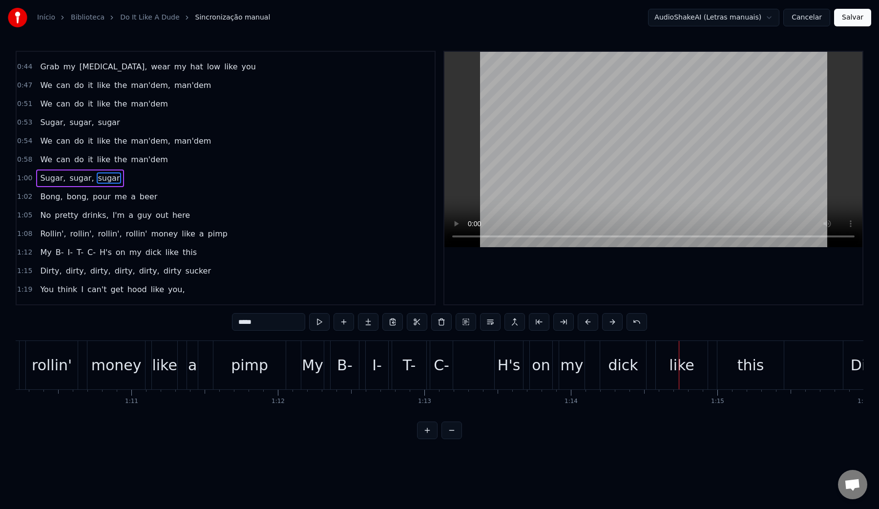
click at [236, 362] on div "pimp" at bounding box center [249, 365] width 37 height 22
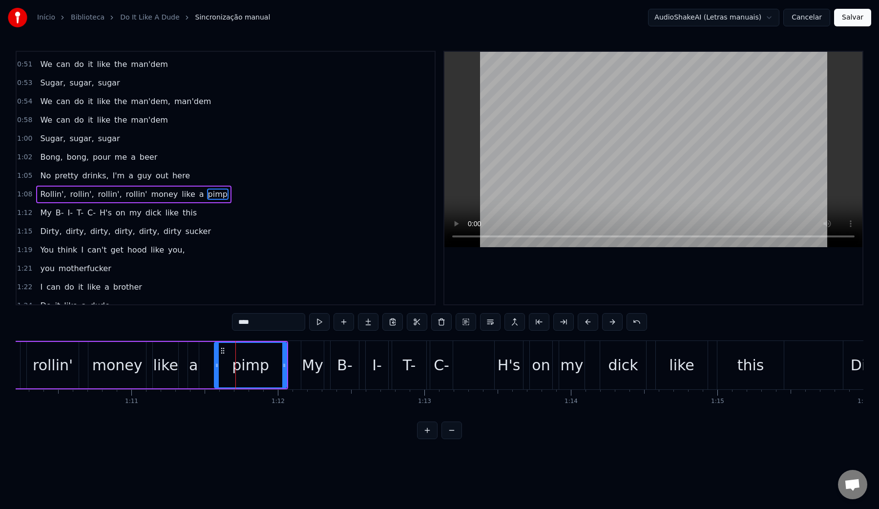
scroll to position [328, 0]
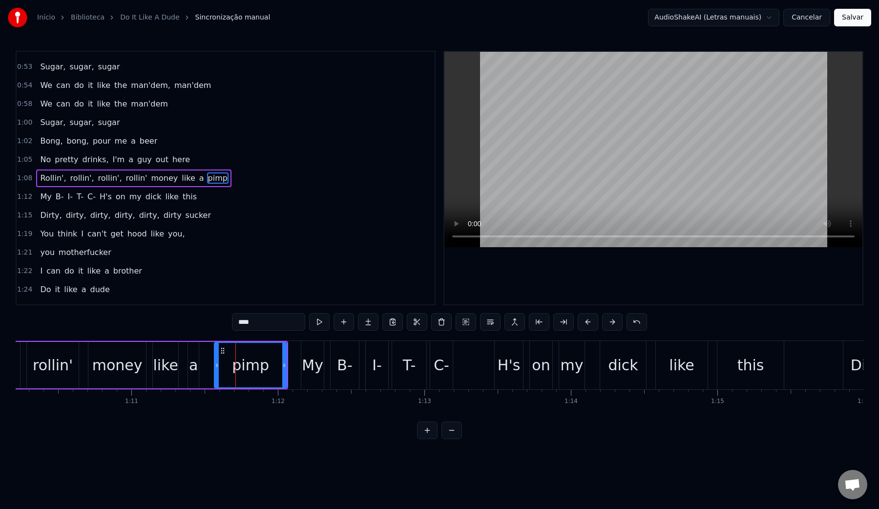
click at [534, 185] on video at bounding box center [654, 149] width 418 height 195
click at [501, 365] on div "H's" at bounding box center [509, 365] width 22 height 22
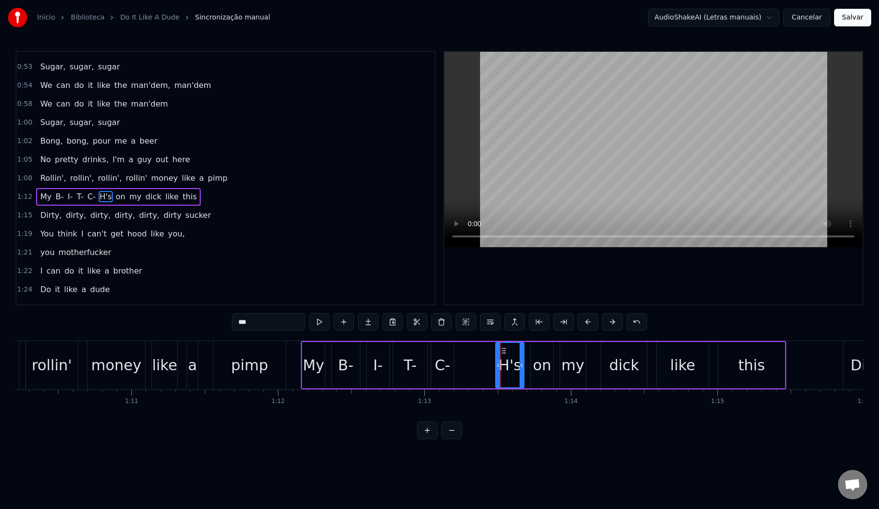
scroll to position [347, 0]
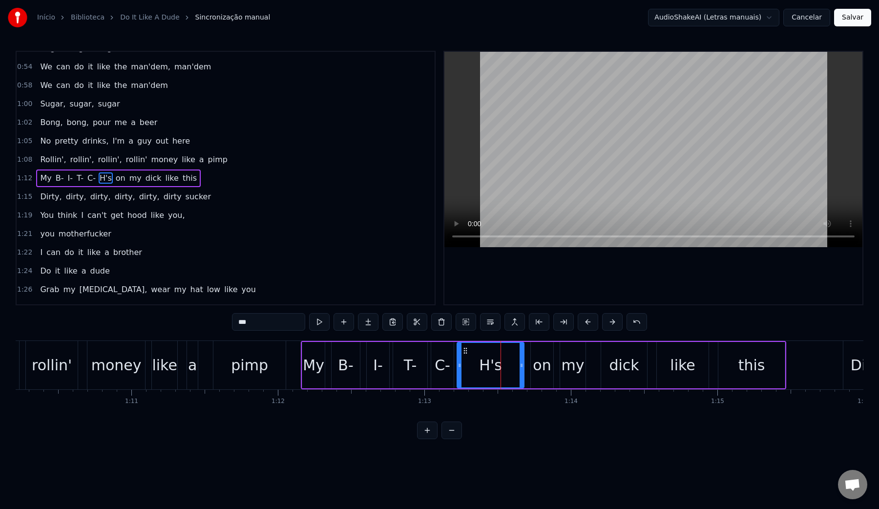
drag, startPoint x: 497, startPoint y: 366, endPoint x: 457, endPoint y: 365, distance: 40.6
click at [458, 365] on icon at bounding box center [460, 366] width 4 height 8
click at [583, 166] on video at bounding box center [654, 149] width 418 height 195
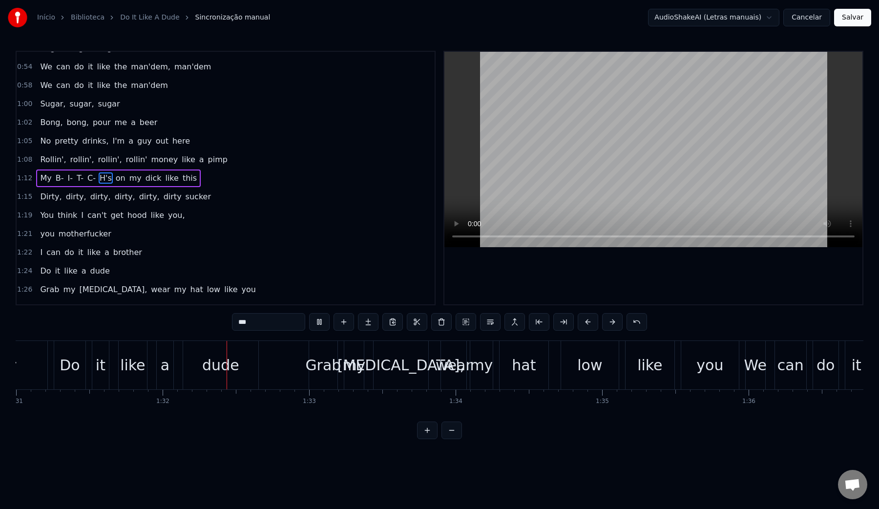
scroll to position [0, 13421]
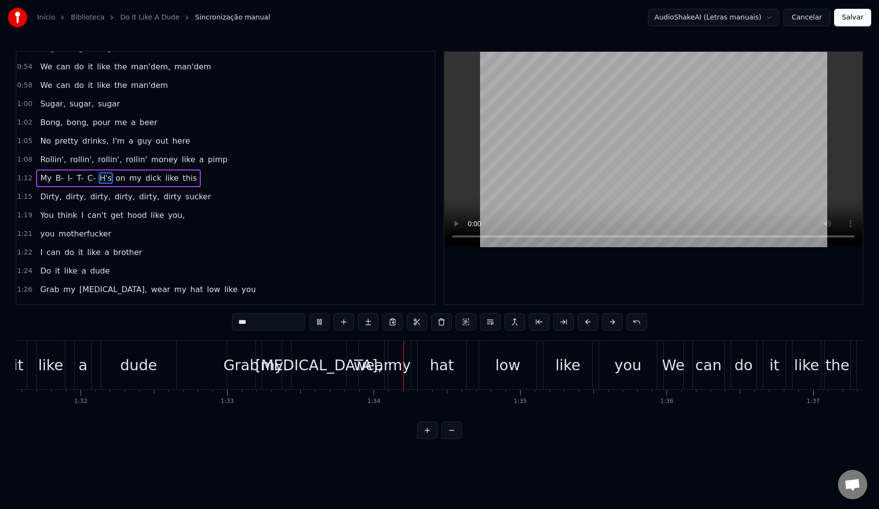
click at [583, 166] on video at bounding box center [654, 149] width 418 height 195
click at [693, 147] on video at bounding box center [654, 149] width 418 height 195
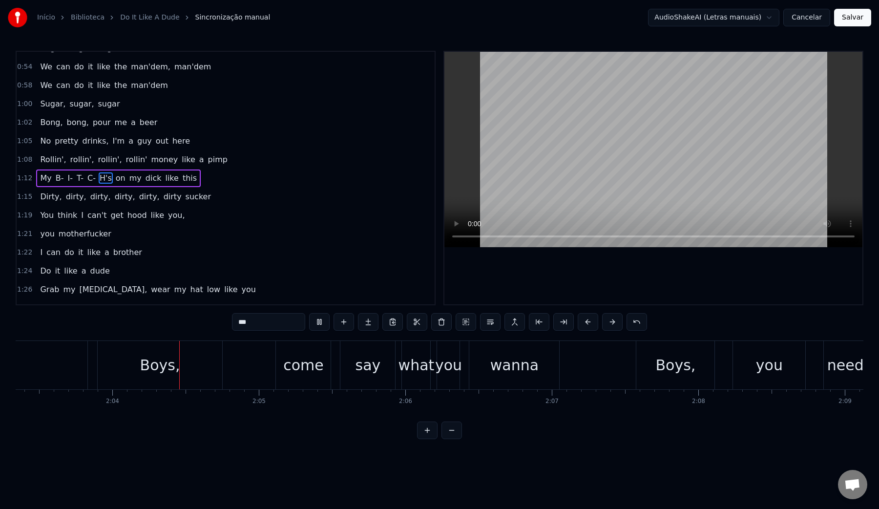
scroll to position [0, 18087]
click at [600, 190] on video at bounding box center [654, 149] width 418 height 195
click at [638, 368] on div "Boys," at bounding box center [668, 365] width 78 height 48
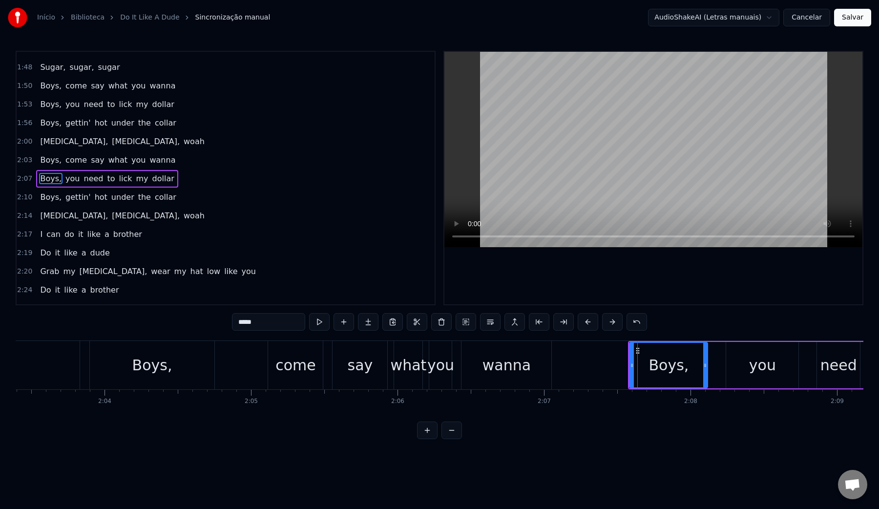
scroll to position [737, 0]
drag, startPoint x: 633, startPoint y: 365, endPoint x: 594, endPoint y: 367, distance: 38.6
click at [594, 367] on icon at bounding box center [594, 366] width 4 height 8
click at [644, 205] on video at bounding box center [654, 149] width 418 height 195
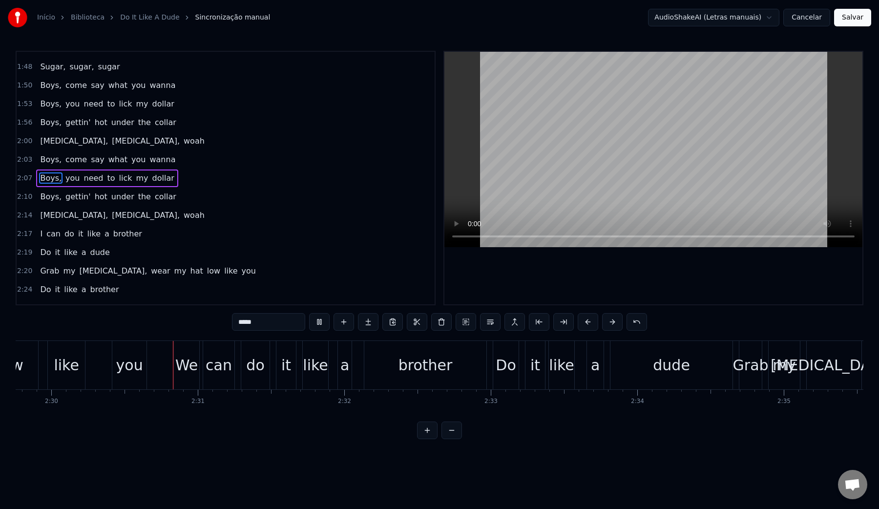
scroll to position [0, 21957]
click at [624, 195] on video at bounding box center [654, 149] width 418 height 195
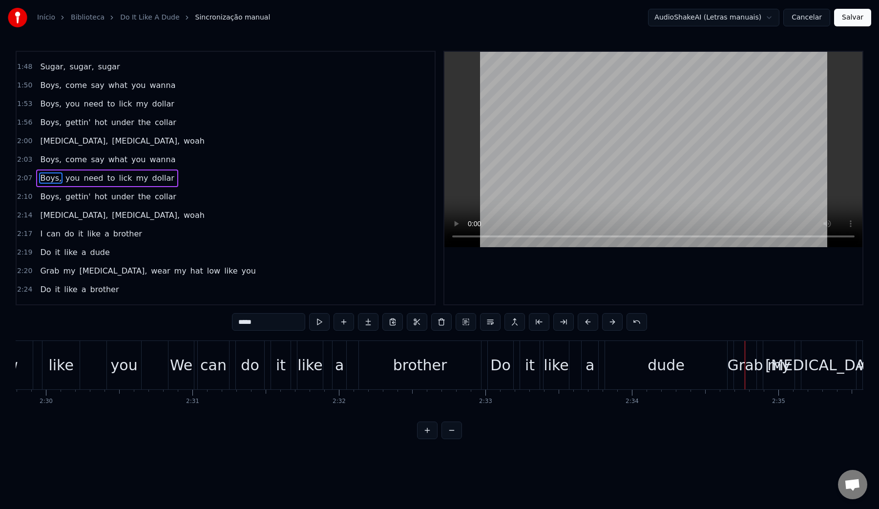
click at [689, 372] on div "dude" at bounding box center [666, 365] width 122 height 48
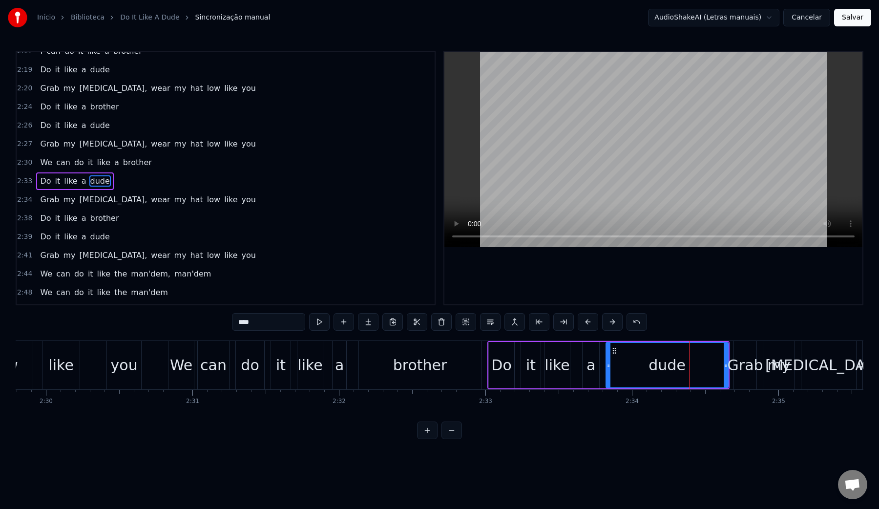
scroll to position [922, 0]
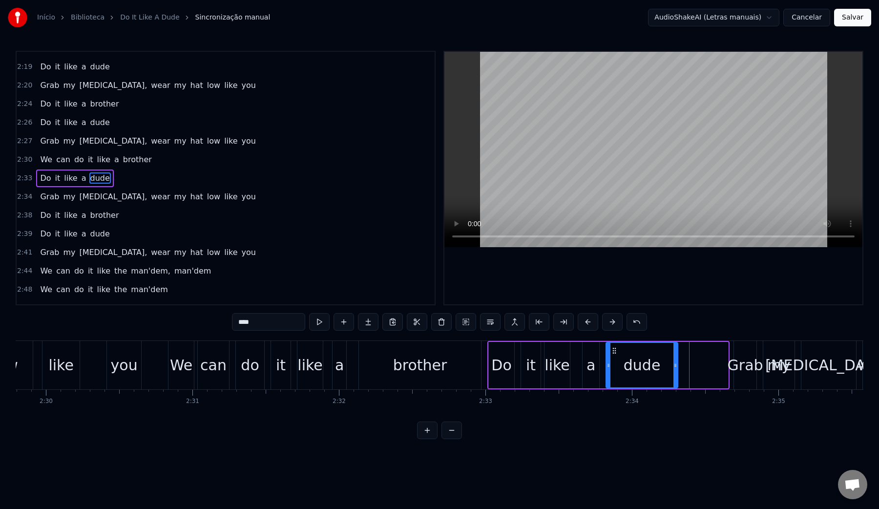
drag, startPoint x: 725, startPoint y: 366, endPoint x: 672, endPoint y: 366, distance: 52.8
click at [674, 366] on icon at bounding box center [676, 366] width 4 height 8
click at [586, 368] on div "a" at bounding box center [591, 365] width 17 height 46
click at [673, 137] on video at bounding box center [654, 149] width 418 height 195
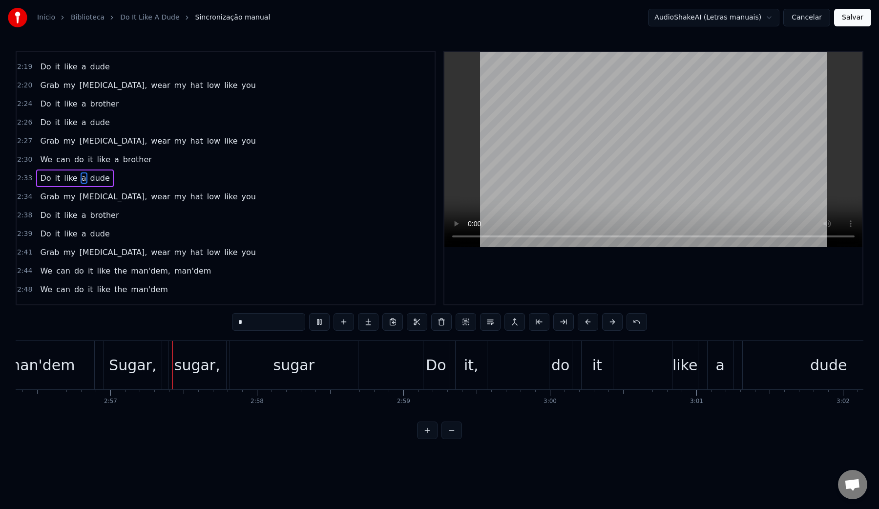
scroll to position [0, 25854]
click at [638, 157] on video at bounding box center [654, 149] width 418 height 195
click at [307, 366] on div "sugar" at bounding box center [290, 365] width 41 height 22
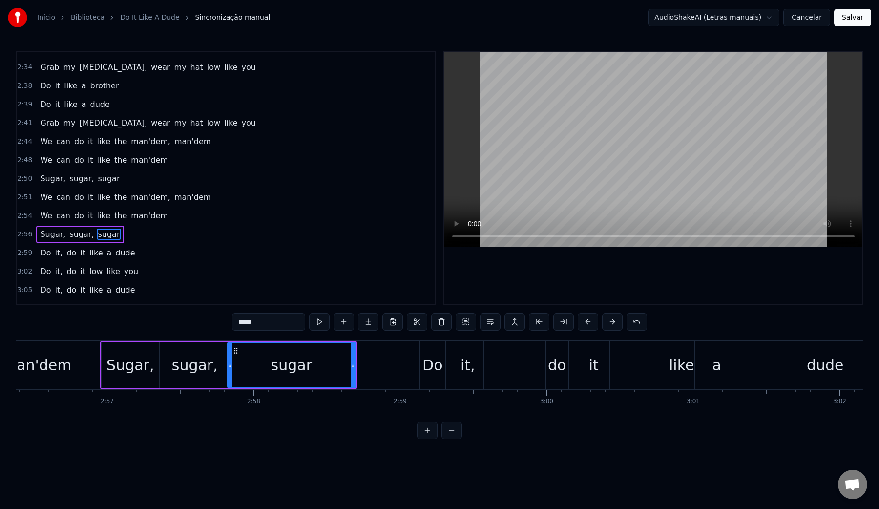
scroll to position [1066, 0]
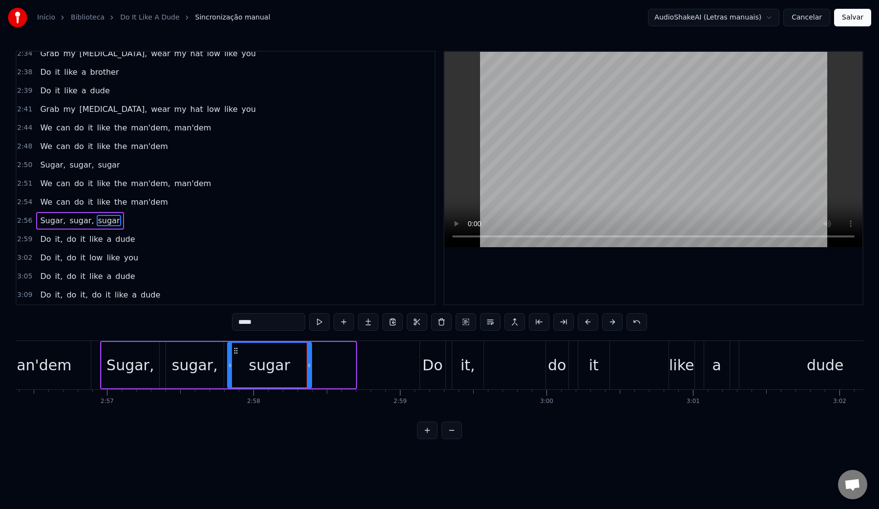
drag, startPoint x: 353, startPoint y: 367, endPoint x: 309, endPoint y: 367, distance: 44.0
click at [309, 367] on icon at bounding box center [309, 366] width 4 height 8
click at [516, 155] on video at bounding box center [654, 149] width 418 height 195
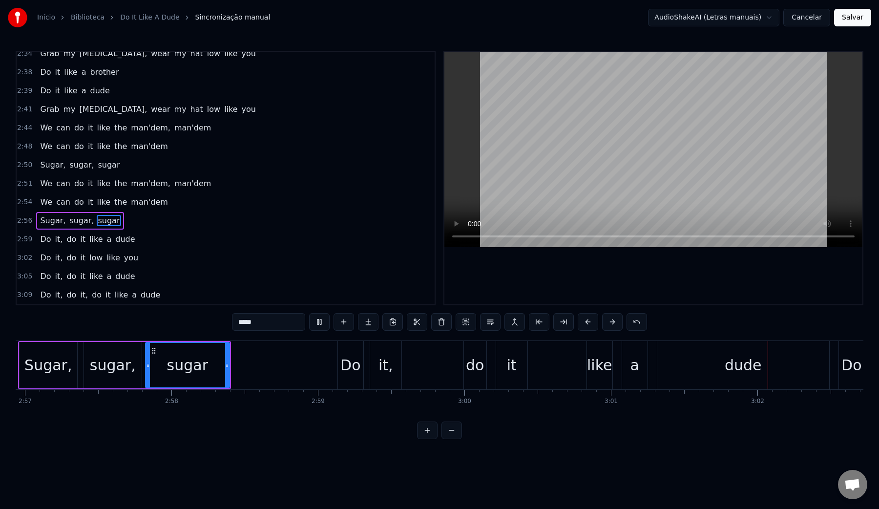
click at [516, 155] on video at bounding box center [654, 149] width 418 height 195
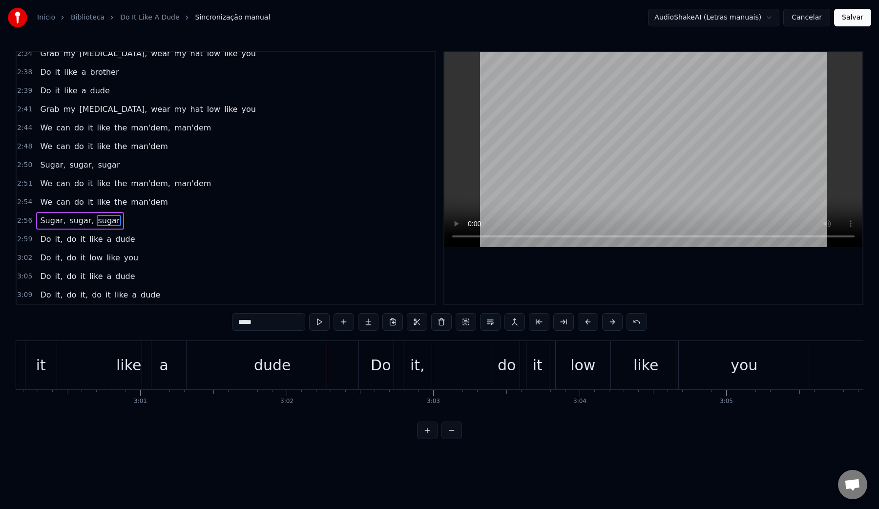
scroll to position [0, 26373]
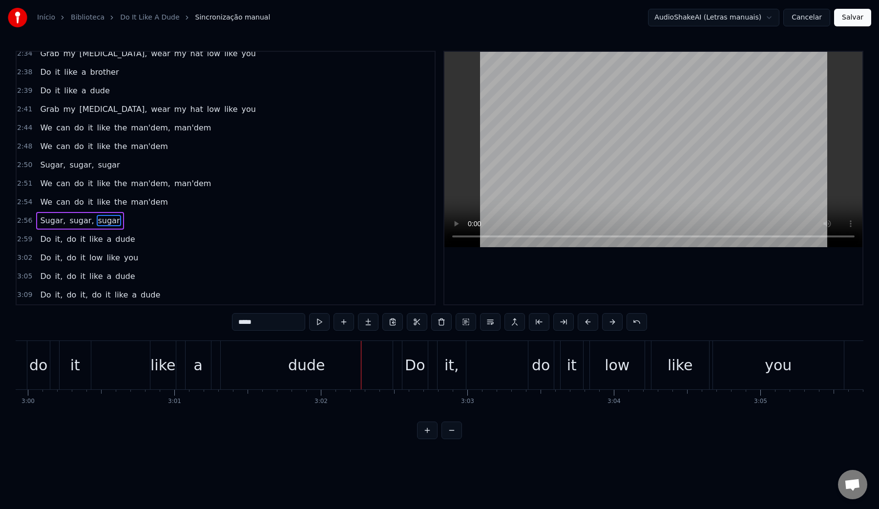
click at [309, 366] on div "dude" at bounding box center [306, 365] width 37 height 22
type input "****"
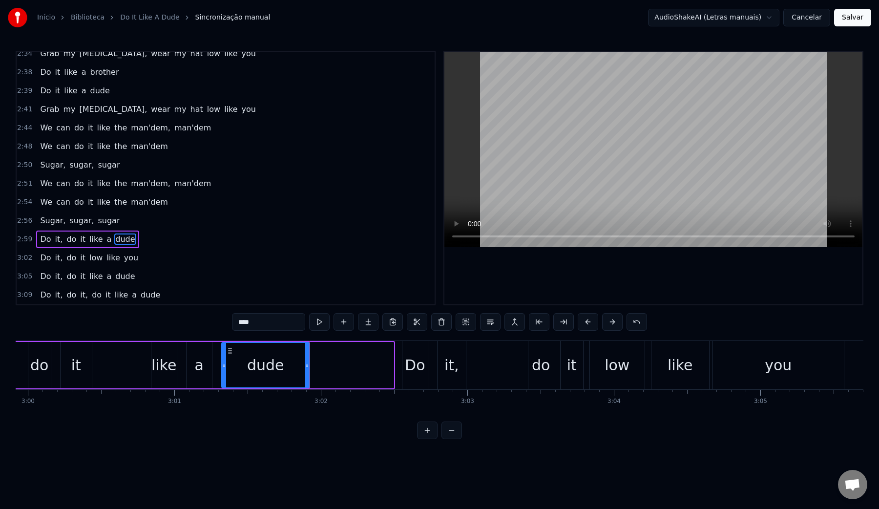
drag, startPoint x: 390, startPoint y: 365, endPoint x: 308, endPoint y: 363, distance: 81.6
click at [308, 363] on icon at bounding box center [307, 366] width 4 height 8
click at [242, 369] on div "dude" at bounding box center [266, 365] width 89 height 44
click at [564, 150] on video at bounding box center [654, 149] width 418 height 195
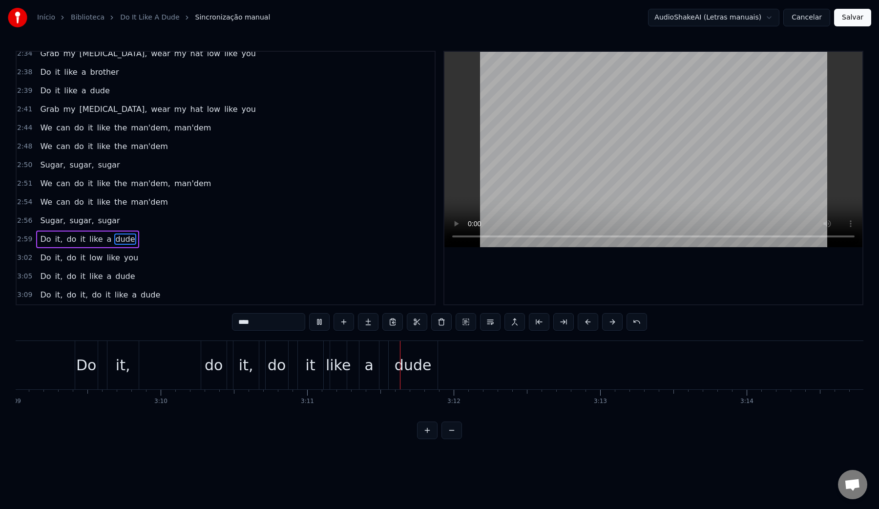
scroll to position [0, 27711]
click at [564, 150] on video at bounding box center [654, 149] width 418 height 195
click at [400, 367] on div "dude" at bounding box center [407, 365] width 37 height 22
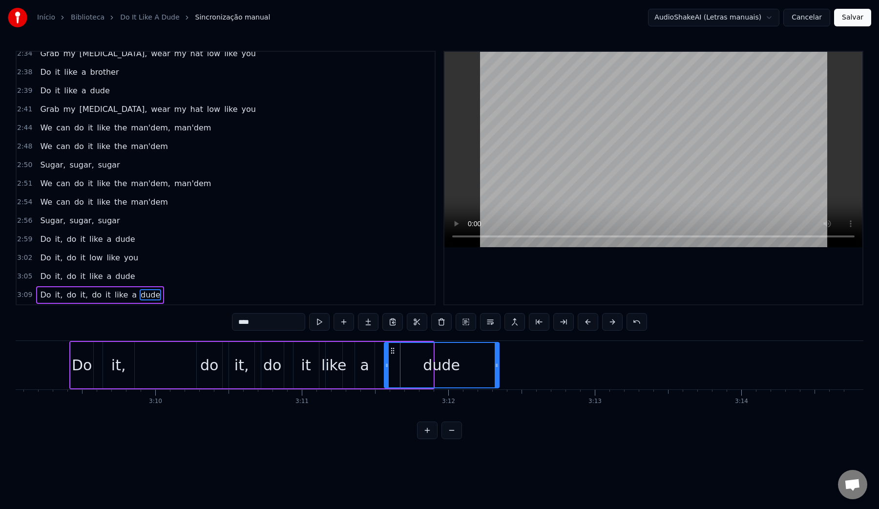
drag, startPoint x: 431, startPoint y: 365, endPoint x: 497, endPoint y: 362, distance: 65.6
click at [497, 362] on icon at bounding box center [497, 366] width 4 height 8
click at [446, 361] on div "dude" at bounding box center [441, 365] width 37 height 22
click at [619, 129] on video at bounding box center [654, 149] width 418 height 195
click at [853, 20] on button "Salvar" at bounding box center [853, 18] width 37 height 18
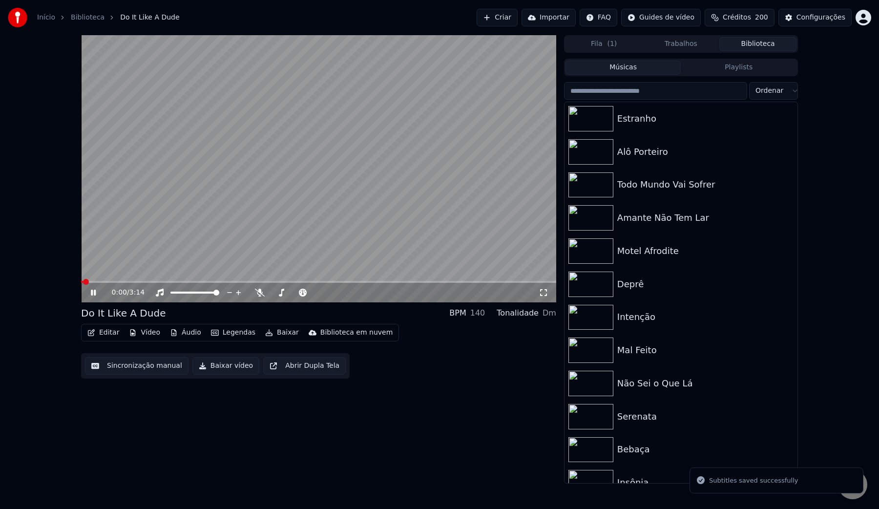
click at [214, 367] on button "Baixar vídeo" at bounding box center [226, 366] width 67 height 18
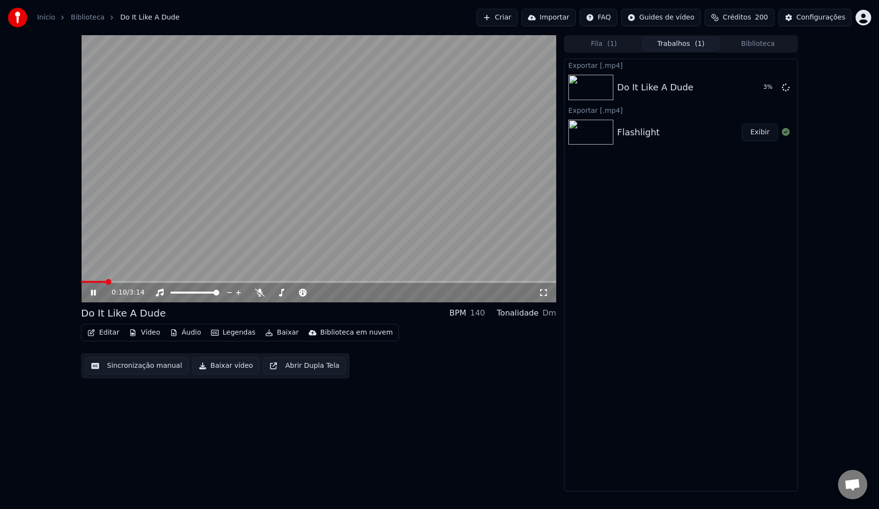
click at [328, 149] on video at bounding box center [318, 168] width 475 height 267
click at [765, 50] on button "Biblioteca" at bounding box center [758, 44] width 77 height 14
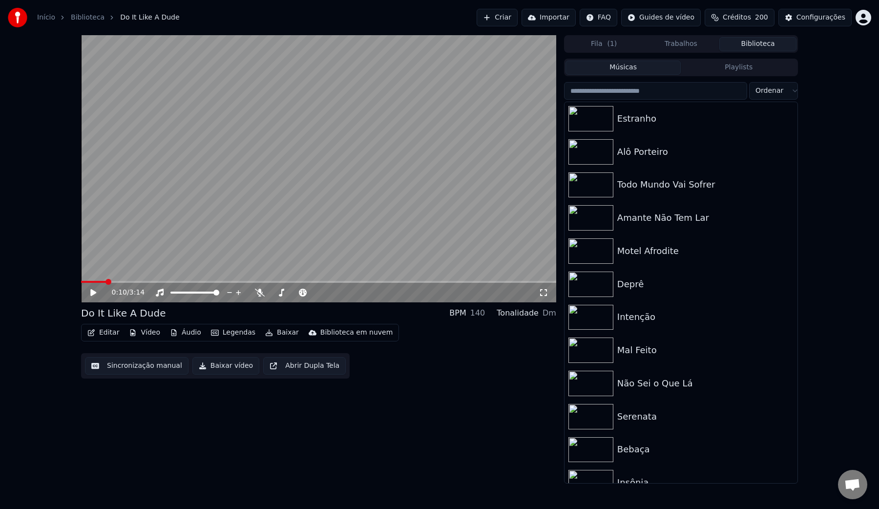
click at [619, 93] on input "search" at bounding box center [655, 91] width 183 height 18
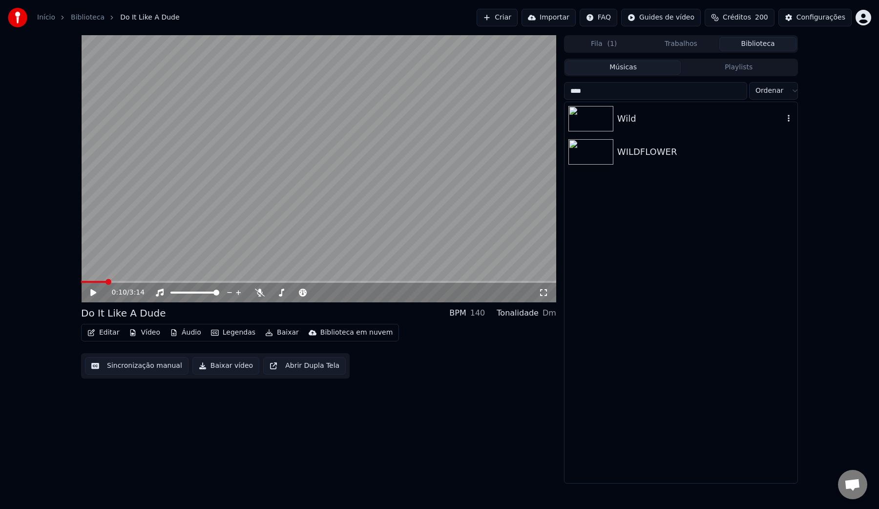
type input "****"
click at [634, 119] on div "Wild" at bounding box center [701, 119] width 167 height 14
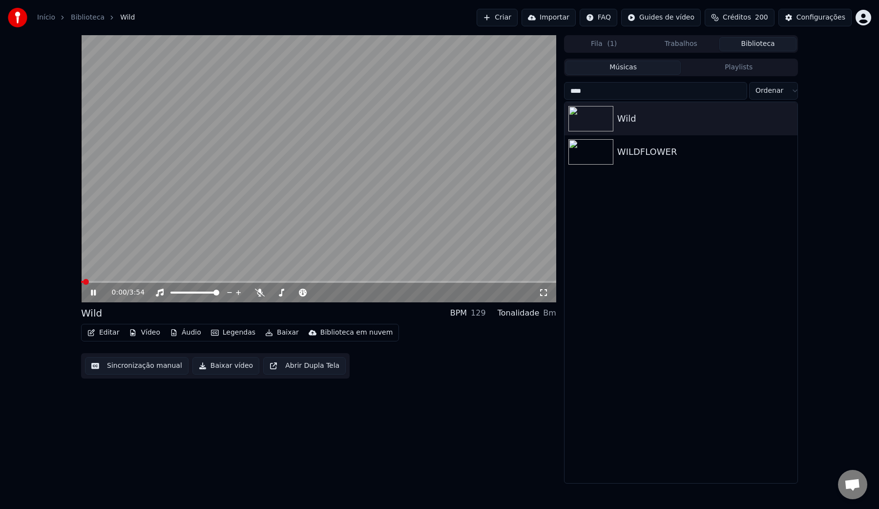
click at [153, 358] on button "Sincronização manual" at bounding box center [137, 366] width 104 height 18
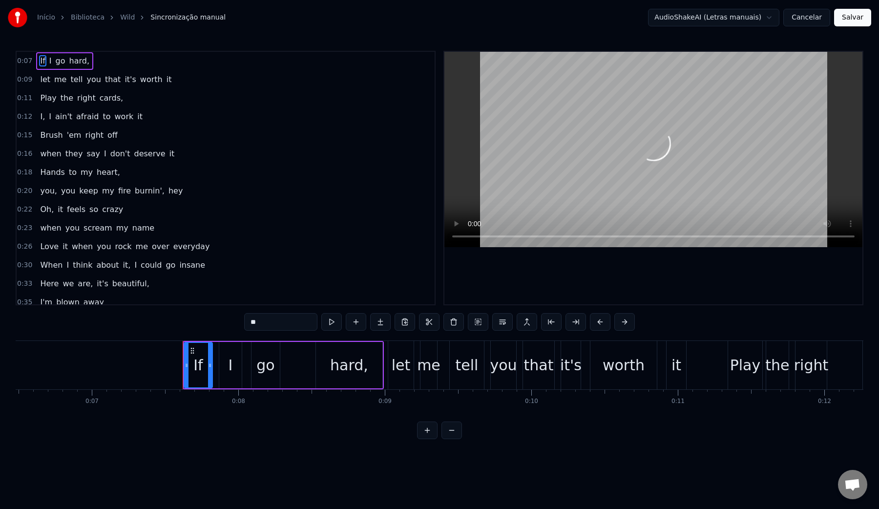
scroll to position [0, 946]
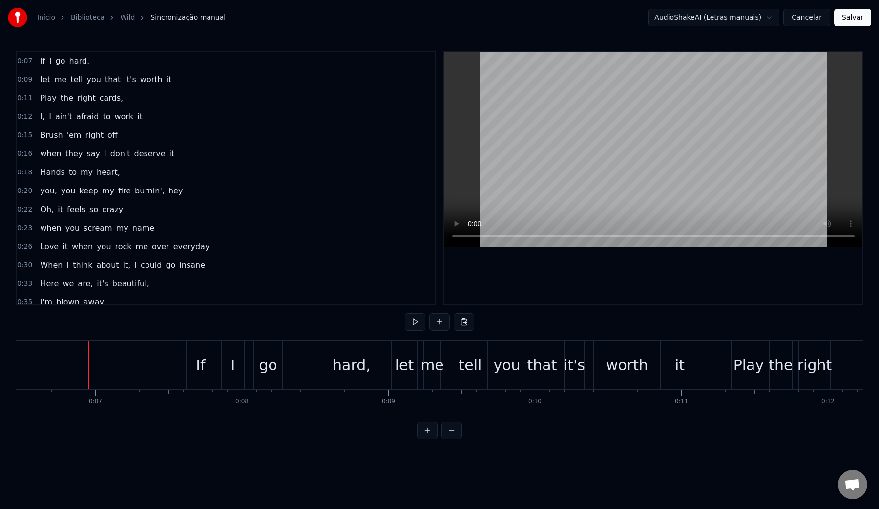
click at [612, 167] on video at bounding box center [654, 149] width 418 height 195
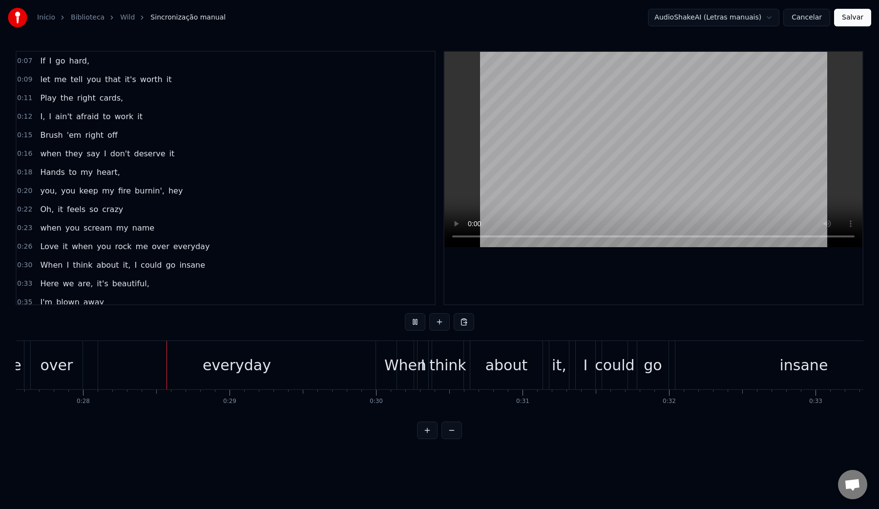
scroll to position [0, 4040]
click at [636, 181] on video at bounding box center [654, 149] width 418 height 195
click at [116, 374] on div "everyday" at bounding box center [234, 365] width 278 height 48
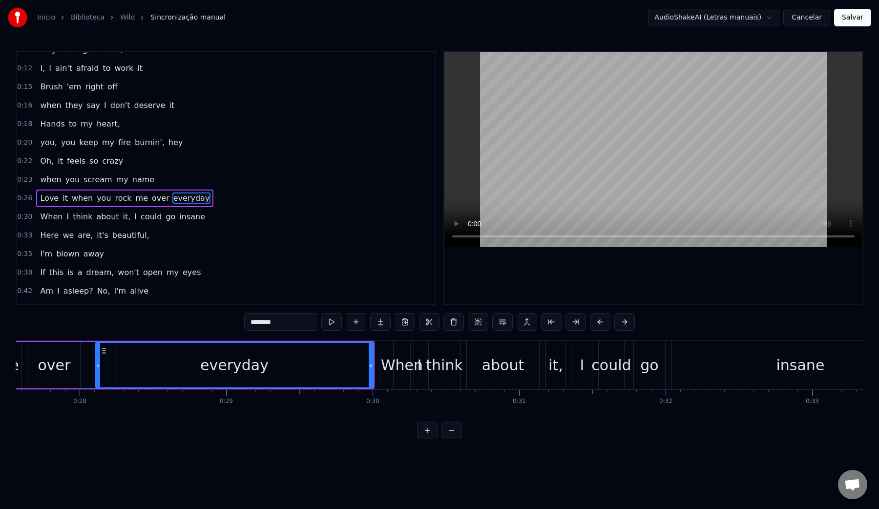
scroll to position [68, 0]
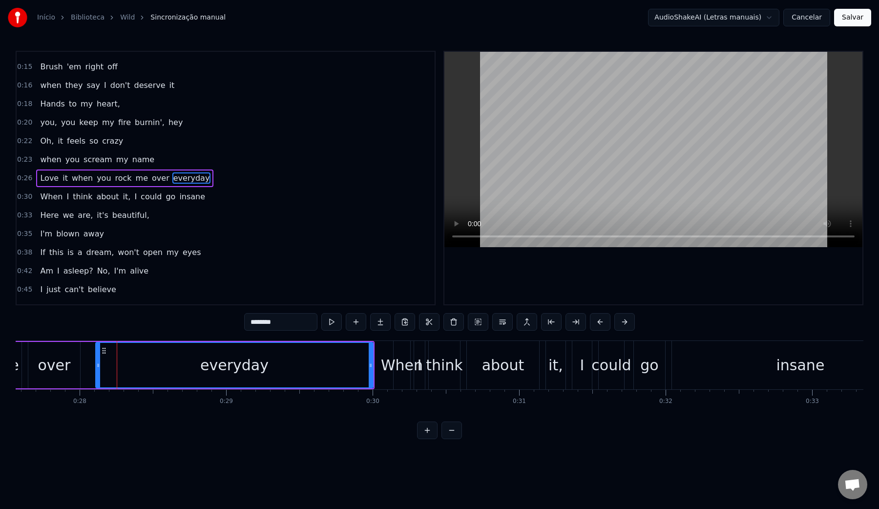
click at [623, 153] on video at bounding box center [654, 149] width 418 height 195
drag, startPoint x: 370, startPoint y: 367, endPoint x: 272, endPoint y: 365, distance: 97.7
click at [272, 365] on icon at bounding box center [273, 366] width 4 height 8
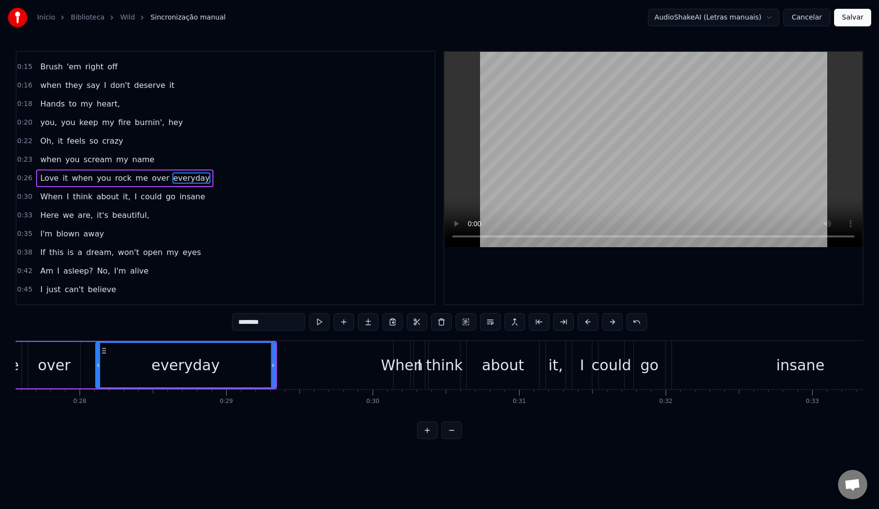
click at [550, 166] on video at bounding box center [654, 149] width 418 height 195
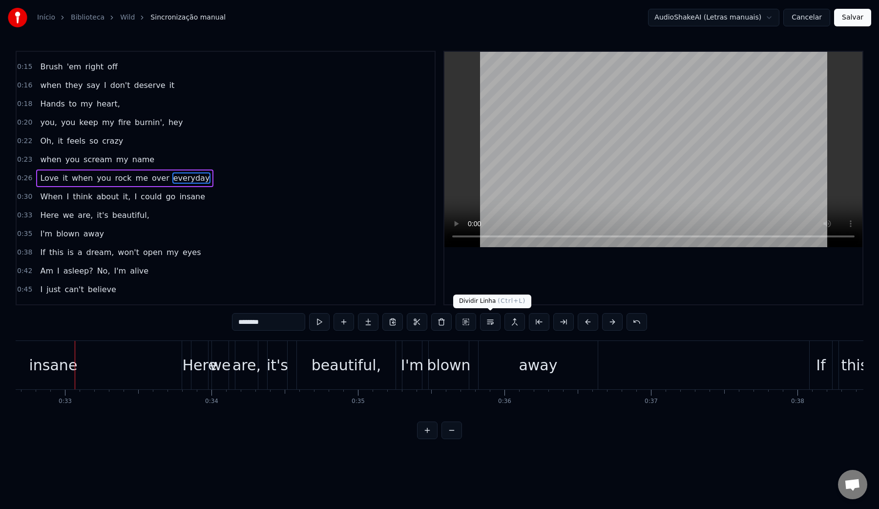
scroll to position [0, 4798]
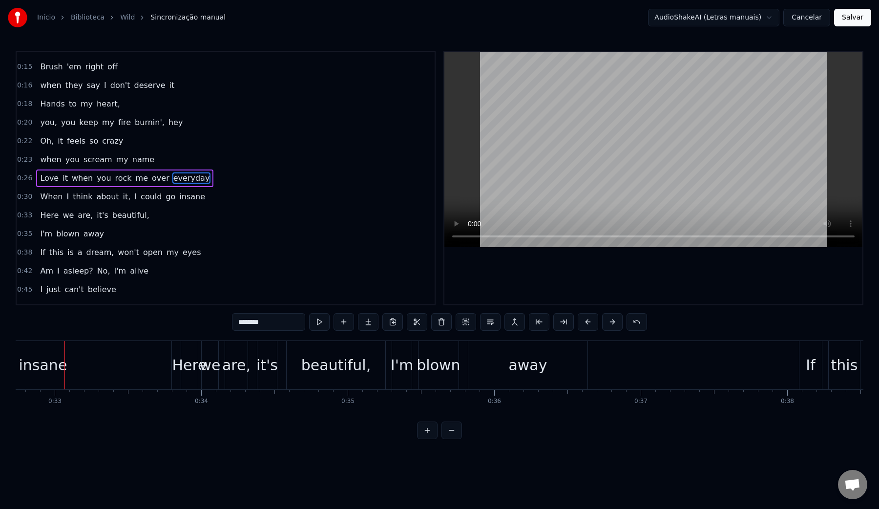
click at [66, 366] on div "insane" at bounding box center [42, 365] width 257 height 48
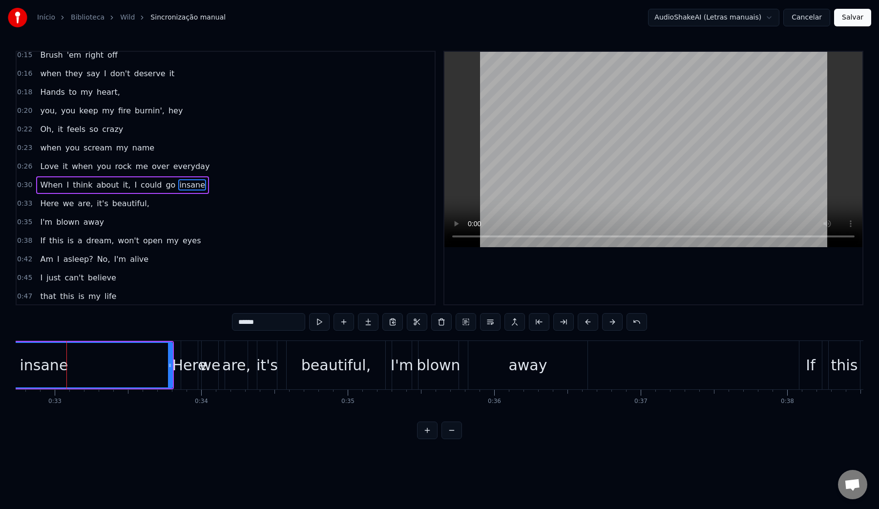
scroll to position [87, 0]
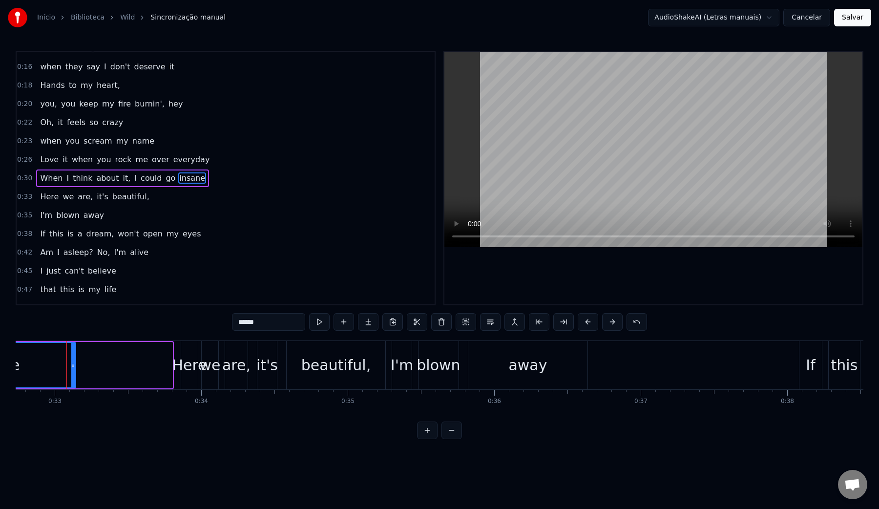
drag, startPoint x: 169, startPoint y: 366, endPoint x: 71, endPoint y: 362, distance: 98.3
click at [71, 362] on icon at bounding box center [73, 366] width 4 height 8
click at [553, 150] on video at bounding box center [654, 149] width 418 height 195
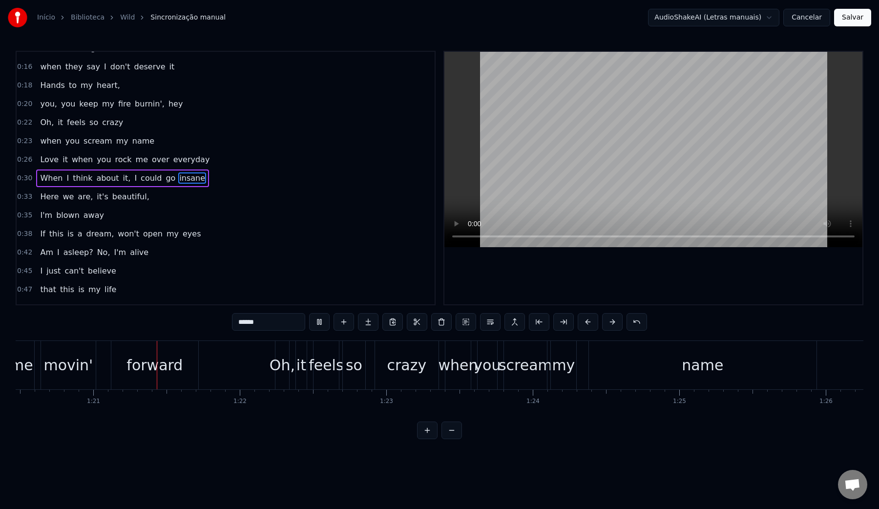
scroll to position [0, 11806]
click at [542, 171] on video at bounding box center [654, 149] width 418 height 195
click at [695, 366] on div "name" at bounding box center [692, 365] width 42 height 22
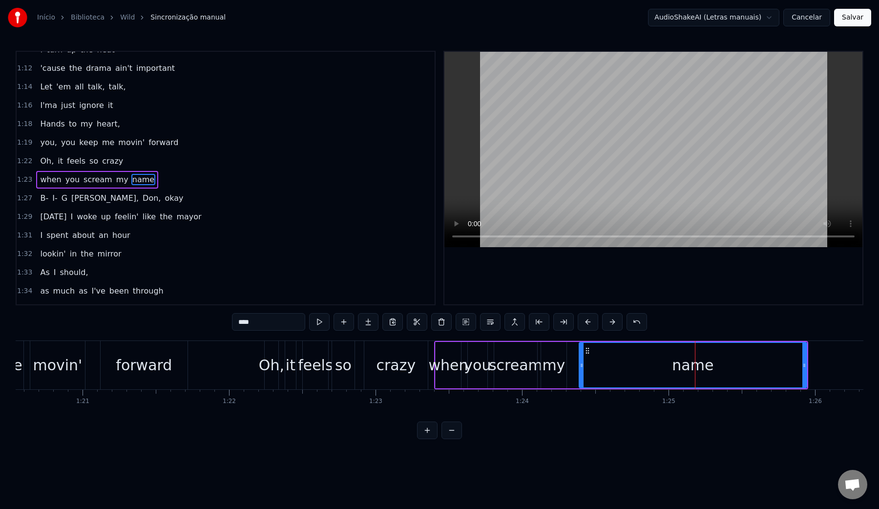
scroll to position [495, 0]
drag, startPoint x: 803, startPoint y: 365, endPoint x: 698, endPoint y: 362, distance: 105.1
click at [698, 362] on icon at bounding box center [700, 366] width 4 height 8
click at [645, 171] on video at bounding box center [654, 149] width 418 height 195
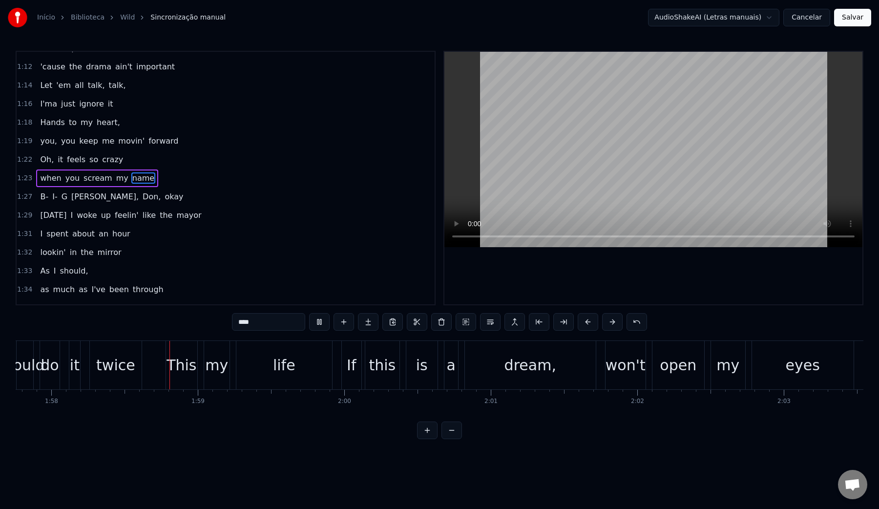
scroll to position [0, 17265]
click at [654, 155] on video at bounding box center [654, 149] width 418 height 195
click at [110, 364] on div "twice" at bounding box center [112, 365] width 39 height 22
type input "*****"
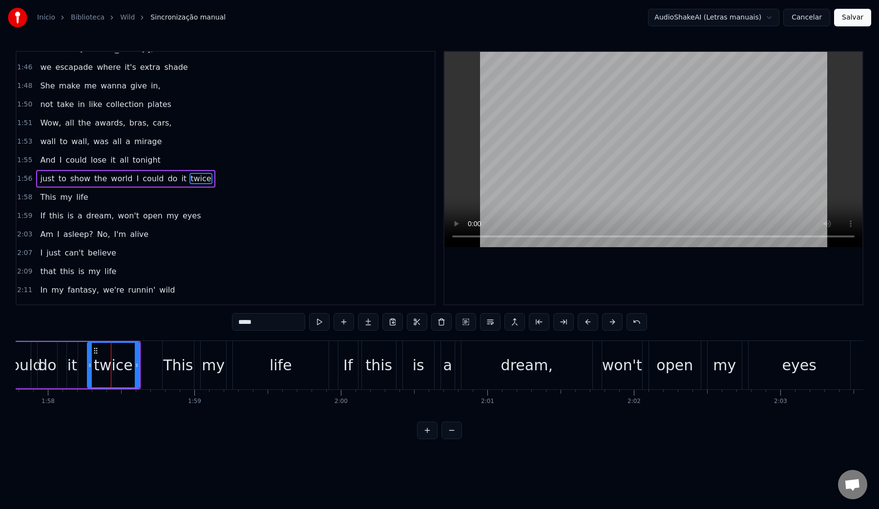
scroll to position [885, 0]
click at [529, 174] on video at bounding box center [654, 149] width 418 height 195
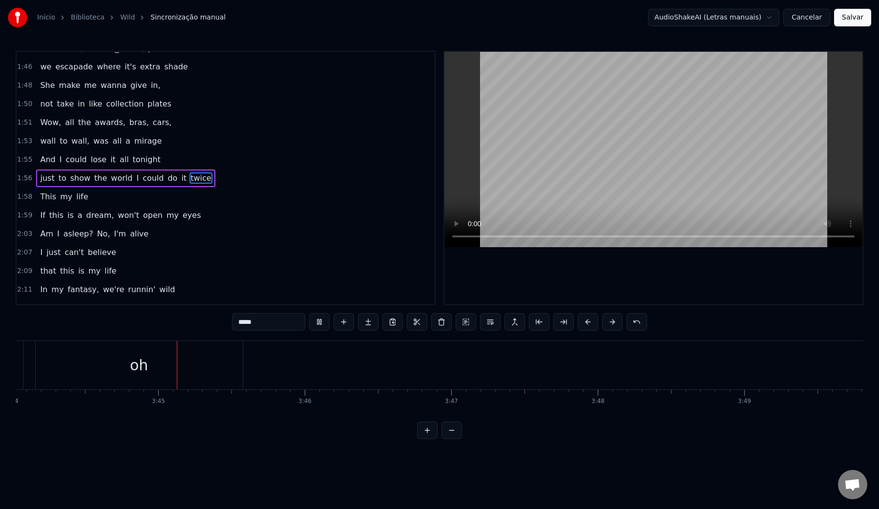
scroll to position [0, 32842]
click at [861, 16] on button "Salvar" at bounding box center [853, 18] width 37 height 18
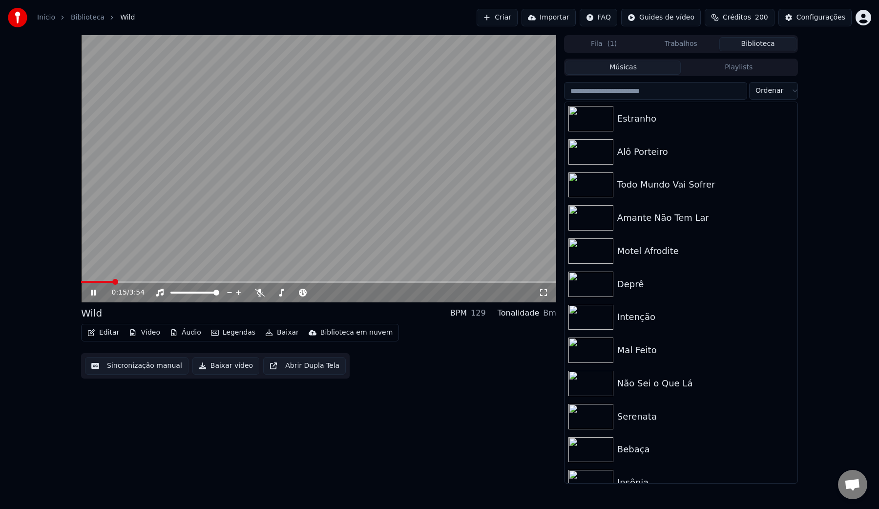
click at [202, 161] on video at bounding box center [318, 168] width 475 height 267
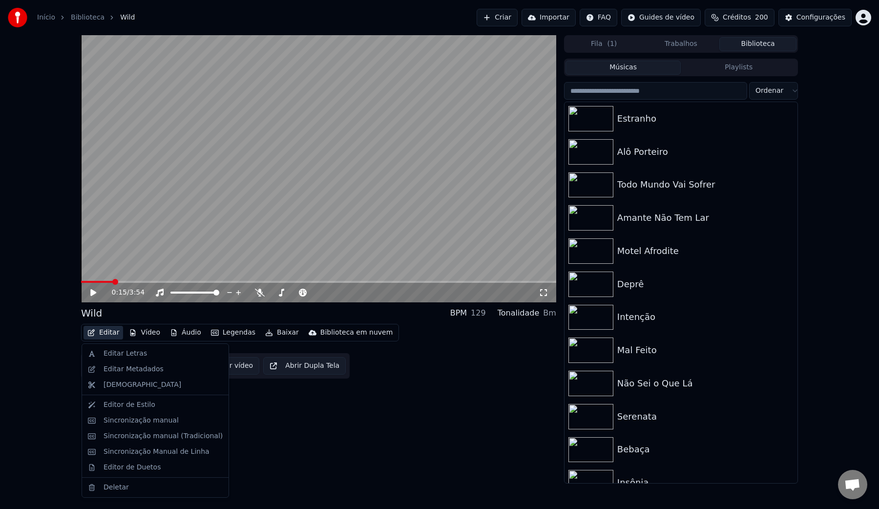
click at [107, 334] on button "Editar" at bounding box center [104, 333] width 40 height 14
click at [127, 468] on div "Editor de Duetos" at bounding box center [132, 468] width 57 height 10
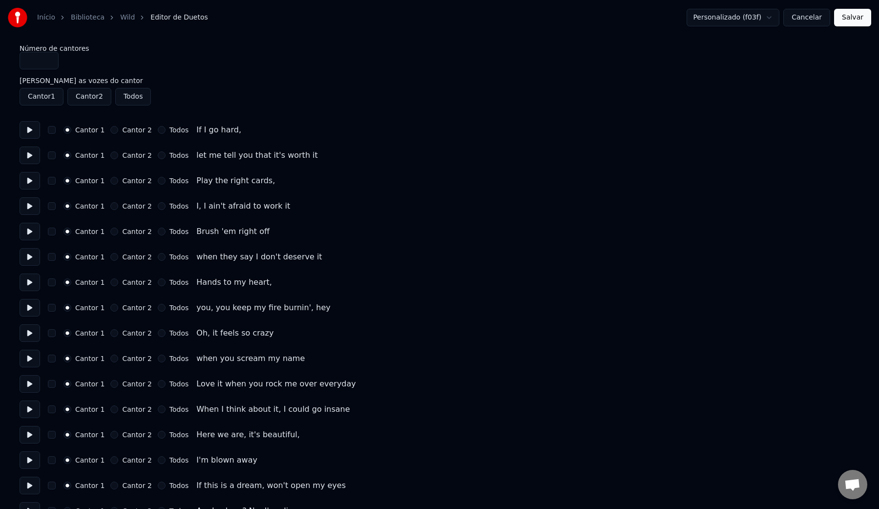
type input "*"
click at [47, 58] on input "*" at bounding box center [39, 61] width 39 height 18
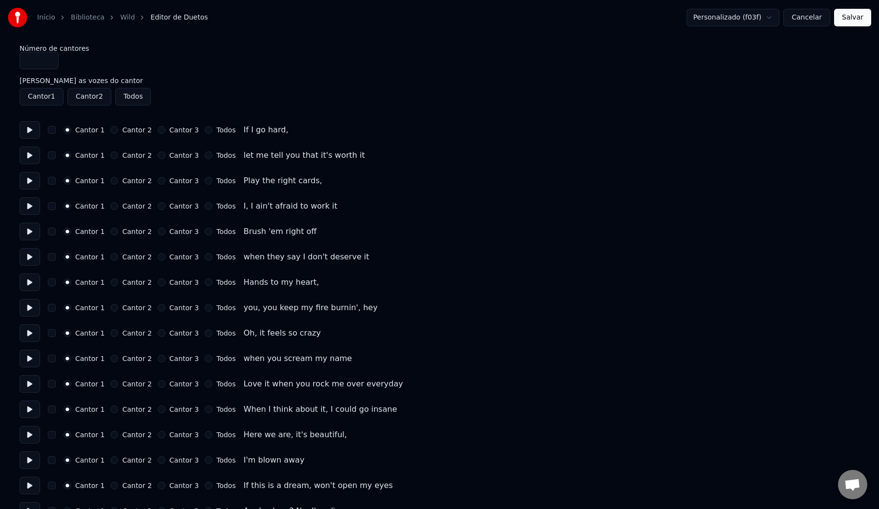
click at [28, 305] on button at bounding box center [30, 308] width 21 height 18
click at [28, 336] on button at bounding box center [30, 333] width 21 height 18
click at [28, 366] on button at bounding box center [30, 359] width 21 height 18
click at [27, 410] on button at bounding box center [30, 410] width 21 height 18
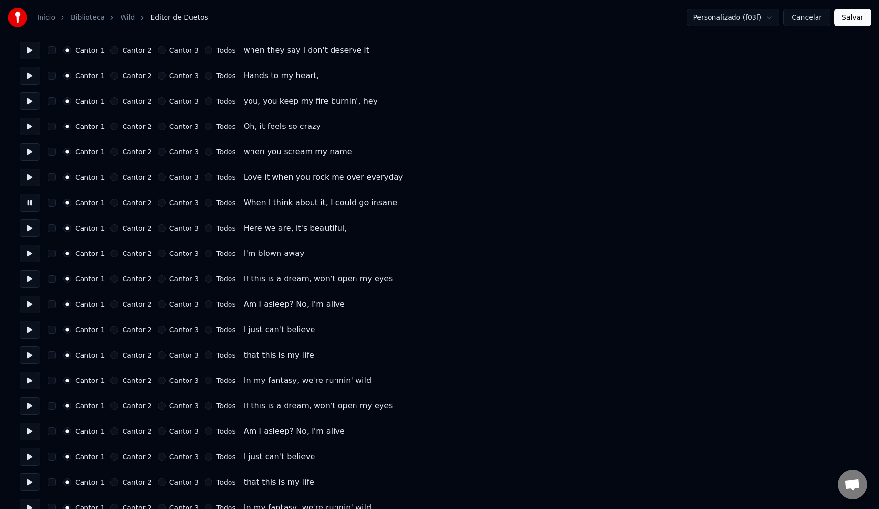
scroll to position [228, 0]
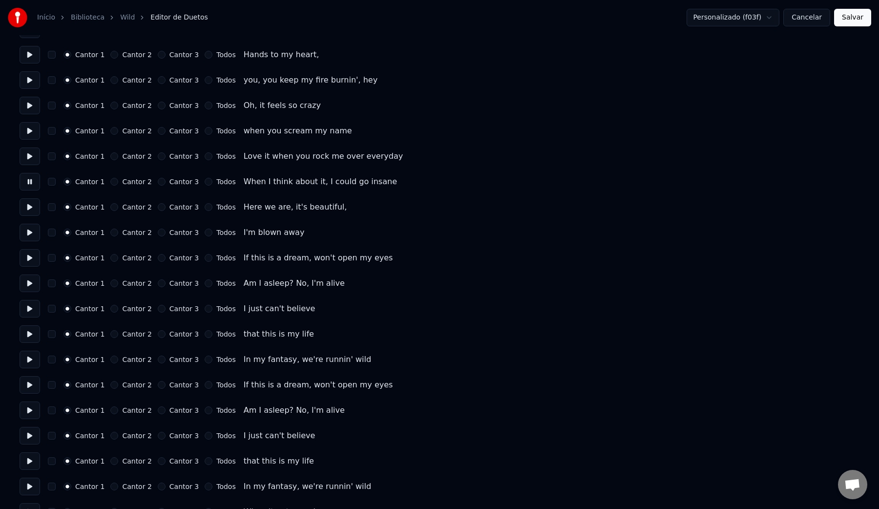
click at [27, 410] on button at bounding box center [30, 411] width 21 height 18
click at [28, 436] on button at bounding box center [30, 436] width 21 height 18
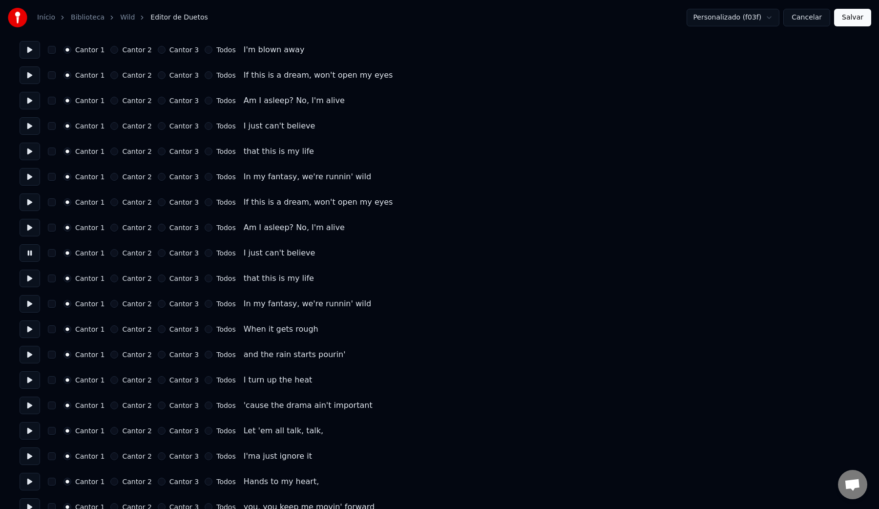
scroll to position [438, 0]
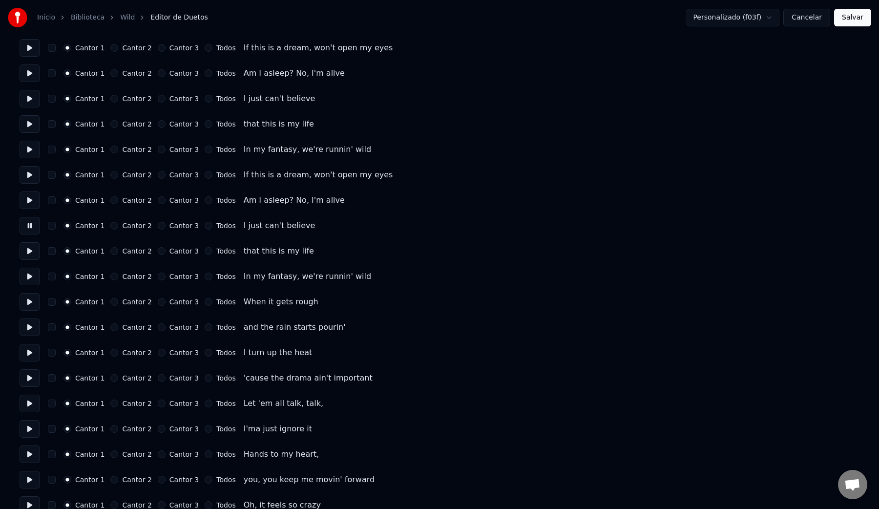
click at [28, 284] on button at bounding box center [30, 277] width 21 height 18
click at [27, 301] on button at bounding box center [30, 302] width 21 height 18
click at [29, 325] on button at bounding box center [30, 328] width 21 height 18
click at [28, 354] on button at bounding box center [30, 353] width 21 height 18
click at [28, 377] on button at bounding box center [30, 378] width 21 height 18
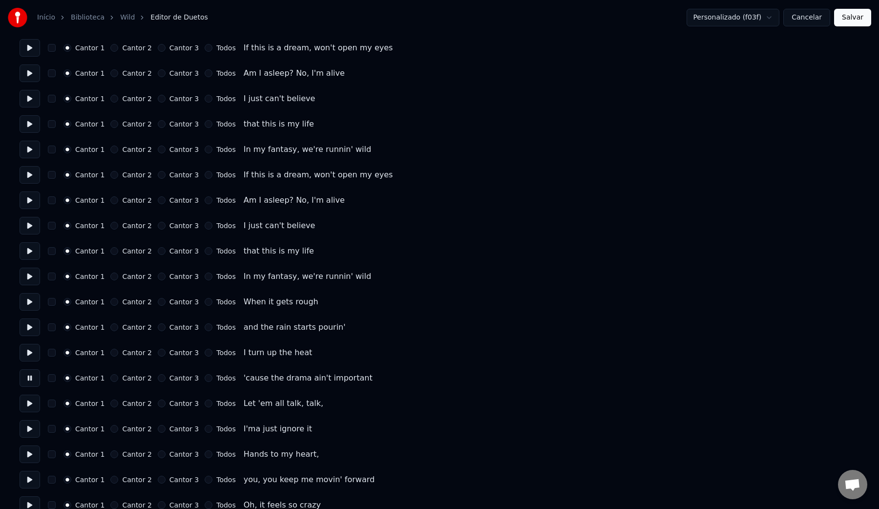
click at [27, 406] on button at bounding box center [30, 404] width 21 height 18
click at [31, 432] on button at bounding box center [30, 429] width 21 height 18
click at [28, 449] on button at bounding box center [30, 455] width 21 height 18
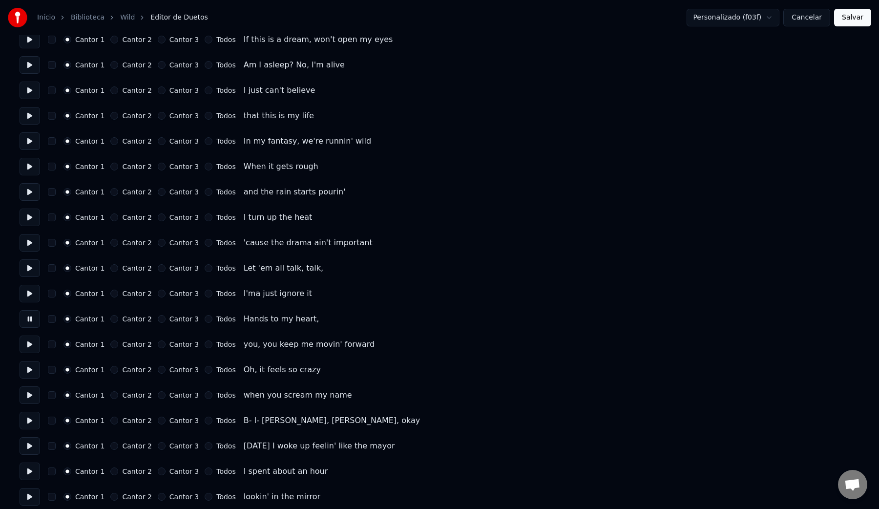
scroll to position [751, 0]
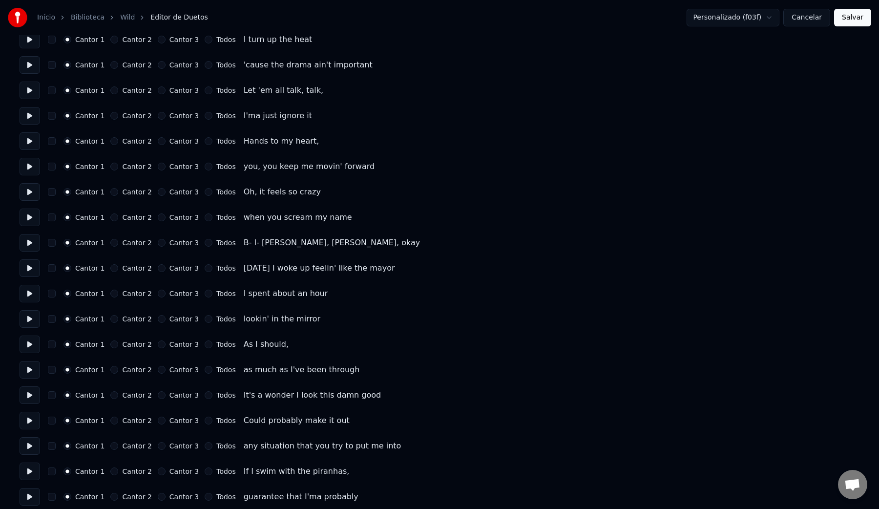
click at [28, 244] on button at bounding box center [30, 243] width 21 height 18
click at [28, 218] on button at bounding box center [30, 218] width 21 height 18
click at [29, 243] on button at bounding box center [30, 243] width 21 height 18
click at [127, 243] on label "Cantor 2" at bounding box center [136, 242] width 29 height 7
click at [118, 243] on button "Cantor 2" at bounding box center [114, 243] width 8 height 8
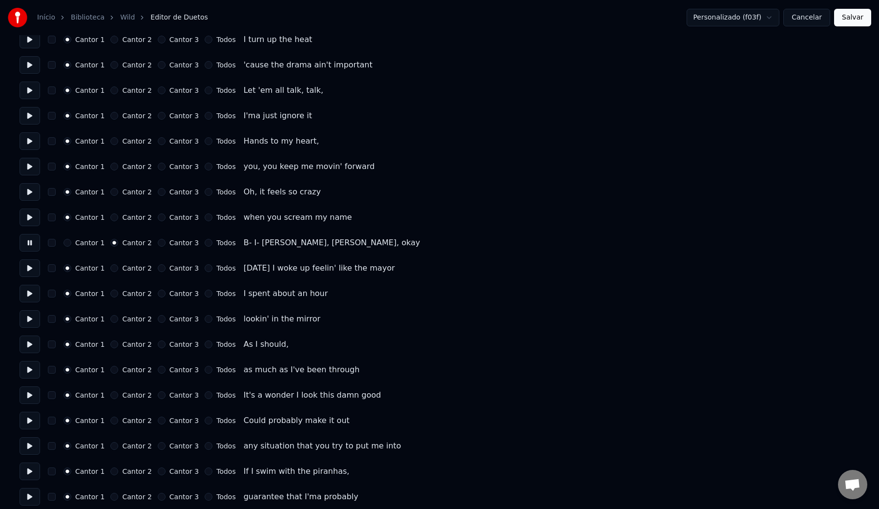
click at [30, 267] on button at bounding box center [30, 268] width 21 height 18
click at [128, 269] on label "Cantor 2" at bounding box center [136, 268] width 29 height 7
click at [118, 269] on button "Cantor 2" at bounding box center [114, 268] width 8 height 8
click at [26, 295] on button at bounding box center [30, 294] width 21 height 18
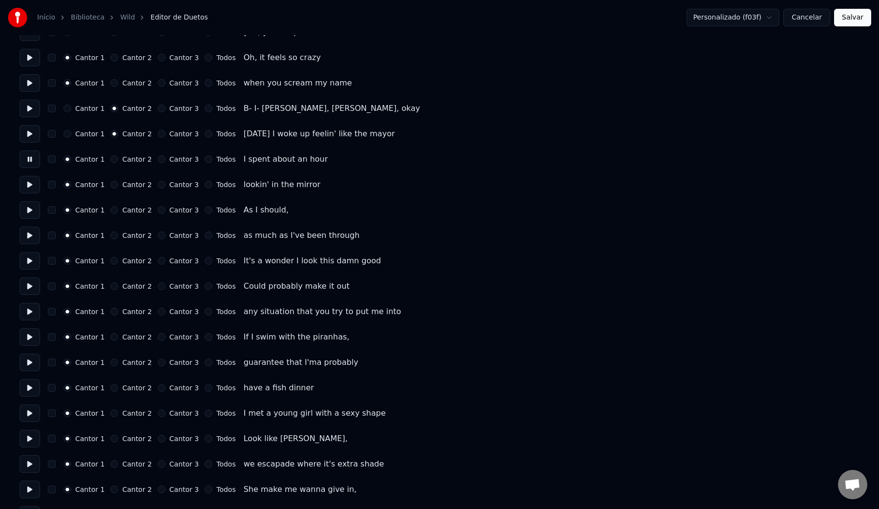
scroll to position [889, 0]
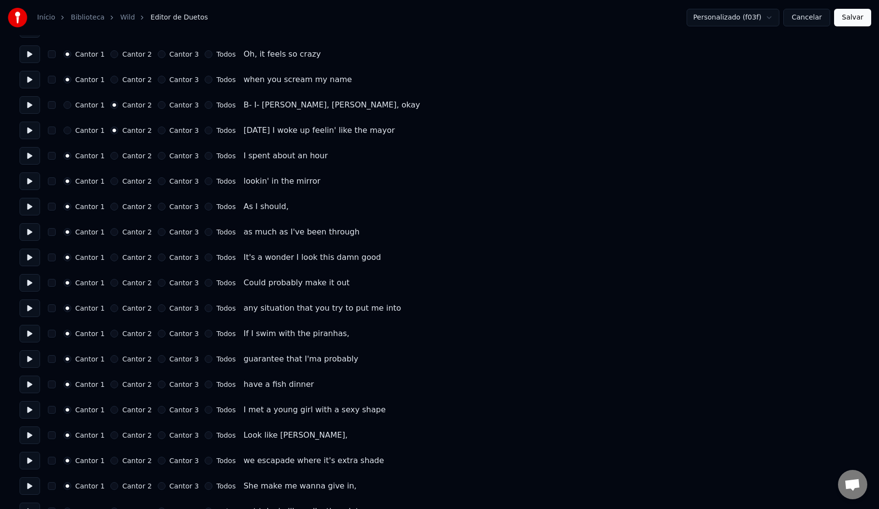
click at [31, 180] on button at bounding box center [30, 181] width 21 height 18
click at [27, 208] on button at bounding box center [30, 207] width 21 height 18
click at [27, 230] on button at bounding box center [30, 232] width 21 height 18
click at [28, 256] on button at bounding box center [30, 258] width 21 height 18
click at [28, 278] on button at bounding box center [30, 283] width 21 height 18
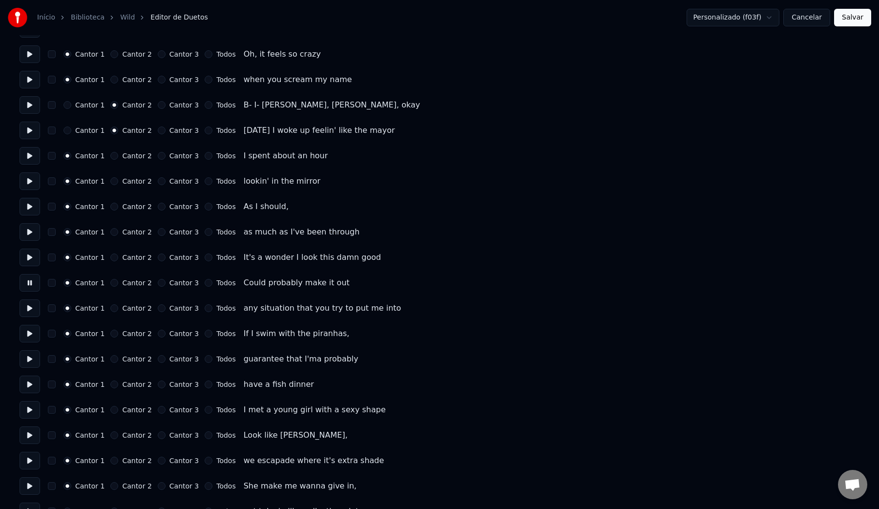
click at [28, 301] on button at bounding box center [30, 309] width 21 height 18
click at [30, 332] on button at bounding box center [30, 334] width 21 height 18
click at [29, 360] on button at bounding box center [30, 359] width 21 height 18
click at [29, 384] on button at bounding box center [30, 385] width 21 height 18
click at [31, 416] on button at bounding box center [30, 410] width 21 height 18
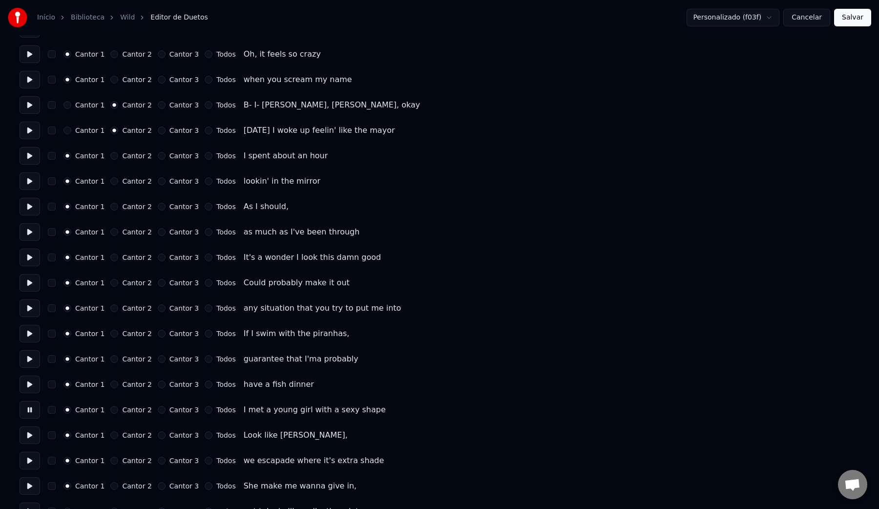
click at [29, 436] on button at bounding box center [30, 436] width 21 height 18
click at [29, 462] on button at bounding box center [30, 461] width 21 height 18
click at [26, 493] on button at bounding box center [30, 486] width 21 height 18
click at [133, 486] on label "Cantor 2" at bounding box center [136, 486] width 29 height 7
click at [118, 486] on button "Cantor 2" at bounding box center [114, 486] width 8 height 8
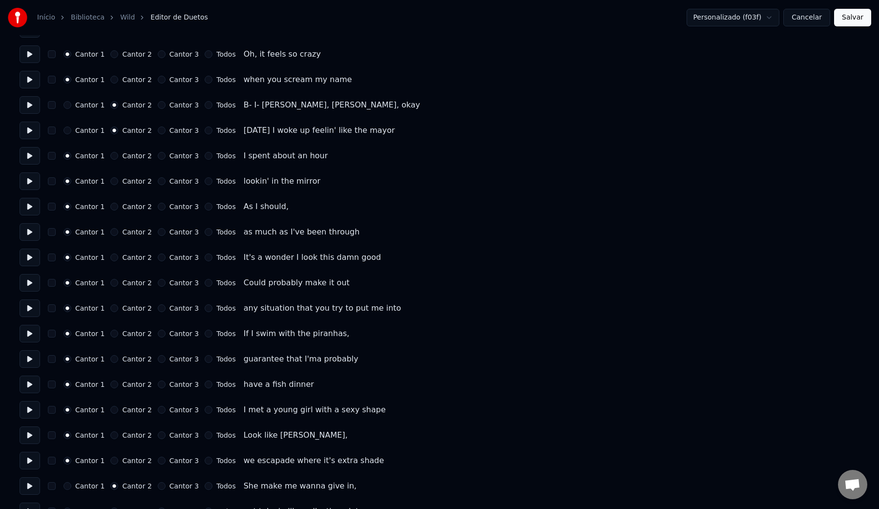
click at [129, 459] on label "Cantor 2" at bounding box center [136, 460] width 29 height 7
click at [118, 459] on button "Cantor 2" at bounding box center [114, 461] width 8 height 8
click at [130, 432] on label "Cantor 2" at bounding box center [136, 435] width 29 height 7
click at [118, 432] on button "Cantor 2" at bounding box center [114, 435] width 8 height 8
click at [130, 409] on label "Cantor 2" at bounding box center [136, 410] width 29 height 7
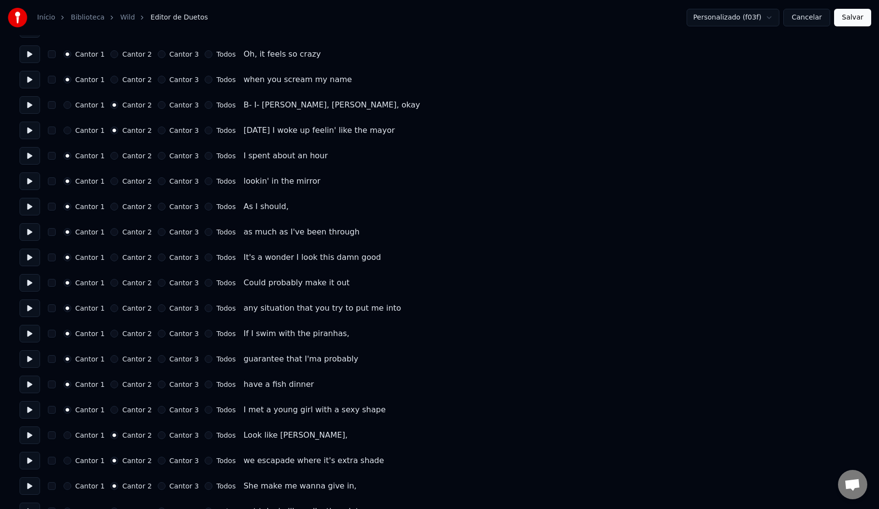
click at [118, 409] on button "Cantor 2" at bounding box center [114, 410] width 8 height 8
click at [130, 385] on label "Cantor 2" at bounding box center [136, 384] width 29 height 7
click at [118, 385] on button "Cantor 2" at bounding box center [114, 385] width 8 height 8
click at [134, 361] on label "Cantor 2" at bounding box center [136, 359] width 29 height 7
click at [118, 361] on button "Cantor 2" at bounding box center [114, 359] width 8 height 8
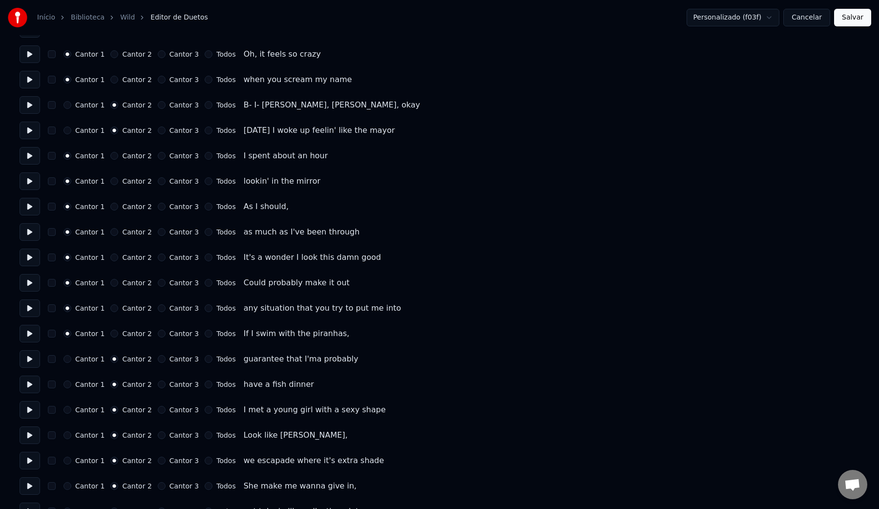
click at [133, 333] on label "Cantor 2" at bounding box center [136, 333] width 29 height 7
click at [118, 333] on button "Cantor 2" at bounding box center [114, 334] width 8 height 8
click at [131, 312] on label "Cantor 2" at bounding box center [136, 308] width 29 height 7
click at [118, 312] on button "Cantor 2" at bounding box center [114, 308] width 8 height 8
click at [132, 282] on label "Cantor 2" at bounding box center [136, 282] width 29 height 7
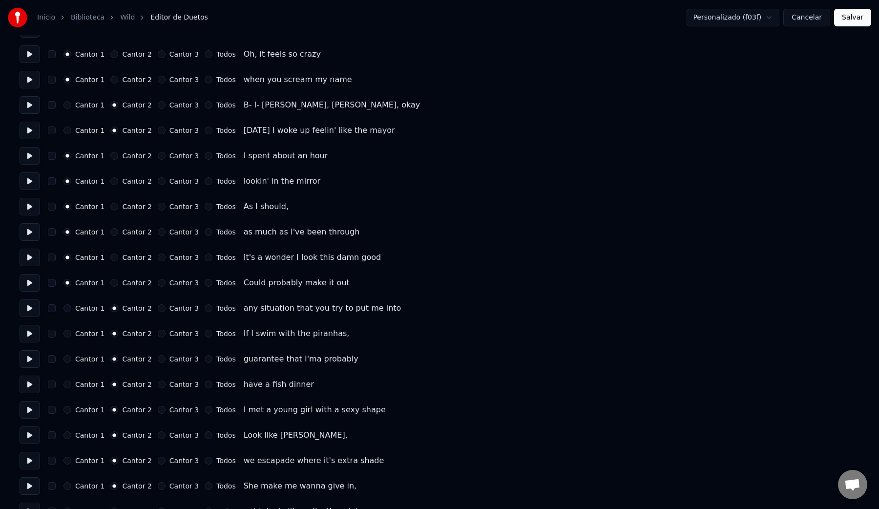
click at [118, 282] on button "Cantor 2" at bounding box center [114, 283] width 8 height 8
click at [128, 259] on label "Cantor 2" at bounding box center [136, 257] width 29 height 7
click at [118, 259] on button "Cantor 2" at bounding box center [114, 258] width 8 height 8
click at [127, 229] on label "Cantor 2" at bounding box center [136, 232] width 29 height 7
click at [118, 229] on button "Cantor 2" at bounding box center [114, 232] width 8 height 8
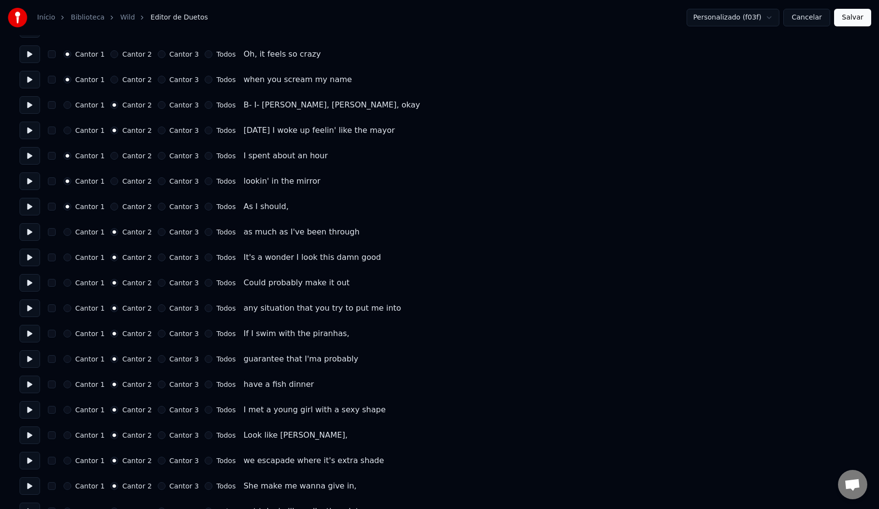
click at [127, 207] on label "Cantor 2" at bounding box center [136, 206] width 29 height 7
click at [118, 207] on button "Cantor 2" at bounding box center [114, 207] width 8 height 8
click at [128, 182] on label "Cantor 2" at bounding box center [136, 181] width 29 height 7
click at [118, 182] on button "Cantor 2" at bounding box center [114, 181] width 8 height 8
click at [131, 157] on label "Cantor 2" at bounding box center [136, 155] width 29 height 7
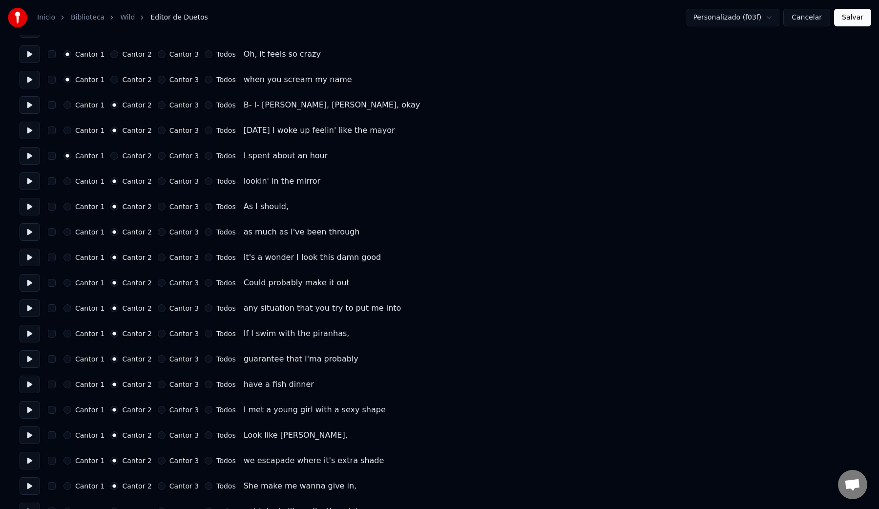
click at [118, 157] on button "Cantor 2" at bounding box center [114, 156] width 8 height 8
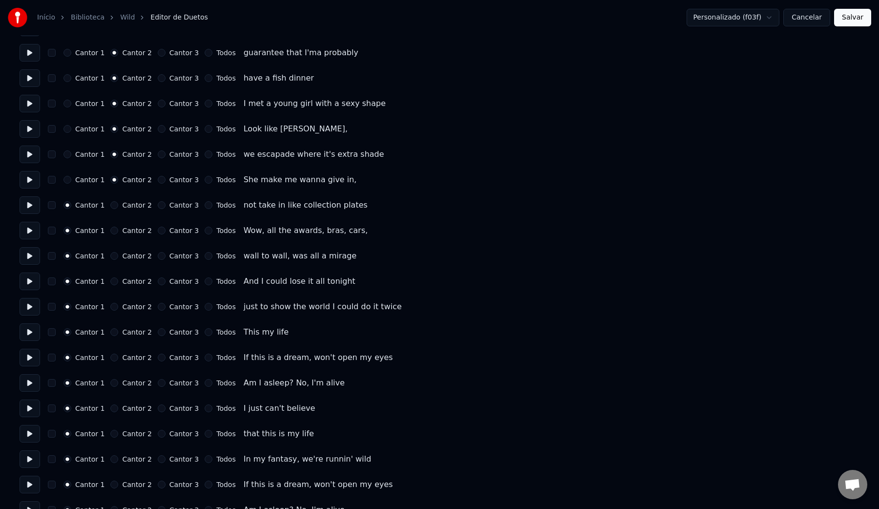
scroll to position [1202, 0]
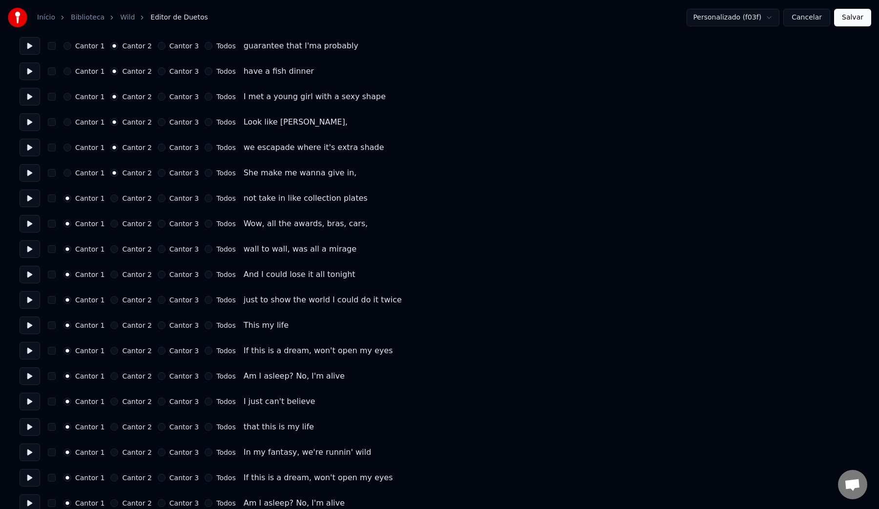
click at [27, 196] on button at bounding box center [30, 199] width 21 height 18
click at [31, 225] on button at bounding box center [30, 224] width 21 height 18
click at [30, 245] on button at bounding box center [30, 249] width 21 height 18
click at [29, 272] on button at bounding box center [30, 275] width 21 height 18
click at [29, 300] on button at bounding box center [30, 300] width 21 height 18
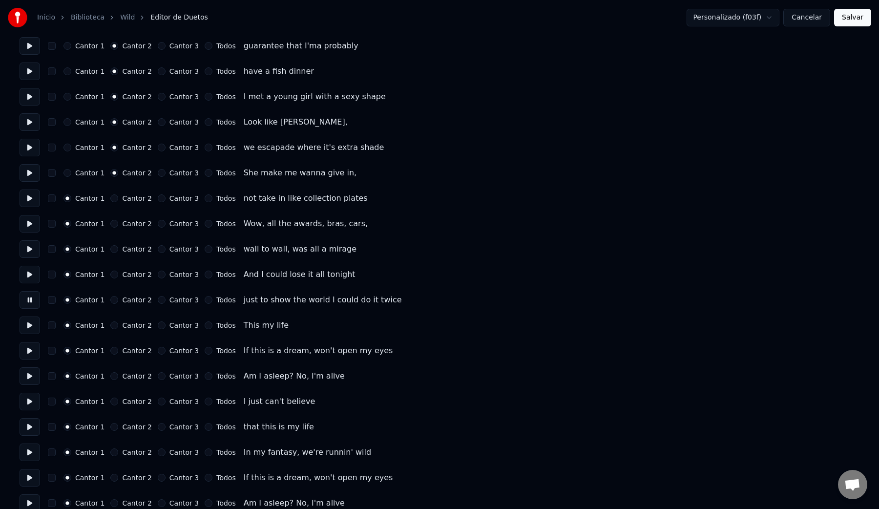
click at [27, 328] on button at bounding box center [30, 326] width 21 height 18
click at [219, 324] on label "Todos" at bounding box center [225, 325] width 19 height 7
click at [213, 324] on button "Todos" at bounding box center [209, 326] width 8 height 8
click at [130, 299] on label "Cantor 2" at bounding box center [136, 300] width 29 height 7
click at [118, 299] on button "Cantor 2" at bounding box center [114, 300] width 8 height 8
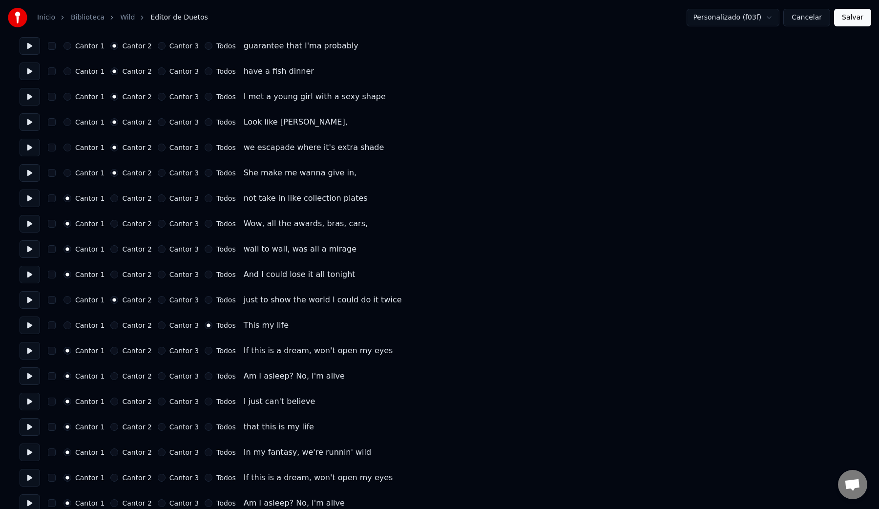
click at [129, 273] on label "Cantor 2" at bounding box center [136, 274] width 29 height 7
click at [118, 273] on button "Cantor 2" at bounding box center [114, 275] width 8 height 8
click at [129, 246] on label "Cantor 2" at bounding box center [136, 249] width 29 height 7
click at [118, 246] on button "Cantor 2" at bounding box center [114, 249] width 8 height 8
click at [128, 226] on label "Cantor 2" at bounding box center [136, 223] width 29 height 7
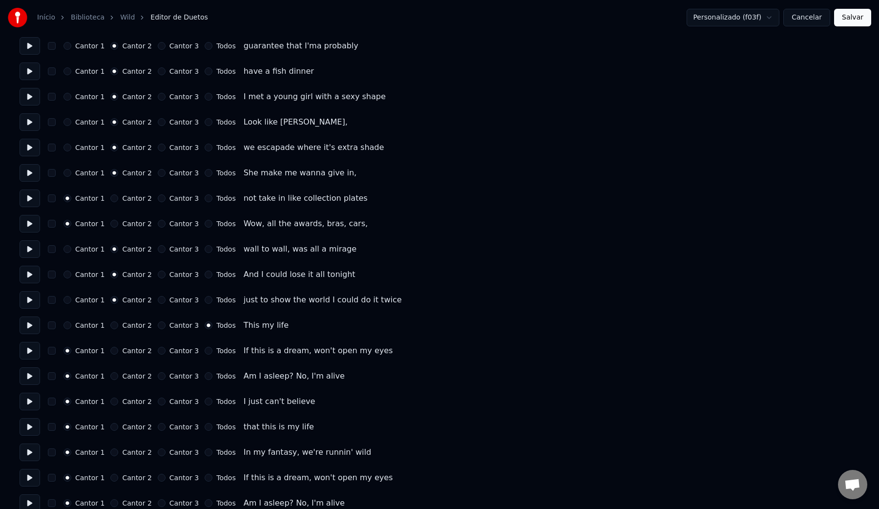
click at [118, 226] on button "Cantor 2" at bounding box center [114, 224] width 8 height 8
click at [131, 198] on label "Cantor 2" at bounding box center [136, 198] width 29 height 7
click at [118, 198] on button "Cantor 2" at bounding box center [114, 198] width 8 height 8
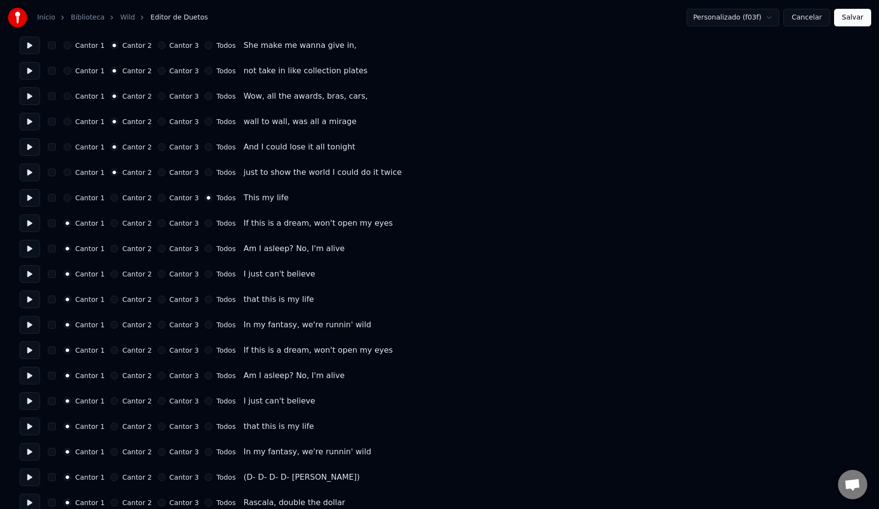
scroll to position [1412, 0]
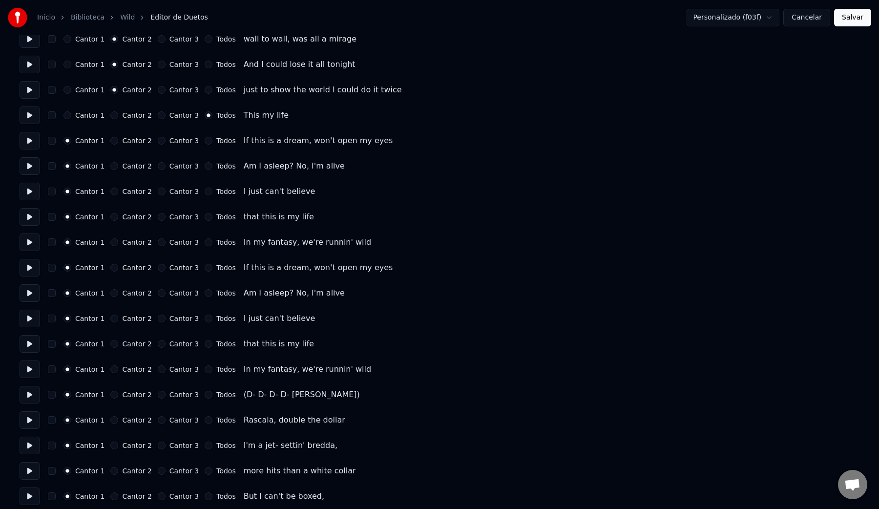
click at [30, 119] on button at bounding box center [30, 116] width 21 height 18
click at [25, 143] on button at bounding box center [30, 141] width 21 height 18
click at [26, 167] on button at bounding box center [30, 166] width 21 height 18
click at [26, 193] on button at bounding box center [30, 192] width 21 height 18
click at [26, 220] on button at bounding box center [30, 217] width 21 height 18
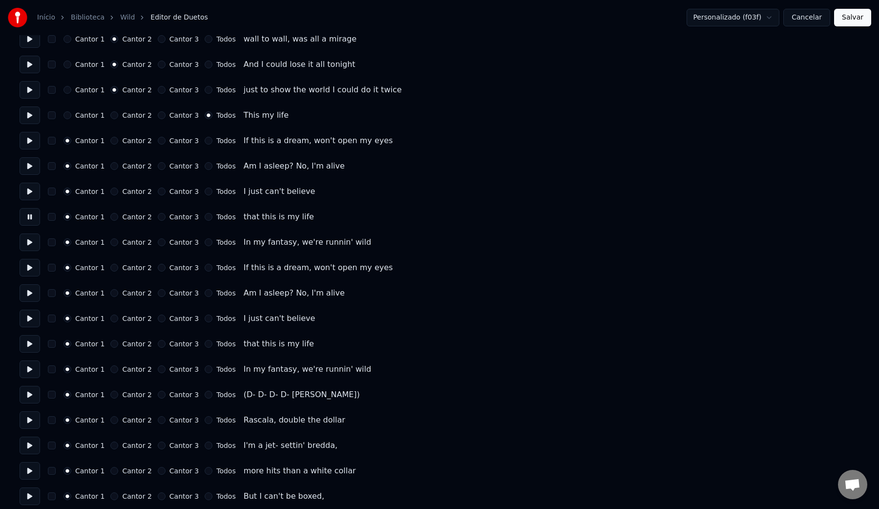
click at [28, 247] on button at bounding box center [30, 243] width 21 height 18
click at [28, 272] on button at bounding box center [30, 268] width 21 height 18
click at [28, 291] on button at bounding box center [30, 293] width 21 height 18
click at [28, 312] on button at bounding box center [30, 319] width 21 height 18
click at [28, 342] on button at bounding box center [30, 344] width 21 height 18
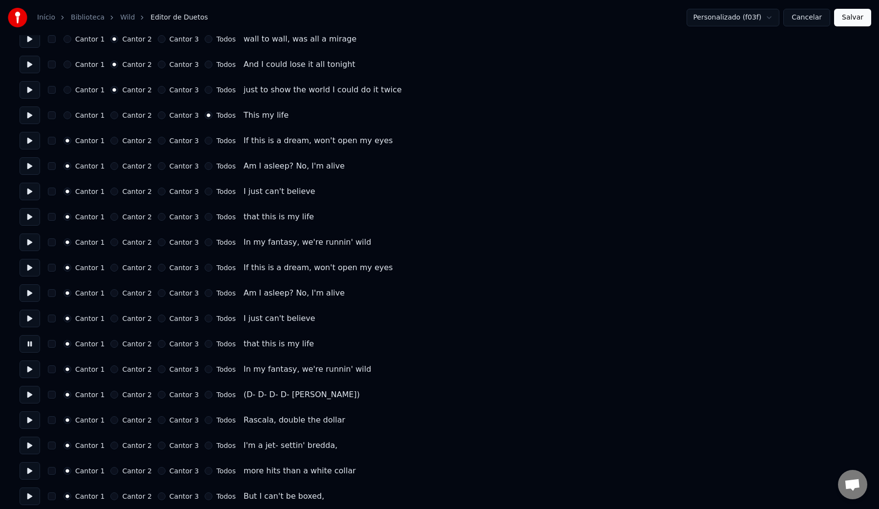
click at [28, 365] on button at bounding box center [30, 370] width 21 height 18
click at [29, 398] on button at bounding box center [30, 395] width 21 height 18
click at [29, 424] on button at bounding box center [30, 420] width 21 height 18
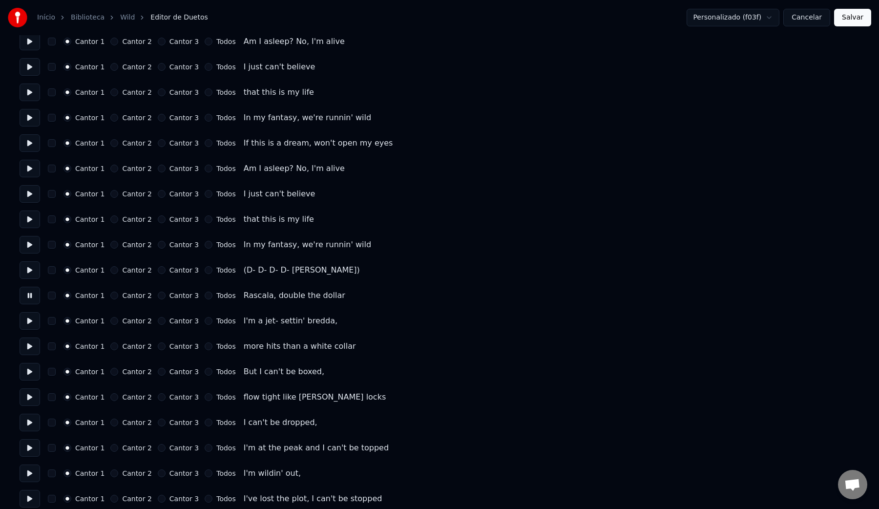
scroll to position [1541, 0]
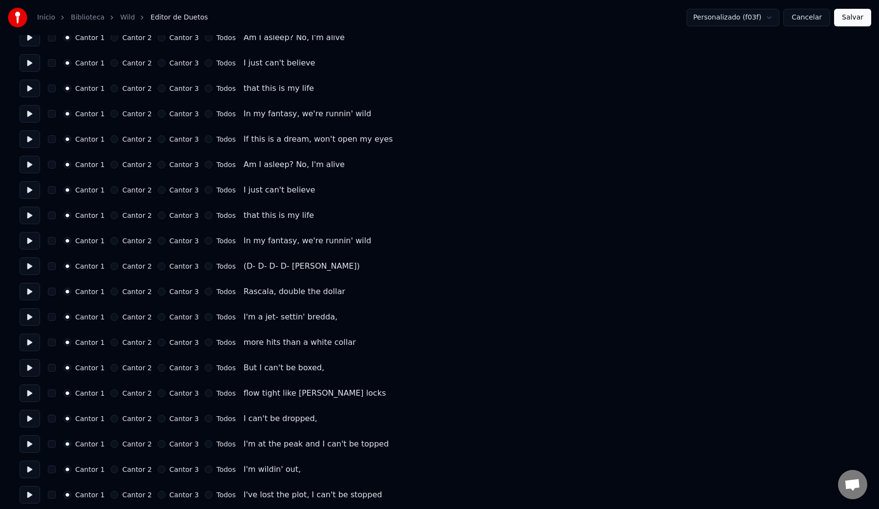
click at [179, 293] on label "Cantor 3" at bounding box center [184, 291] width 29 height 7
click at [166, 293] on button "Cantor 3" at bounding box center [162, 292] width 8 height 8
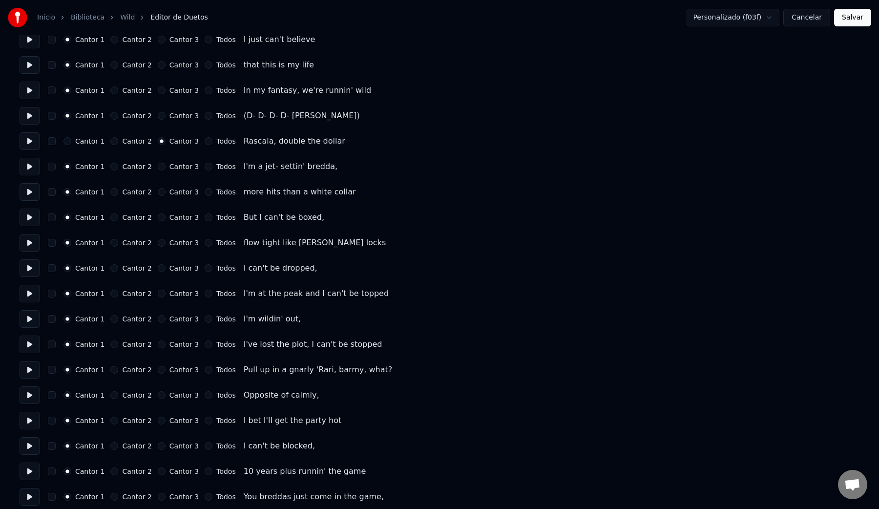
scroll to position [1698, 0]
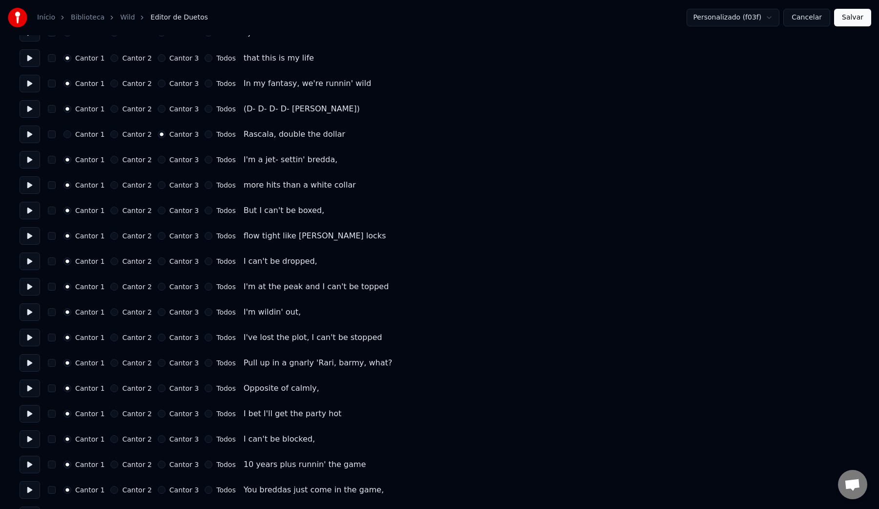
click at [30, 237] on button at bounding box center [30, 236] width 21 height 18
click at [26, 261] on button at bounding box center [30, 262] width 21 height 18
click at [27, 290] on button at bounding box center [30, 287] width 21 height 18
click at [29, 335] on button at bounding box center [30, 338] width 21 height 18
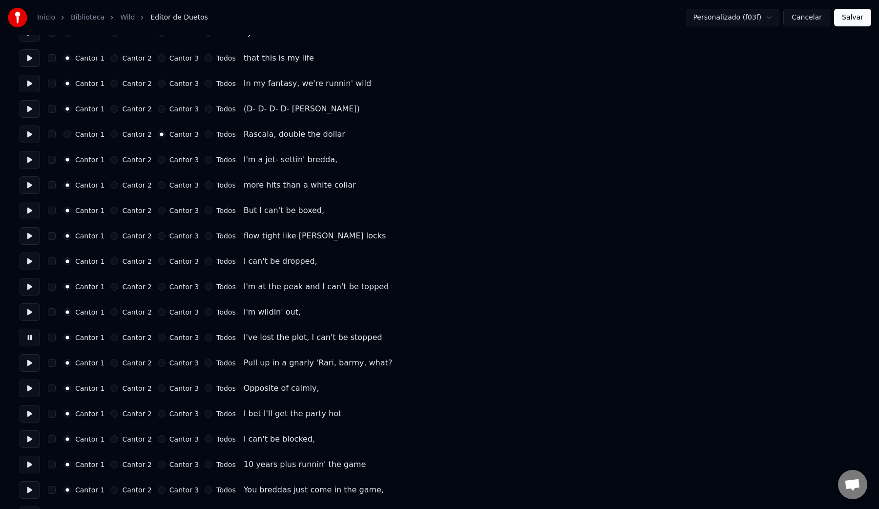
click at [28, 364] on button at bounding box center [30, 363] width 21 height 18
click at [28, 388] on button at bounding box center [30, 389] width 21 height 18
click at [28, 415] on button at bounding box center [30, 414] width 21 height 18
click at [28, 436] on button at bounding box center [30, 439] width 21 height 18
click at [29, 464] on button at bounding box center [30, 465] width 21 height 18
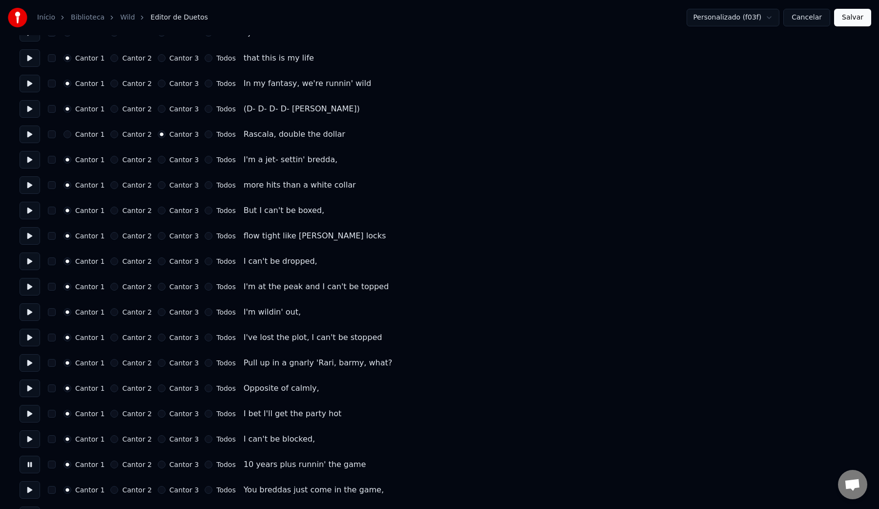
click at [176, 491] on label "Cantor 3" at bounding box center [184, 490] width 29 height 7
click at [166, 491] on button "Cantor 3" at bounding box center [162, 490] width 8 height 8
click at [176, 464] on label "Cantor 3" at bounding box center [184, 464] width 29 height 7
click at [166, 464] on button "Cantor 3" at bounding box center [162, 465] width 8 height 8
click at [176, 441] on label "Cantor 3" at bounding box center [184, 439] width 29 height 7
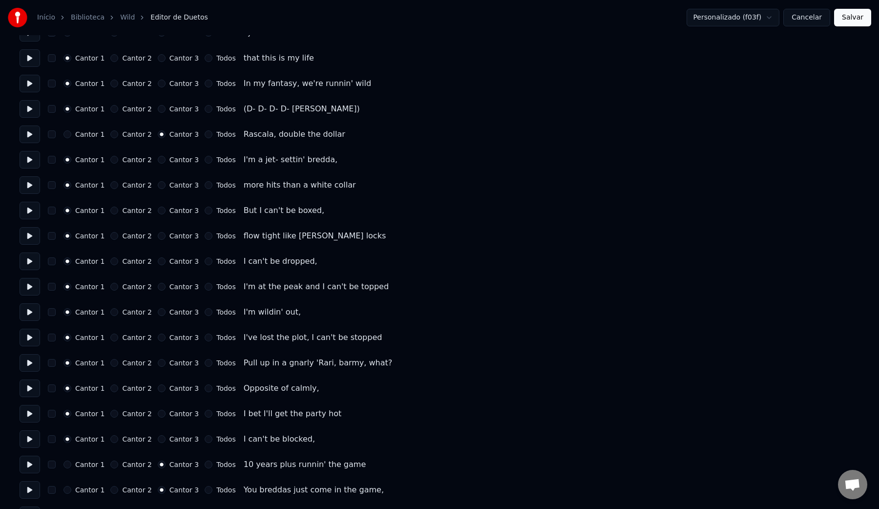
click at [166, 441] on button "Cantor 3" at bounding box center [162, 439] width 8 height 8
click at [176, 415] on label "Cantor 3" at bounding box center [184, 413] width 29 height 7
click at [166, 415] on button "Cantor 3" at bounding box center [162, 414] width 8 height 8
click at [178, 388] on label "Cantor 3" at bounding box center [184, 388] width 29 height 7
click at [166, 388] on button "Cantor 3" at bounding box center [162, 389] width 8 height 8
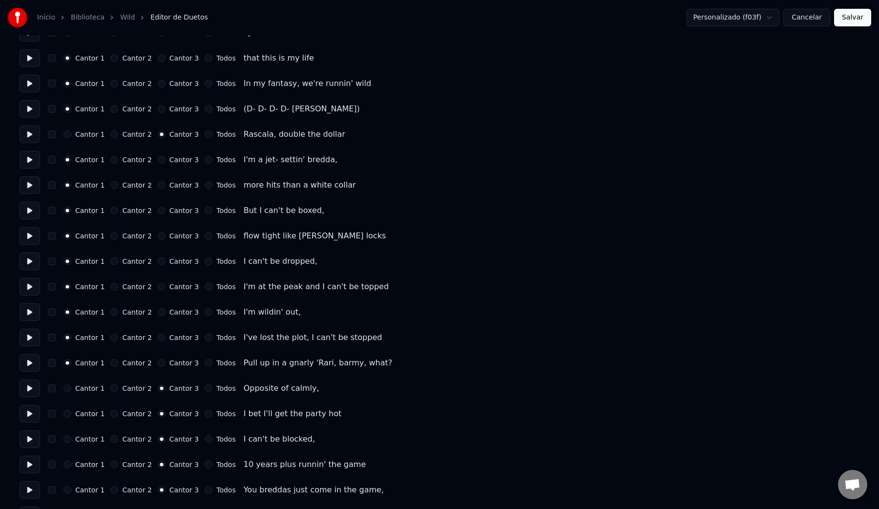
click at [177, 365] on label "Cantor 3" at bounding box center [184, 363] width 29 height 7
click at [166, 365] on button "Cantor 3" at bounding box center [162, 363] width 8 height 8
click at [177, 338] on label "Cantor 3" at bounding box center [184, 337] width 29 height 7
click at [166, 338] on button "Cantor 3" at bounding box center [162, 338] width 8 height 8
click at [176, 313] on label "Cantor 3" at bounding box center [184, 312] width 29 height 7
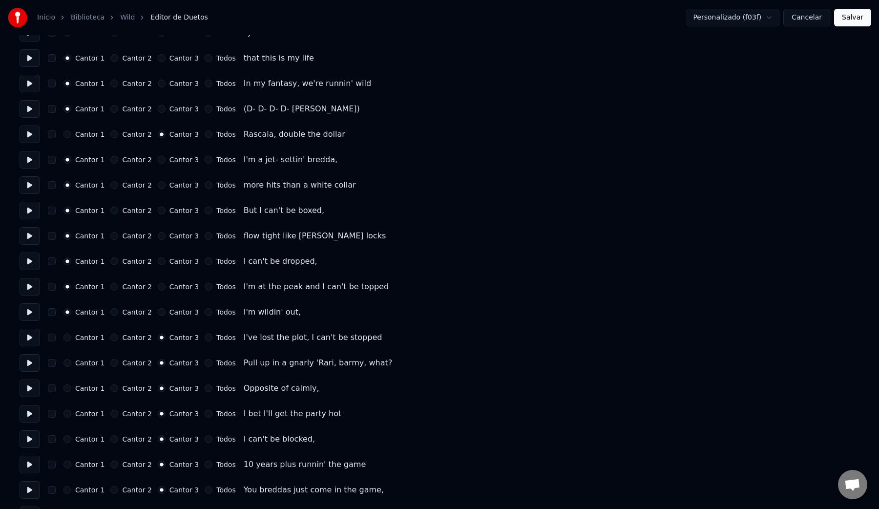
click at [166, 313] on button "Cantor 3" at bounding box center [162, 312] width 8 height 8
click at [177, 287] on label "Cantor 3" at bounding box center [184, 286] width 29 height 7
click at [166, 287] on button "Cantor 3" at bounding box center [162, 287] width 8 height 8
click at [177, 262] on label "Cantor 3" at bounding box center [184, 261] width 29 height 7
click at [166, 262] on button "Cantor 3" at bounding box center [162, 261] width 8 height 8
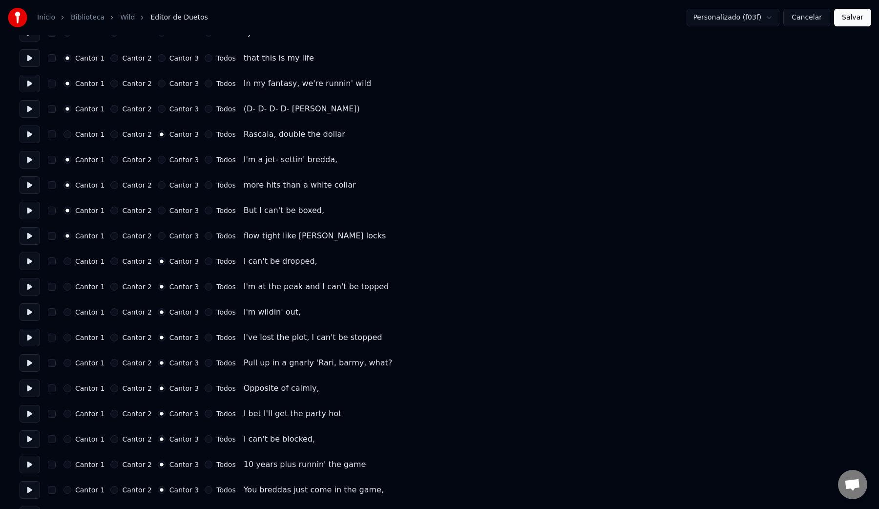
click at [177, 236] on label "Cantor 3" at bounding box center [184, 236] width 29 height 7
click at [166, 236] on button "Cantor 3" at bounding box center [162, 236] width 8 height 8
click at [178, 211] on label "Cantor 3" at bounding box center [184, 210] width 29 height 7
click at [166, 211] on button "Cantor 3" at bounding box center [162, 211] width 8 height 8
click at [176, 187] on label "Cantor 3" at bounding box center [184, 185] width 29 height 7
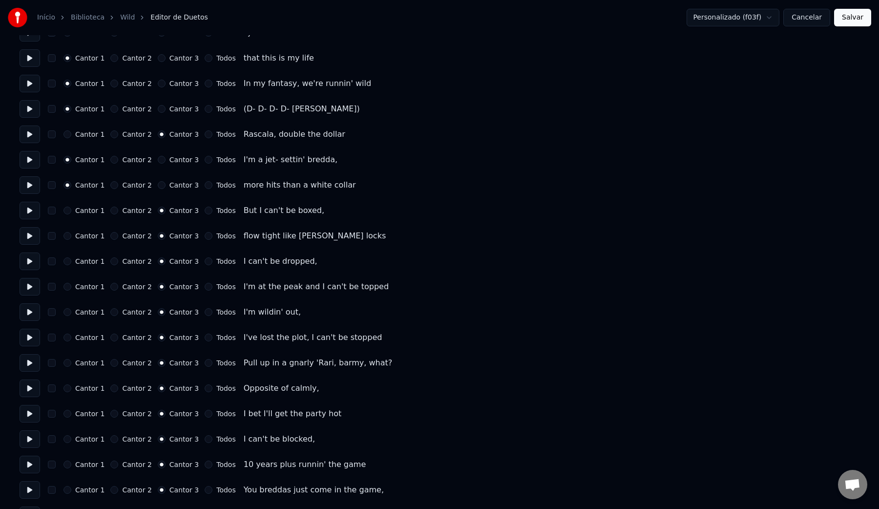
click at [166, 187] on button "Cantor 3" at bounding box center [162, 185] width 8 height 8
click at [177, 161] on label "Cantor 3" at bounding box center [184, 159] width 29 height 7
click at [166, 161] on button "Cantor 3" at bounding box center [162, 160] width 8 height 8
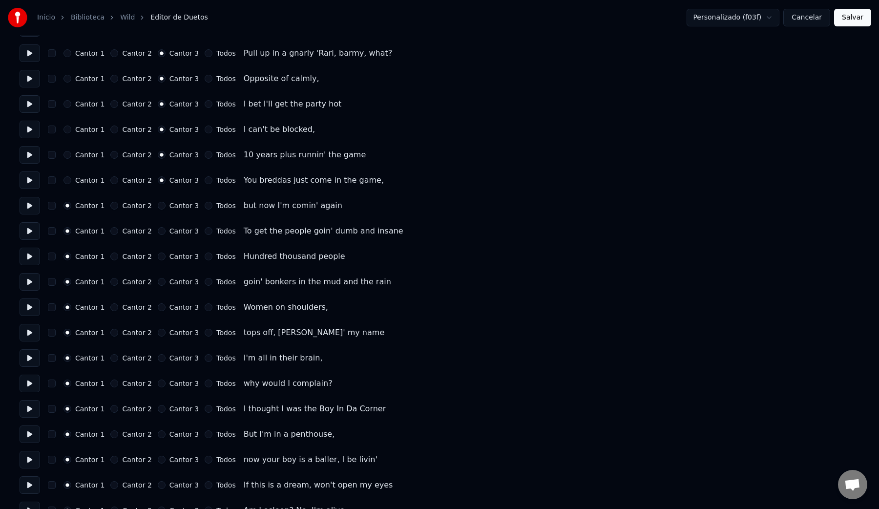
scroll to position [2011, 0]
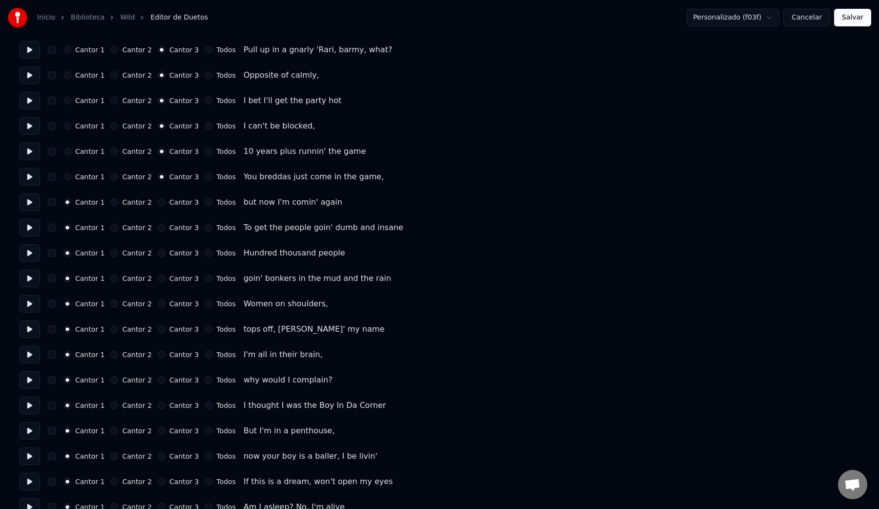
click at [30, 202] on button at bounding box center [30, 202] width 21 height 18
click at [30, 228] on button at bounding box center [30, 228] width 21 height 18
click at [28, 247] on button at bounding box center [30, 253] width 21 height 18
click at [31, 280] on button at bounding box center [30, 279] width 21 height 18
click at [28, 303] on button at bounding box center [30, 304] width 21 height 18
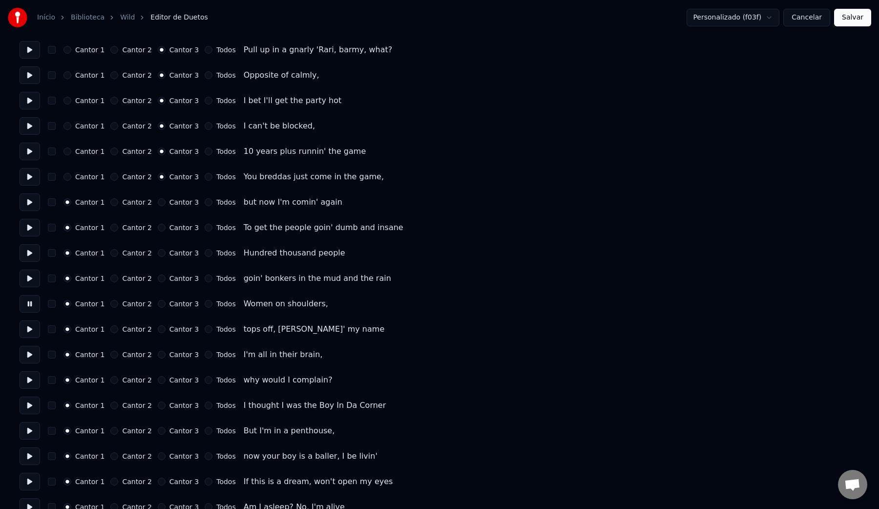
click at [29, 334] on button at bounding box center [30, 330] width 21 height 18
click at [29, 355] on button at bounding box center [30, 355] width 21 height 18
click at [30, 385] on button at bounding box center [30, 380] width 21 height 18
click at [30, 406] on button at bounding box center [30, 406] width 21 height 18
click at [30, 436] on button at bounding box center [30, 431] width 21 height 18
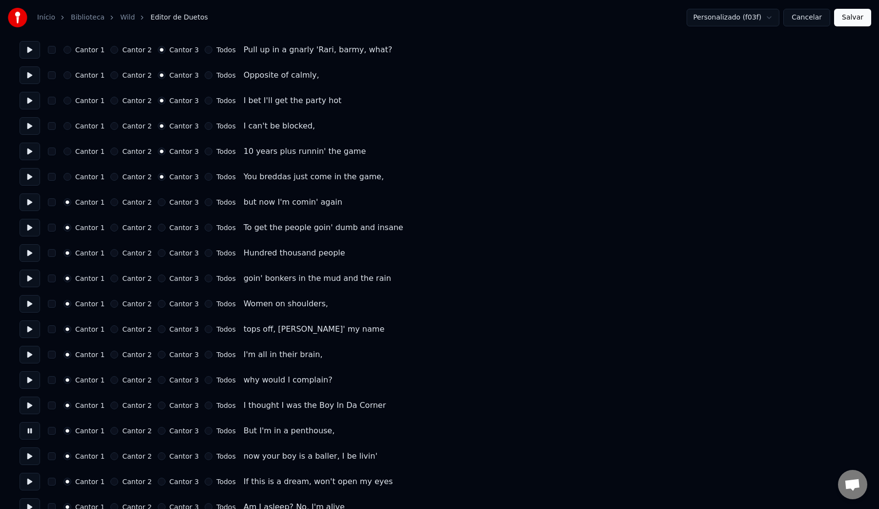
click at [29, 454] on button at bounding box center [30, 457] width 21 height 18
click at [178, 456] on label "Cantor 3" at bounding box center [184, 456] width 29 height 7
click at [166, 456] on button "Cantor 3" at bounding box center [162, 456] width 8 height 8
click at [177, 435] on div "Cantor 1 Cantor 2 Cantor 3 Todos But I'm in a penthouse," at bounding box center [440, 431] width 840 height 18
click at [178, 428] on label "Cantor 3" at bounding box center [184, 431] width 29 height 7
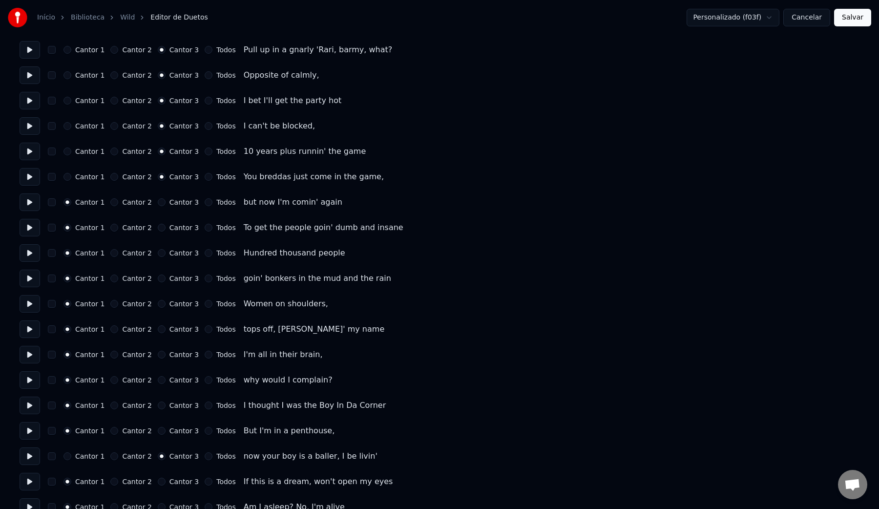
click at [166, 428] on button "Cantor 3" at bounding box center [162, 431] width 8 height 8
click at [176, 404] on label "Cantor 3" at bounding box center [184, 405] width 29 height 7
click at [166, 404] on button "Cantor 3" at bounding box center [162, 406] width 8 height 8
click at [174, 378] on label "Cantor 3" at bounding box center [184, 380] width 29 height 7
click at [166, 378] on button "Cantor 3" at bounding box center [162, 380] width 8 height 8
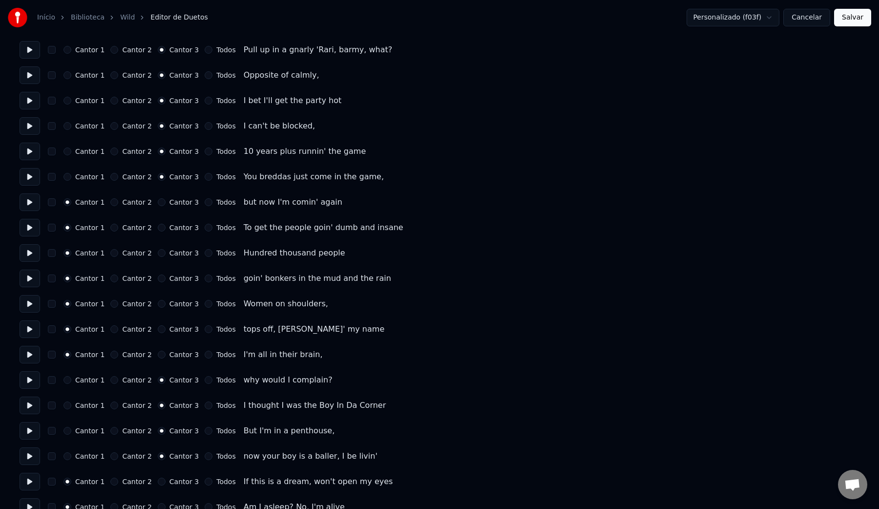
click at [175, 355] on label "Cantor 3" at bounding box center [184, 354] width 29 height 7
click at [166, 355] on button "Cantor 3" at bounding box center [162, 355] width 8 height 8
click at [176, 328] on label "Cantor 3" at bounding box center [184, 329] width 29 height 7
click at [166, 328] on button "Cantor 3" at bounding box center [162, 329] width 8 height 8
click at [174, 303] on label "Cantor 3" at bounding box center [184, 303] width 29 height 7
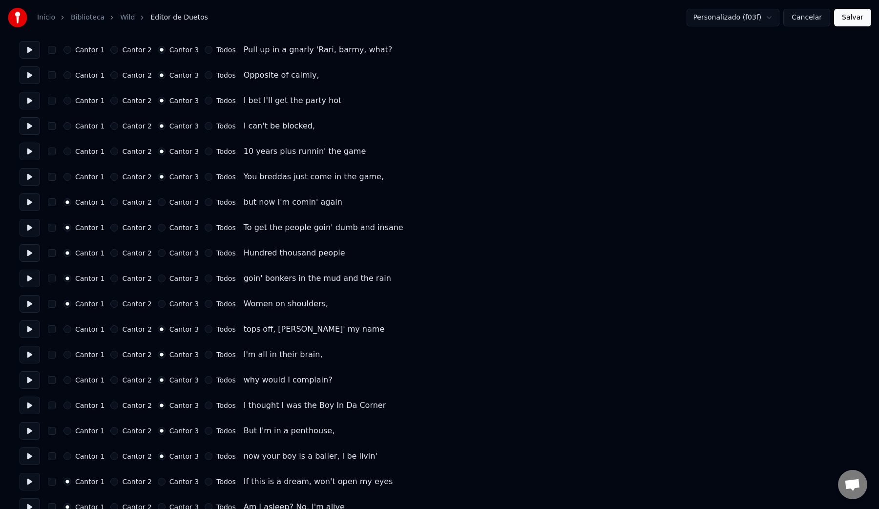
click at [166, 303] on button "Cantor 3" at bounding box center [162, 304] width 8 height 8
click at [173, 279] on label "Cantor 3" at bounding box center [184, 278] width 29 height 7
click at [166, 279] on button "Cantor 3" at bounding box center [162, 279] width 8 height 8
click at [173, 258] on div "Cantor 1 Cantor 2 Cantor 3 Todos Hundred thousand people" at bounding box center [440, 253] width 840 height 18
click at [173, 250] on label "Cantor 3" at bounding box center [184, 253] width 29 height 7
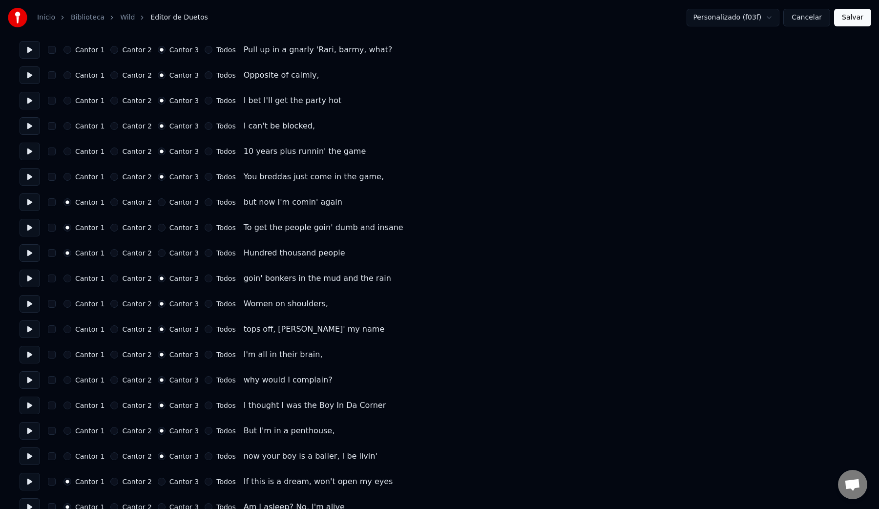
click at [166, 250] on button "Cantor 3" at bounding box center [162, 253] width 8 height 8
click at [175, 228] on label "Cantor 3" at bounding box center [184, 227] width 29 height 7
click at [166, 228] on button "Cantor 3" at bounding box center [162, 228] width 8 height 8
click at [176, 206] on label "Cantor 3" at bounding box center [184, 202] width 29 height 7
click at [166, 206] on button "Cantor 3" at bounding box center [162, 202] width 8 height 8
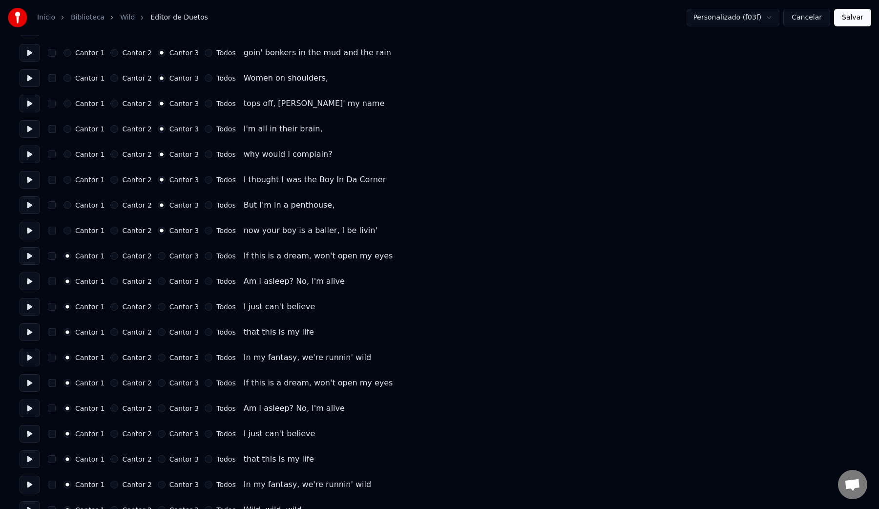
scroll to position [2238, 0]
click at [29, 257] on button at bounding box center [30, 255] width 21 height 18
click at [29, 277] on button at bounding box center [30, 281] width 21 height 18
click at [28, 307] on button at bounding box center [30, 306] width 21 height 18
click at [31, 335] on button at bounding box center [30, 331] width 21 height 18
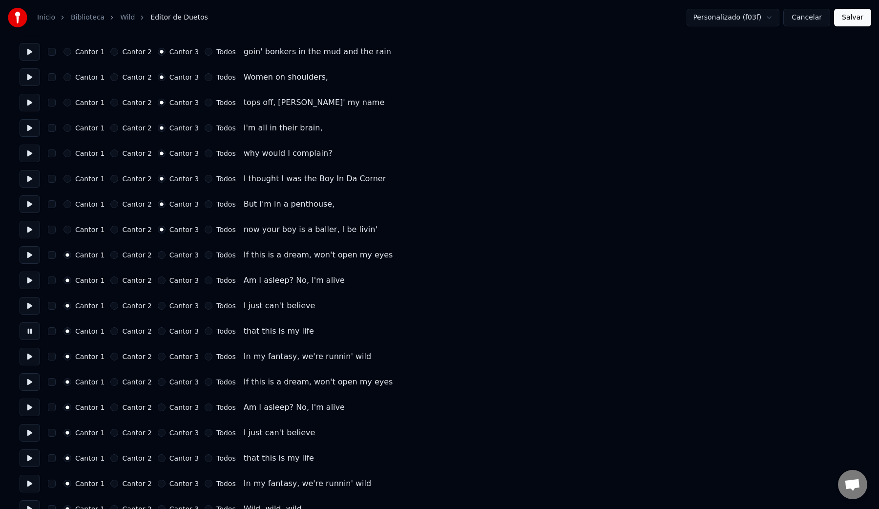
click at [27, 356] on button at bounding box center [30, 357] width 21 height 18
click at [30, 384] on button at bounding box center [30, 382] width 21 height 18
click at [30, 401] on button at bounding box center [30, 408] width 21 height 18
click at [27, 425] on button at bounding box center [30, 433] width 21 height 18
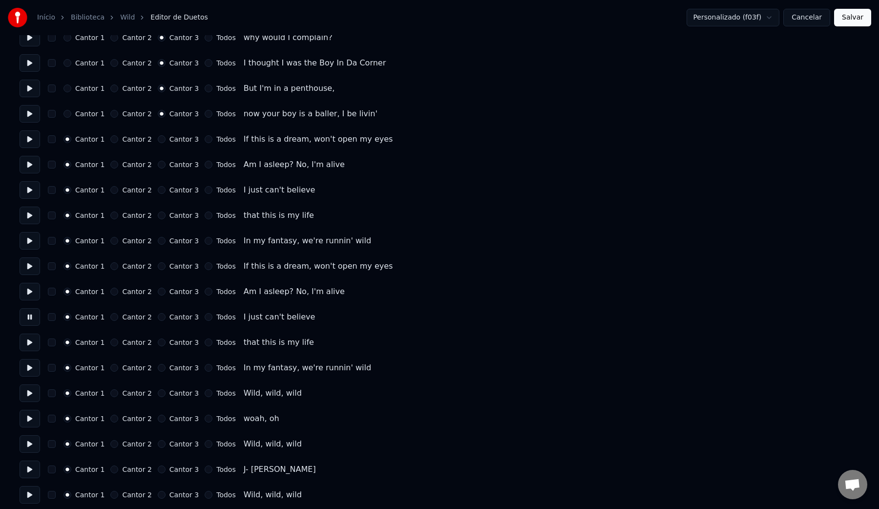
scroll to position [2373, 0]
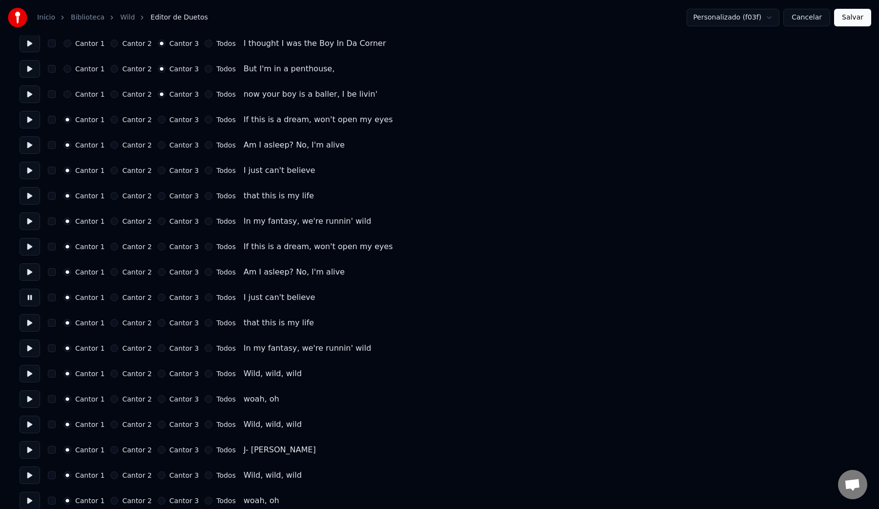
click at [26, 329] on button at bounding box center [30, 323] width 21 height 18
click at [26, 341] on button at bounding box center [30, 349] width 21 height 18
click at [32, 374] on button at bounding box center [30, 374] width 21 height 18
click at [30, 400] on button at bounding box center [30, 399] width 21 height 18
click at [30, 424] on button at bounding box center [30, 425] width 21 height 18
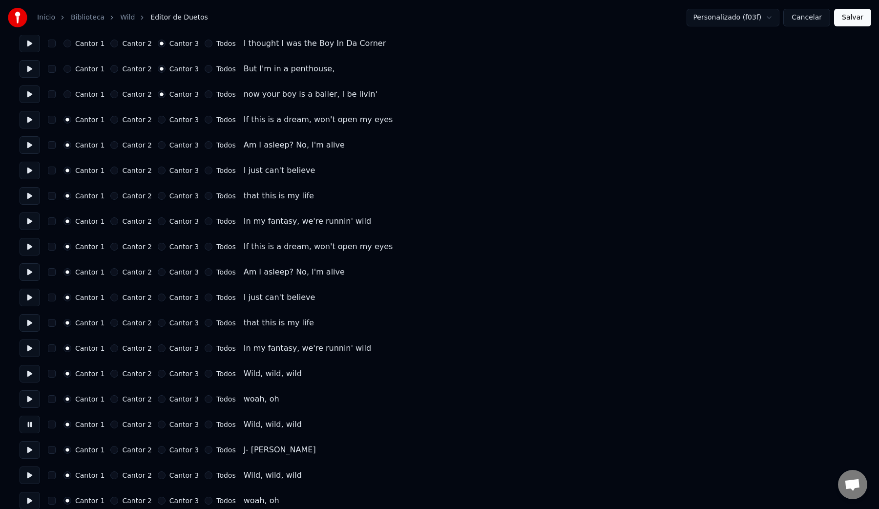
click at [29, 451] on button at bounding box center [30, 450] width 21 height 18
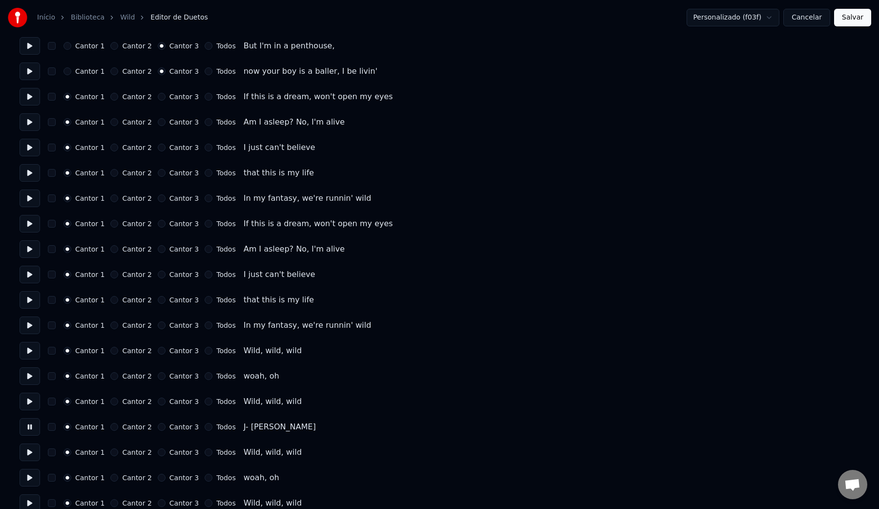
scroll to position [2434, 0]
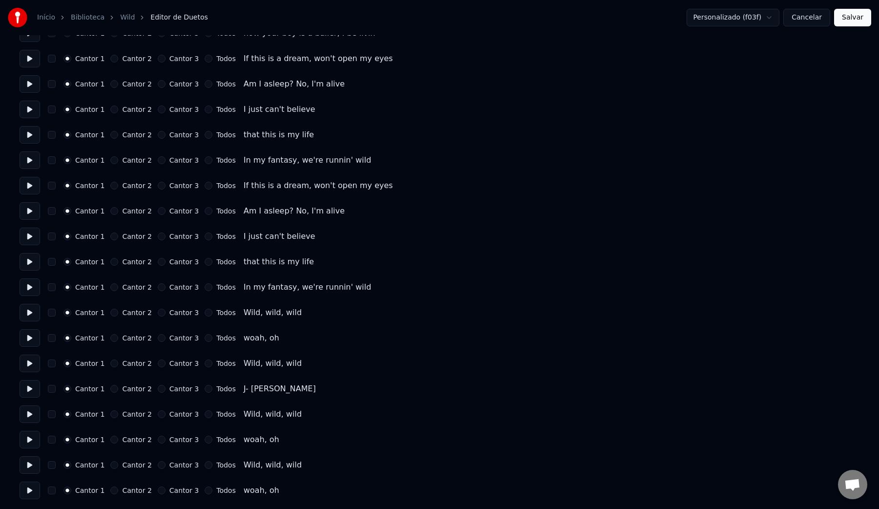
click at [862, 19] on button "Salvar" at bounding box center [853, 18] width 37 height 18
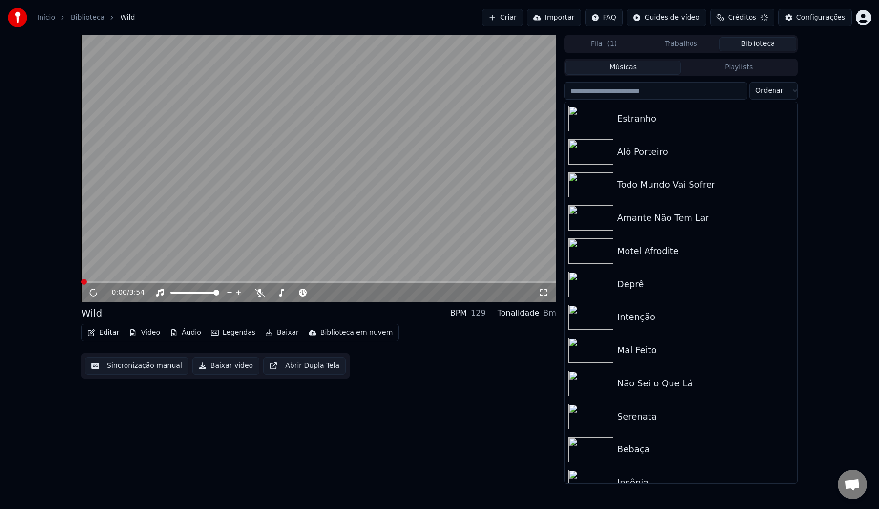
click at [193, 190] on video at bounding box center [318, 168] width 475 height 267
click at [221, 365] on button "Baixar vídeo" at bounding box center [226, 366] width 67 height 18
